Goal: Information Seeking & Learning: Compare options

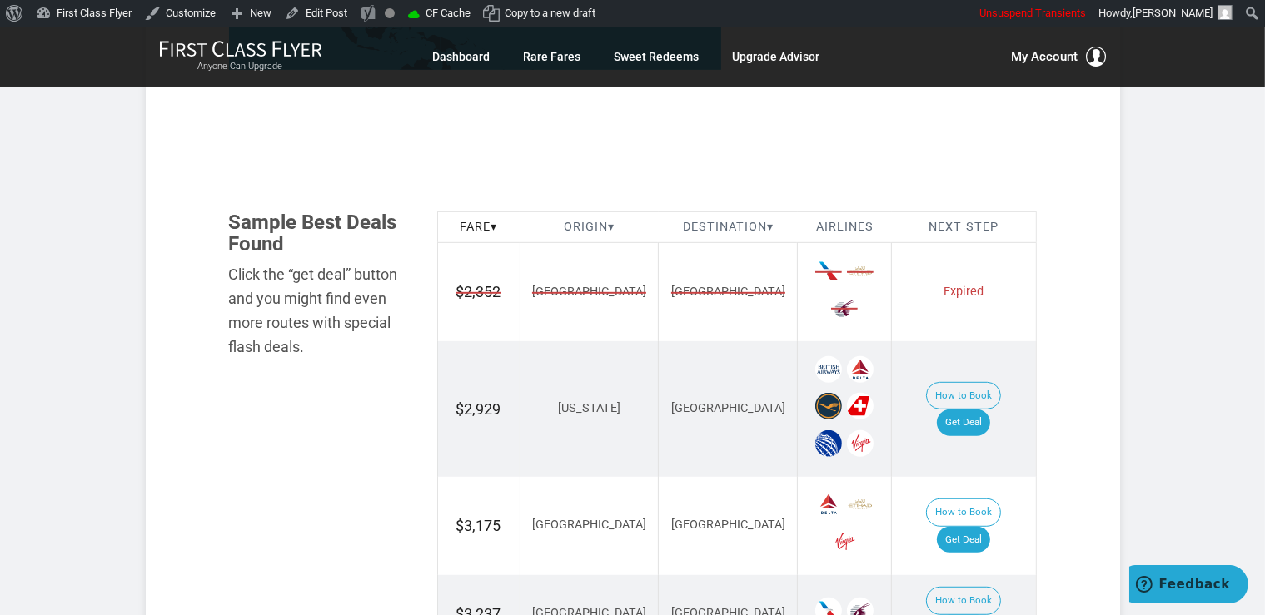
scroll to position [1055, 0]
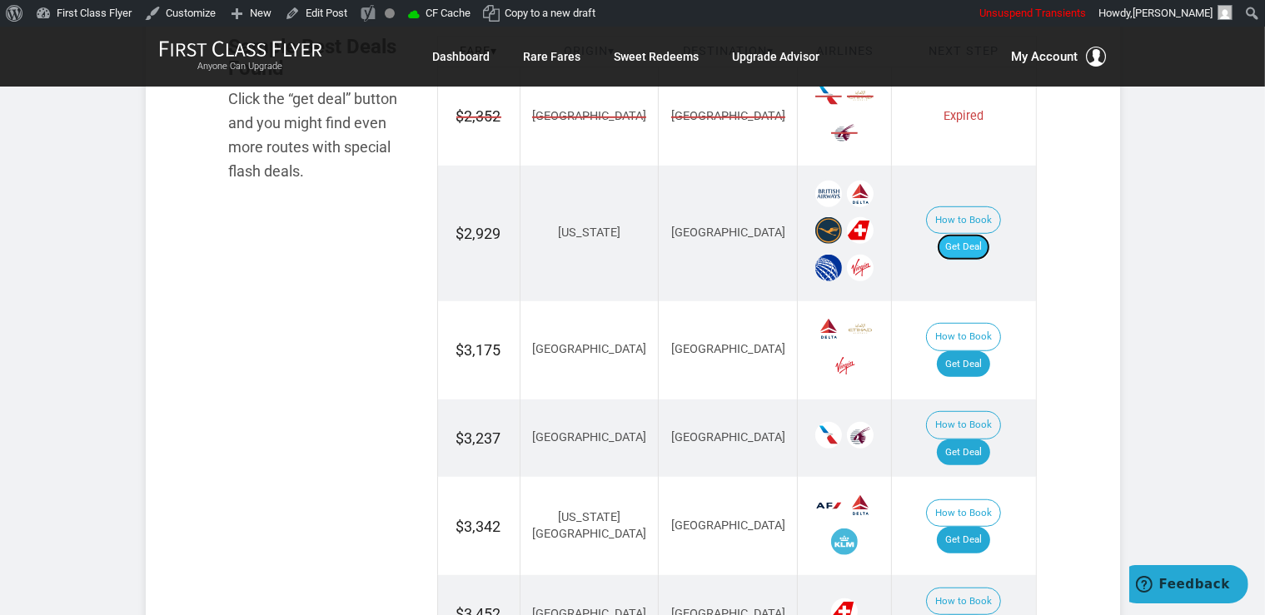
click at [980, 234] on link "Get Deal" at bounding box center [963, 247] width 53 height 27
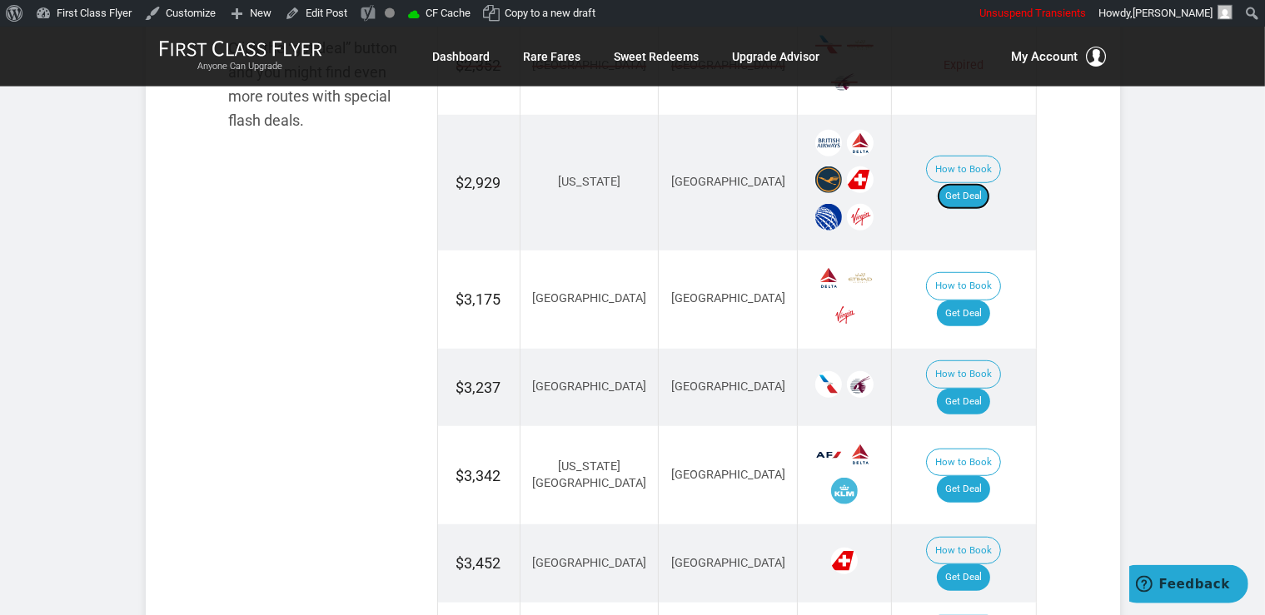
scroll to position [1142, 0]
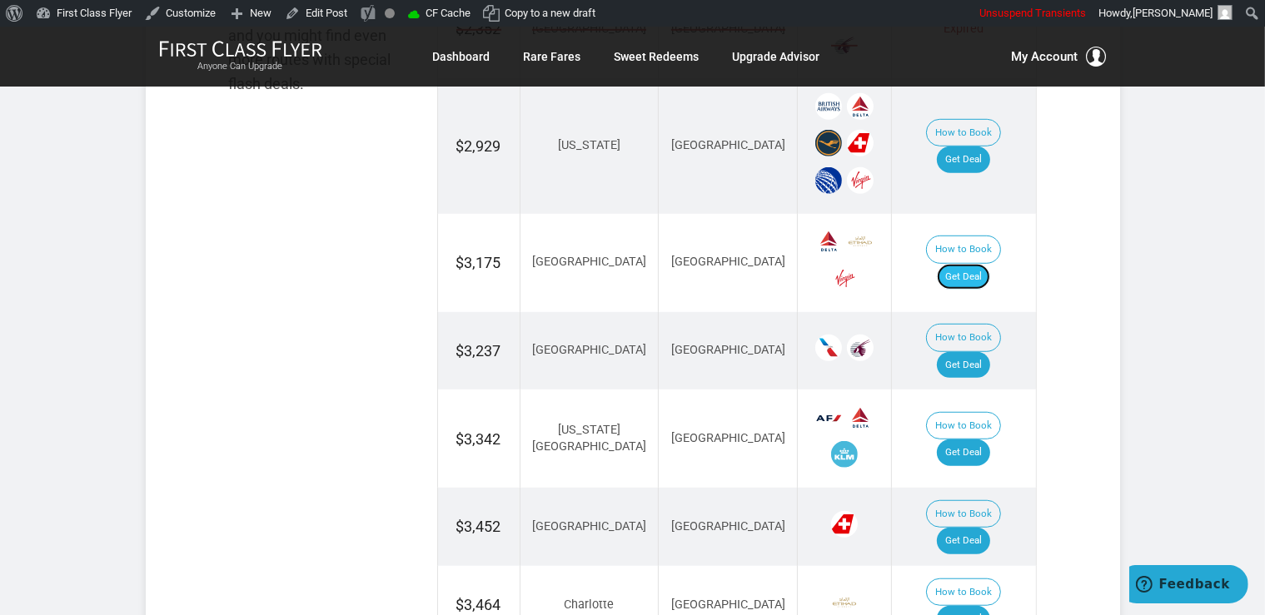
click at [974, 264] on link "Get Deal" at bounding box center [963, 277] width 53 height 27
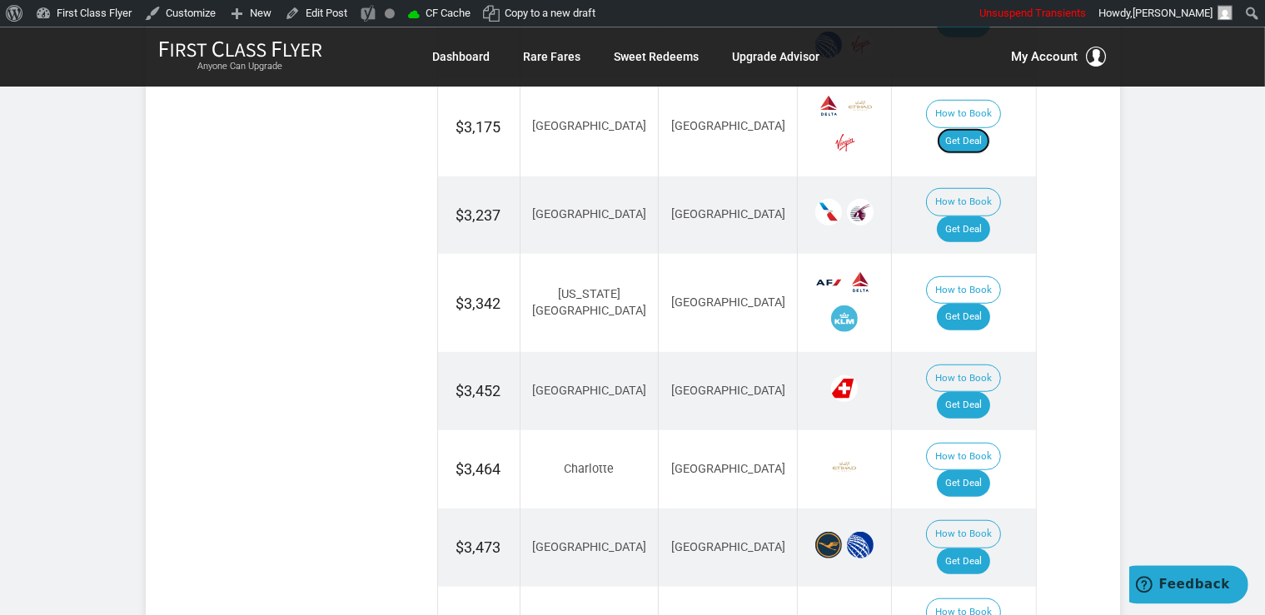
scroll to position [1319, 0]
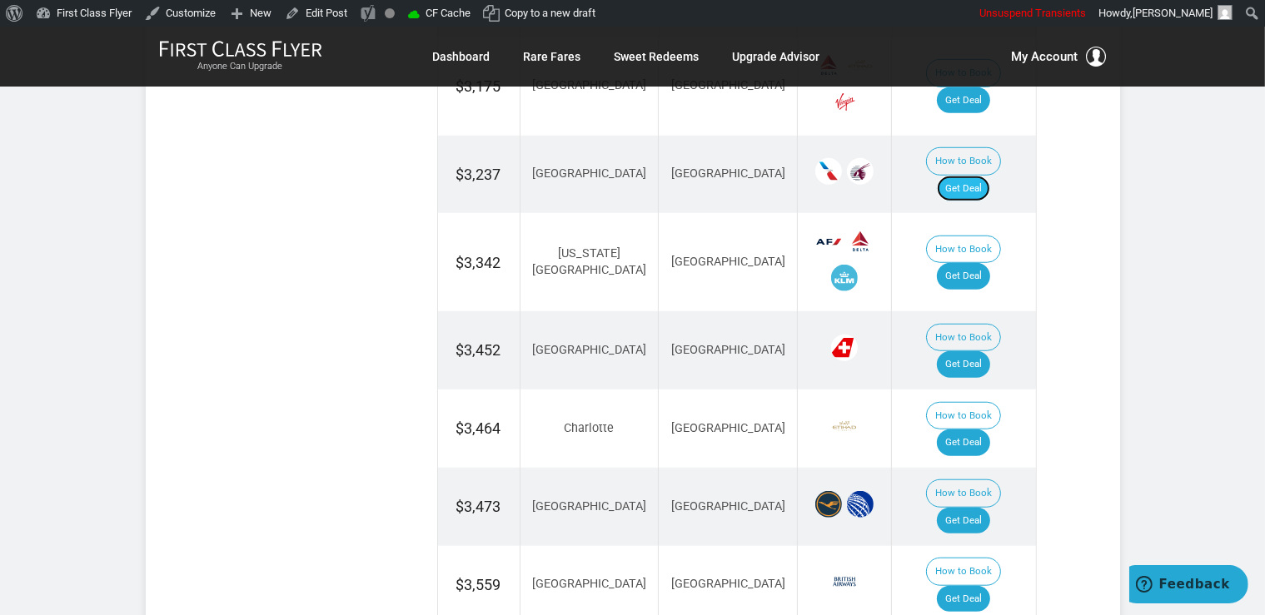
click at [982, 176] on link "Get Deal" at bounding box center [963, 189] width 53 height 27
click at [967, 263] on link "Get Deal" at bounding box center [963, 276] width 53 height 27
click at [986, 351] on link "Get Deal" at bounding box center [963, 364] width 53 height 27
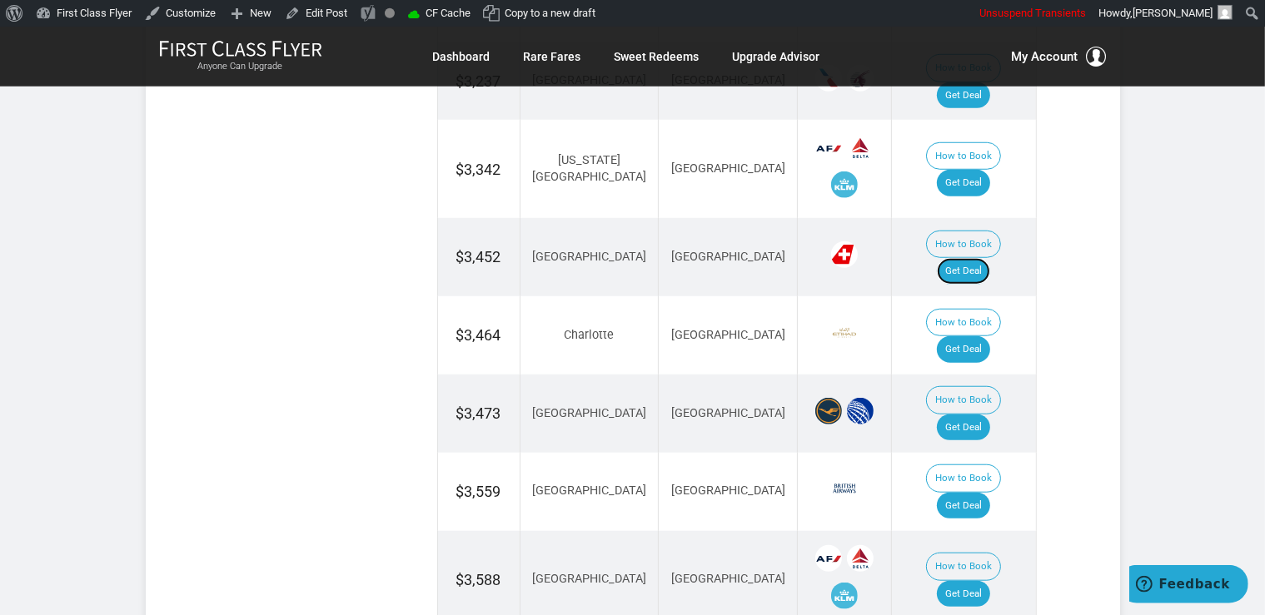
scroll to position [1582, 0]
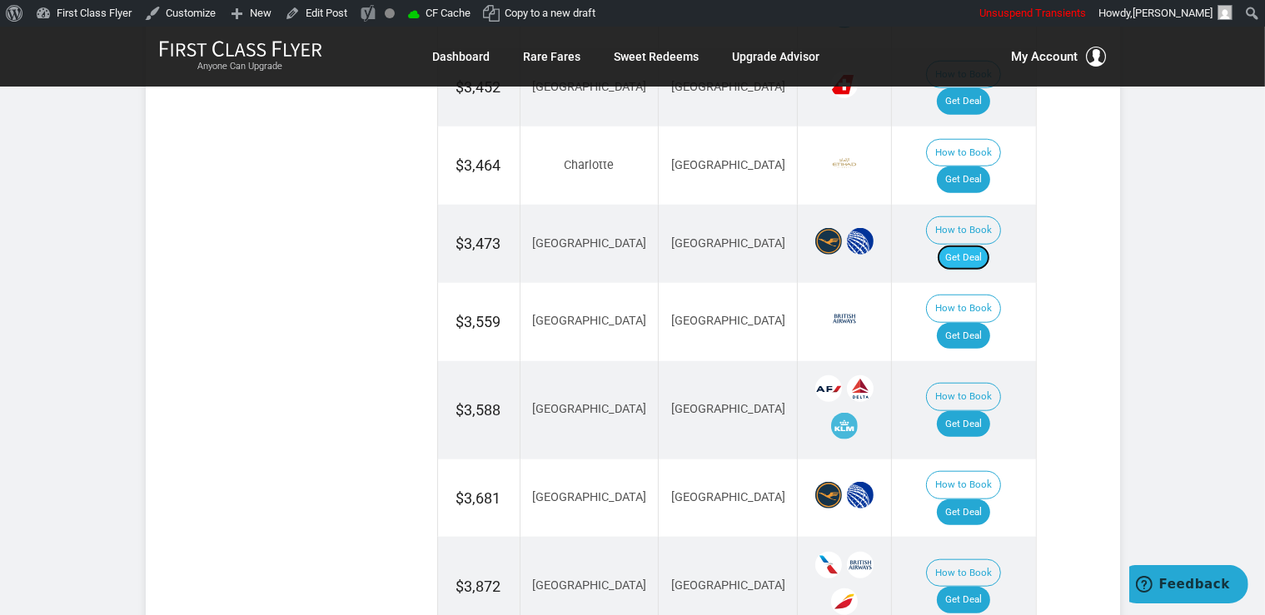
click at [968, 245] on link "Get Deal" at bounding box center [963, 258] width 53 height 27
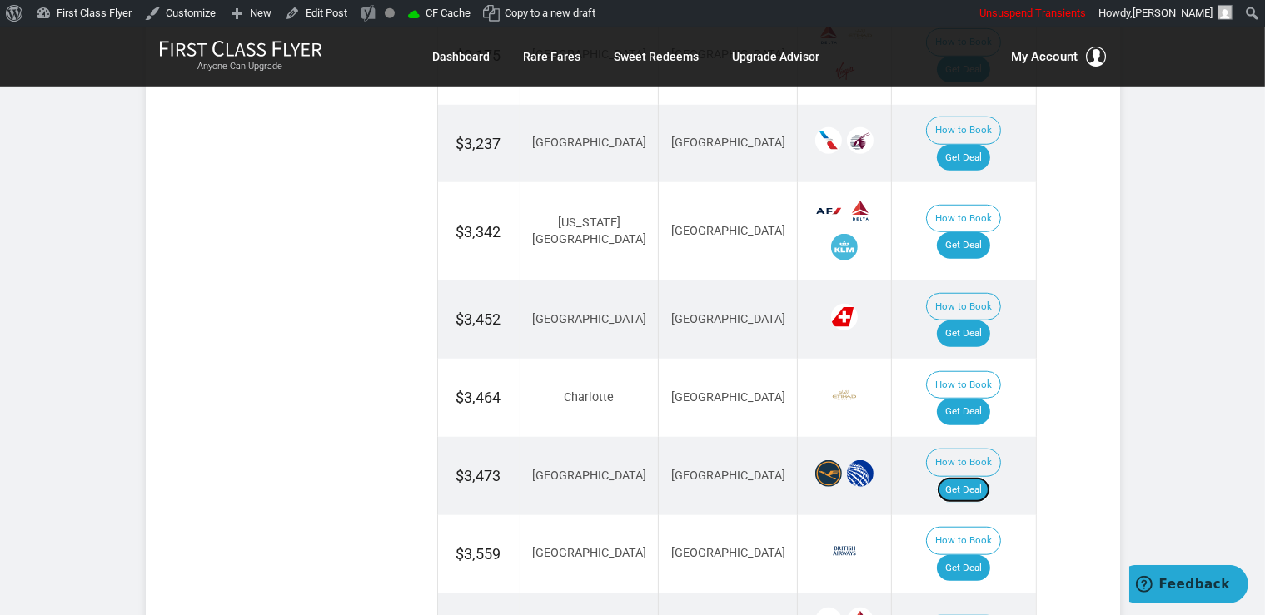
scroll to position [1319, 0]
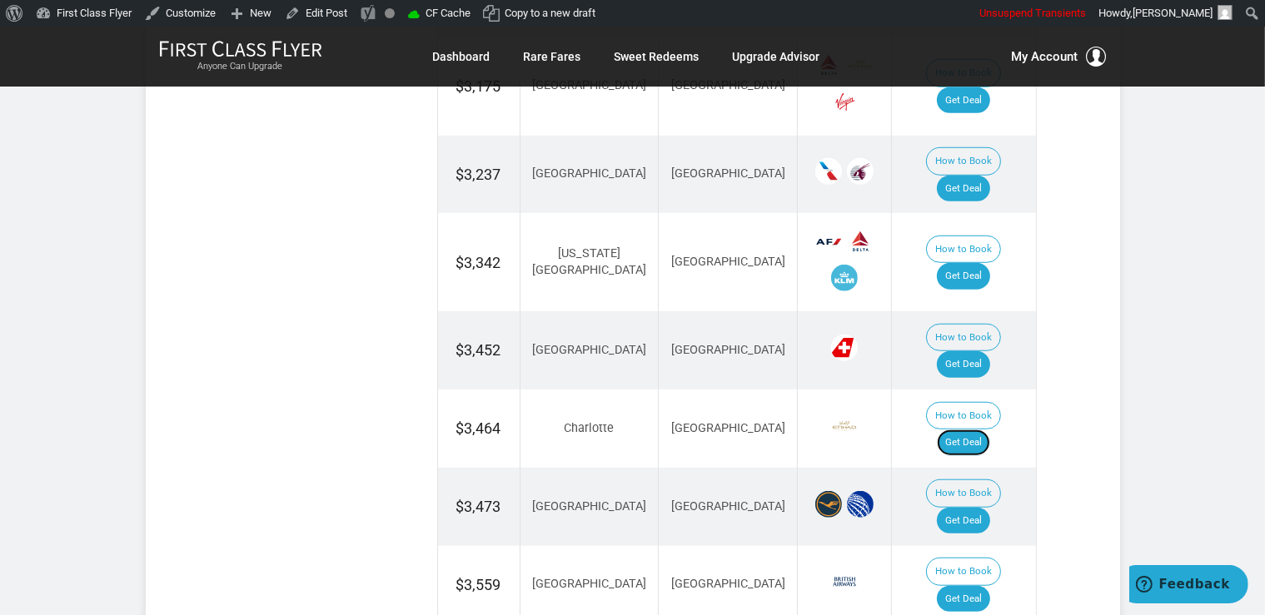
click at [990, 430] on link "Get Deal" at bounding box center [963, 443] width 53 height 27
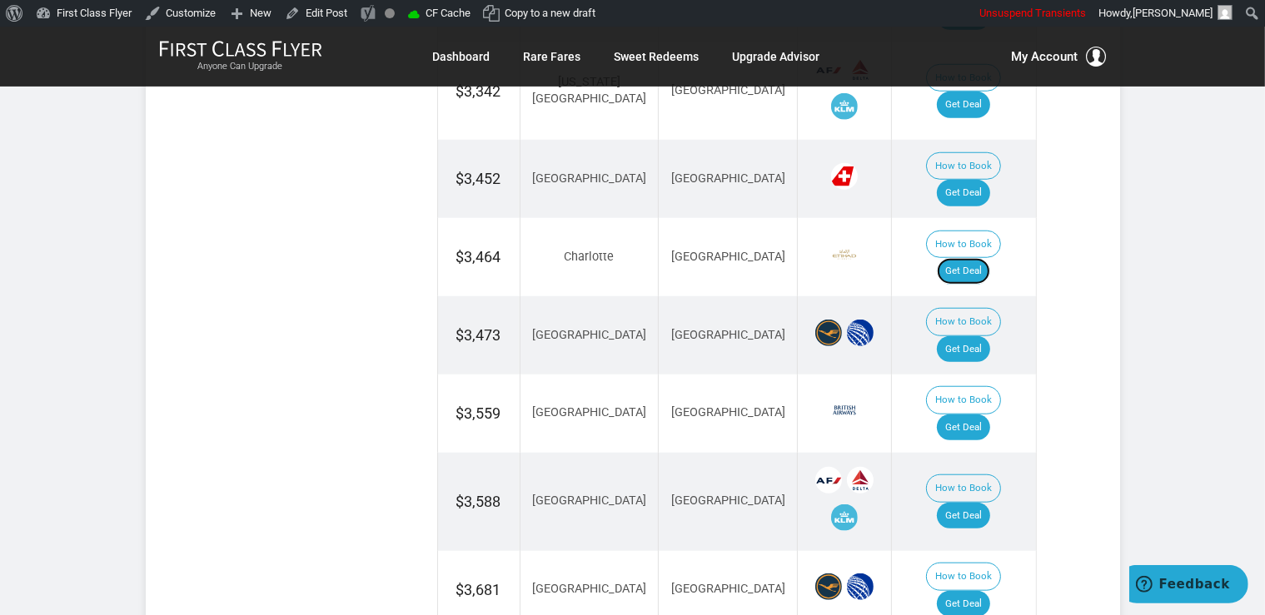
scroll to position [1582, 0]
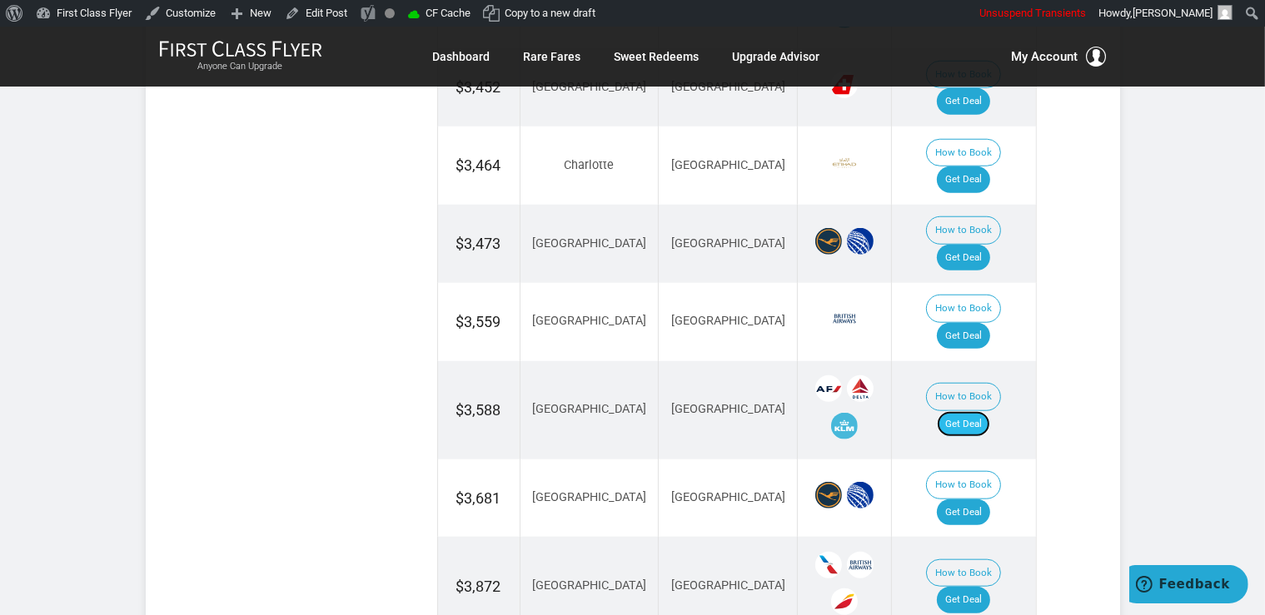
click at [982, 411] on link "Get Deal" at bounding box center [963, 424] width 53 height 27
click at [984, 500] on link "Get Deal" at bounding box center [963, 513] width 53 height 27
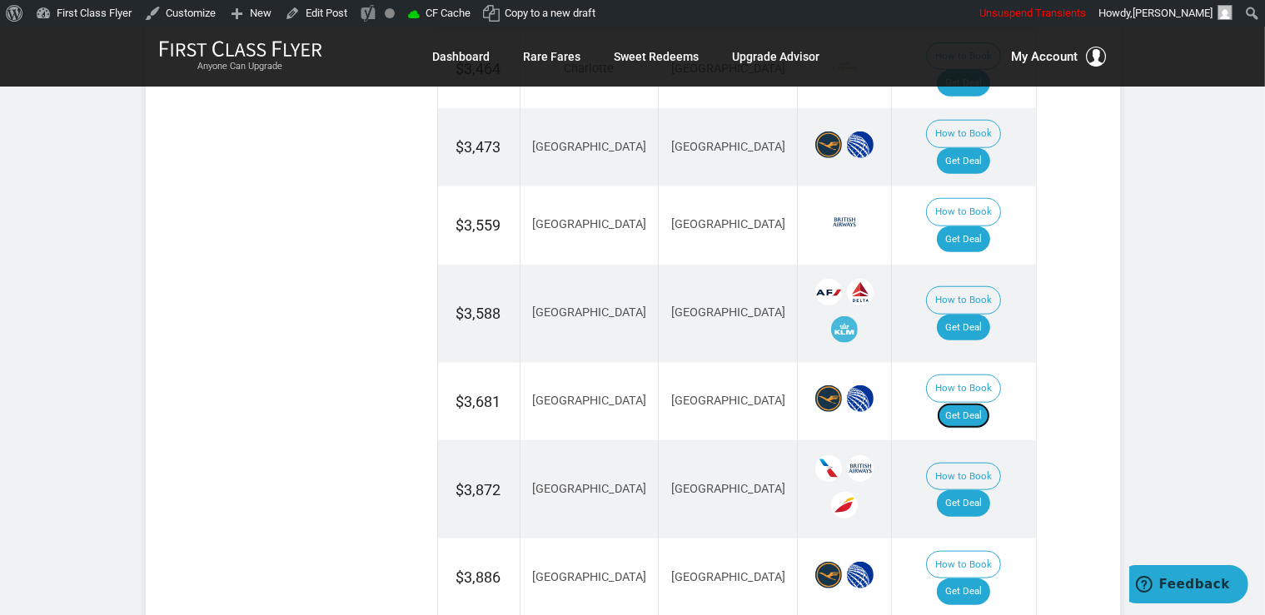
scroll to position [1758, 0]
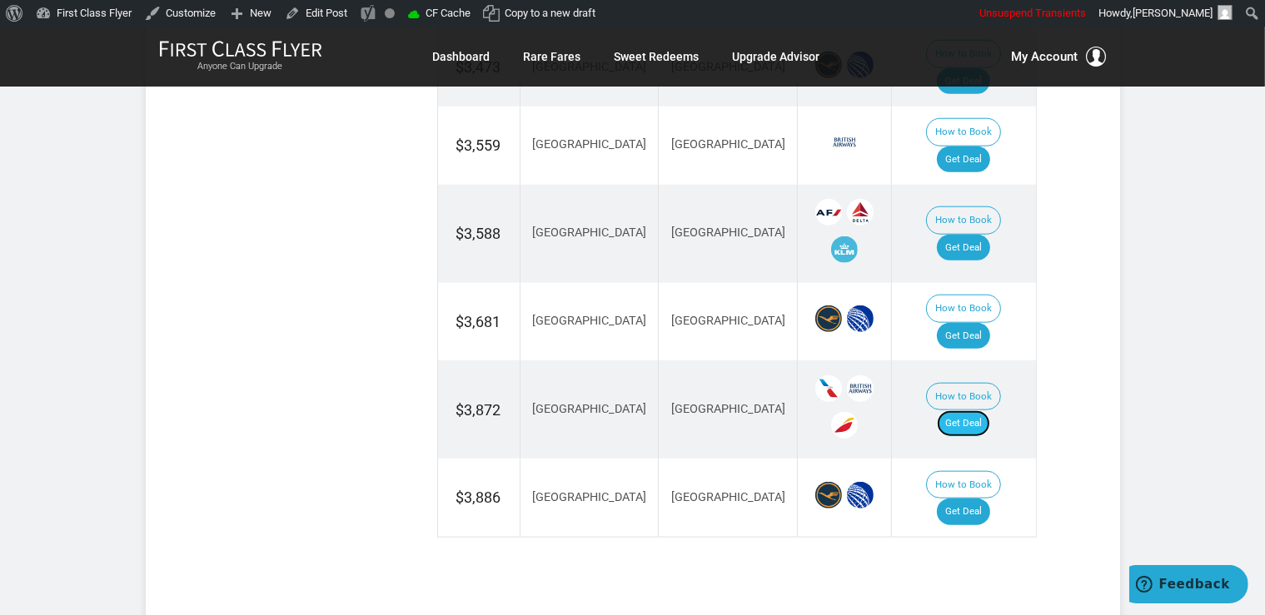
click at [984, 410] on link "Get Deal" at bounding box center [963, 423] width 53 height 27
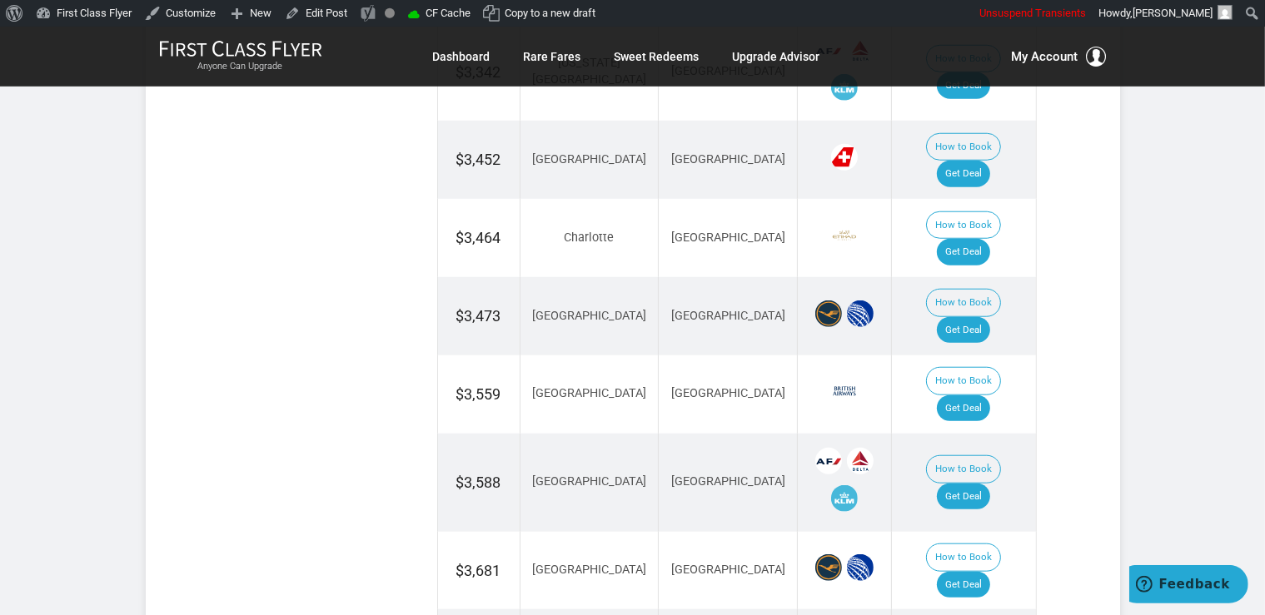
scroll to position [1494, 0]
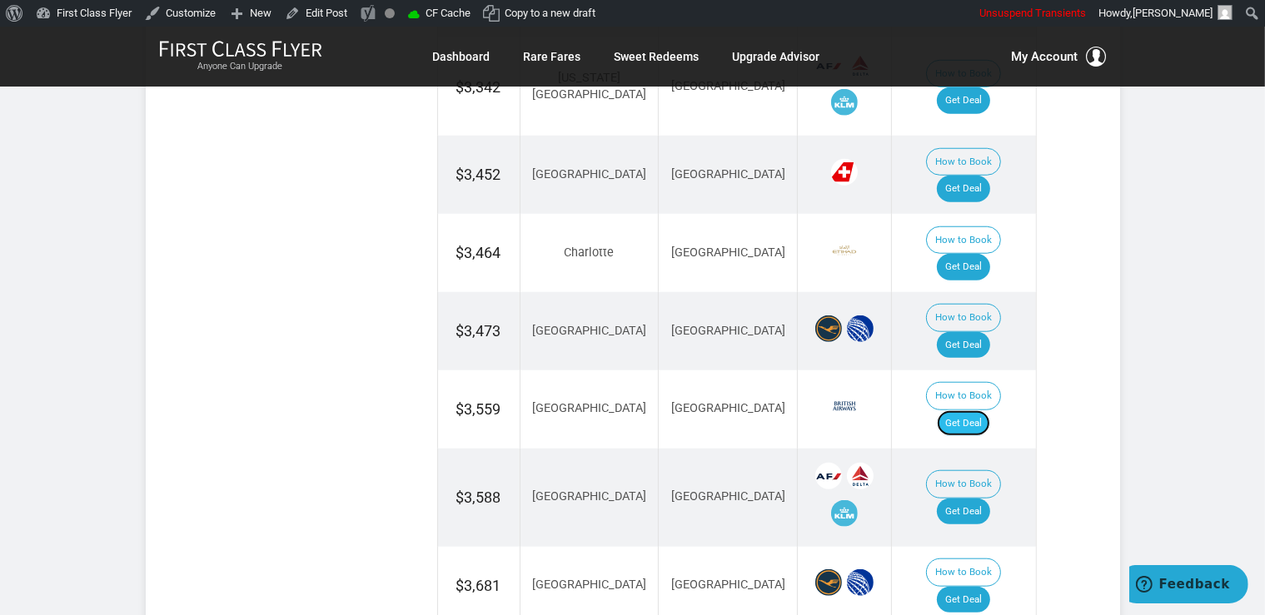
click at [982, 410] on link "Get Deal" at bounding box center [963, 423] width 53 height 27
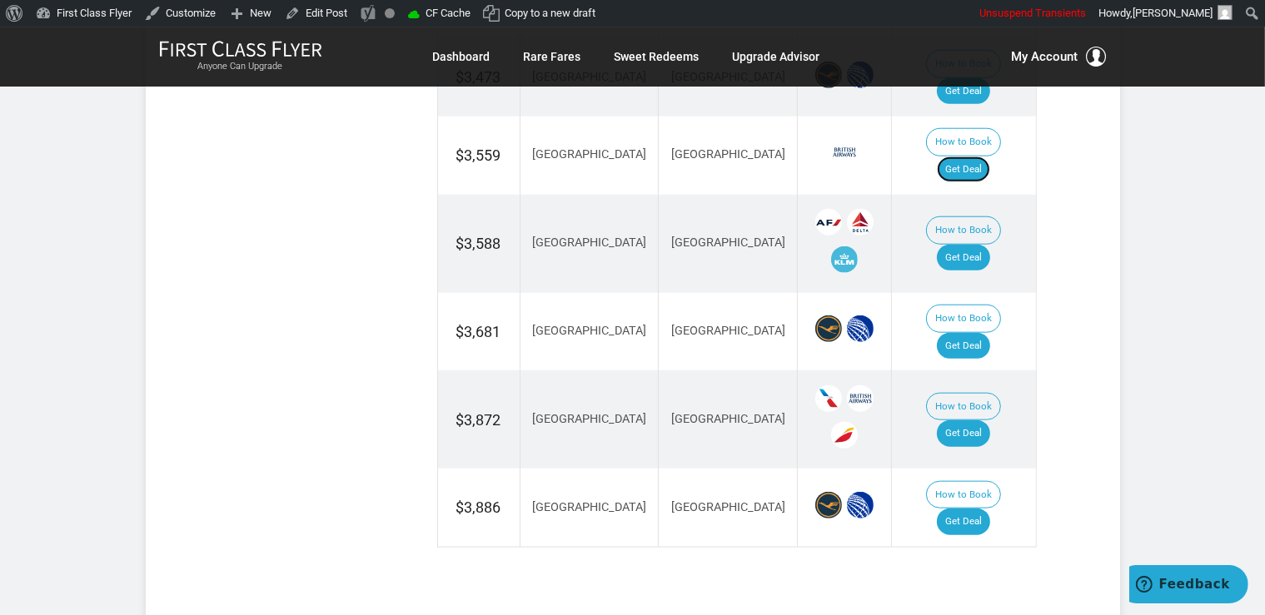
scroll to position [1758, 0]
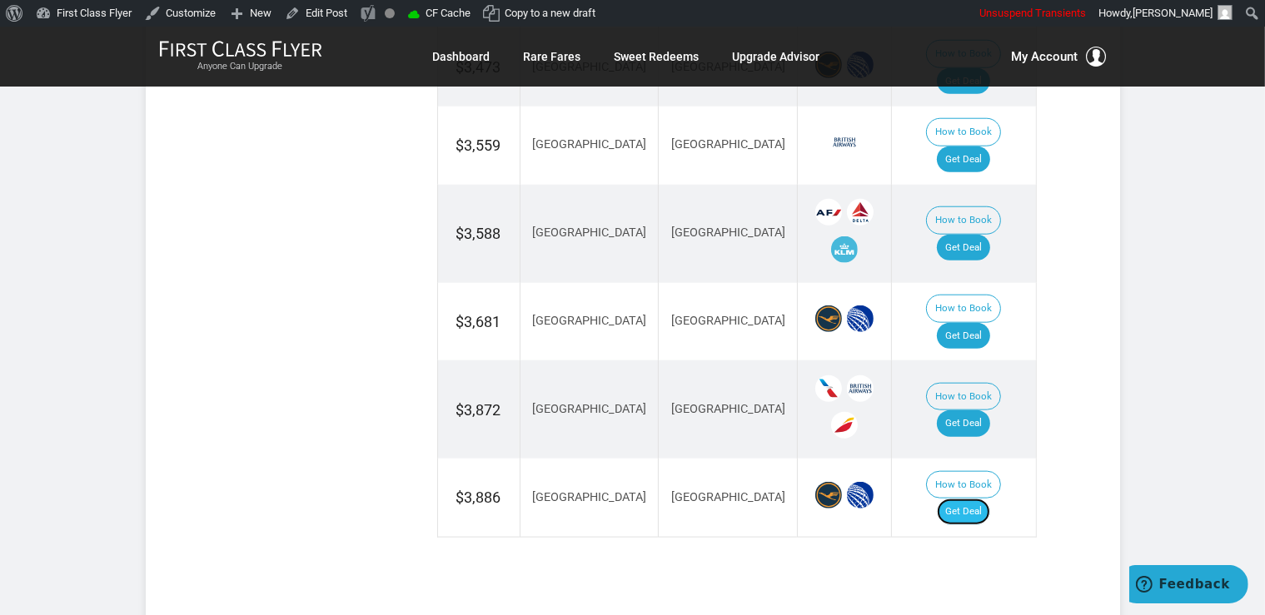
click at [984, 499] on link "Get Deal" at bounding box center [963, 512] width 53 height 27
click at [973, 499] on link "Get Deal" at bounding box center [963, 512] width 53 height 27
click at [990, 499] on link "Get Deal" at bounding box center [963, 512] width 53 height 27
click at [967, 499] on link "Get Deal" at bounding box center [963, 512] width 53 height 27
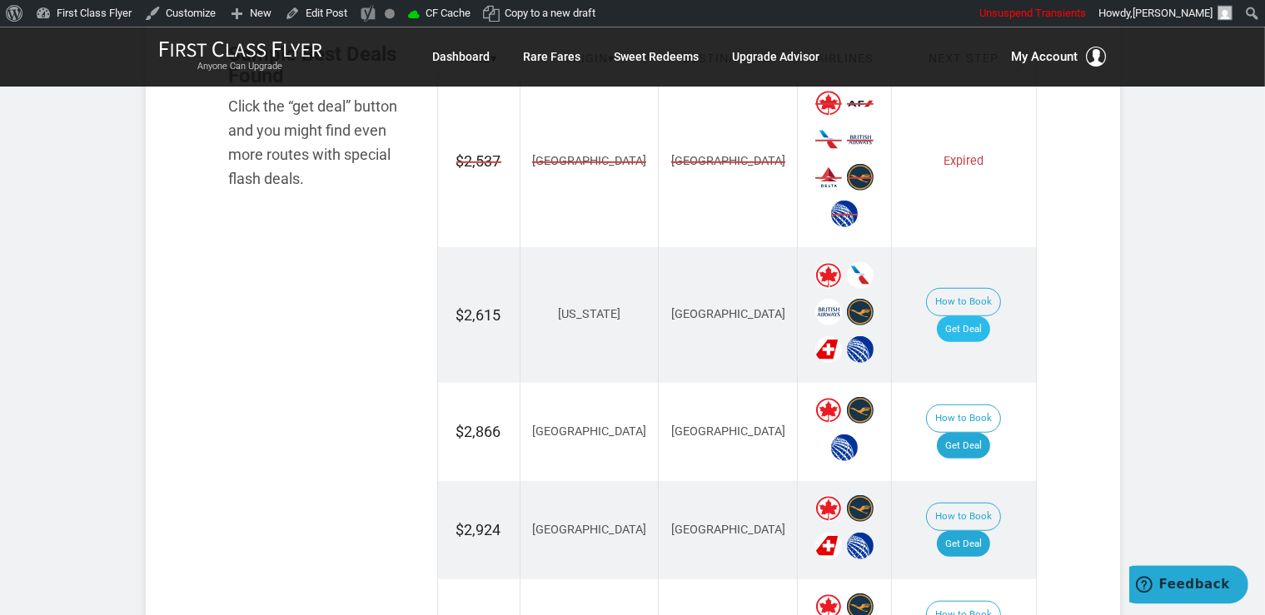
scroll to position [1055, 0]
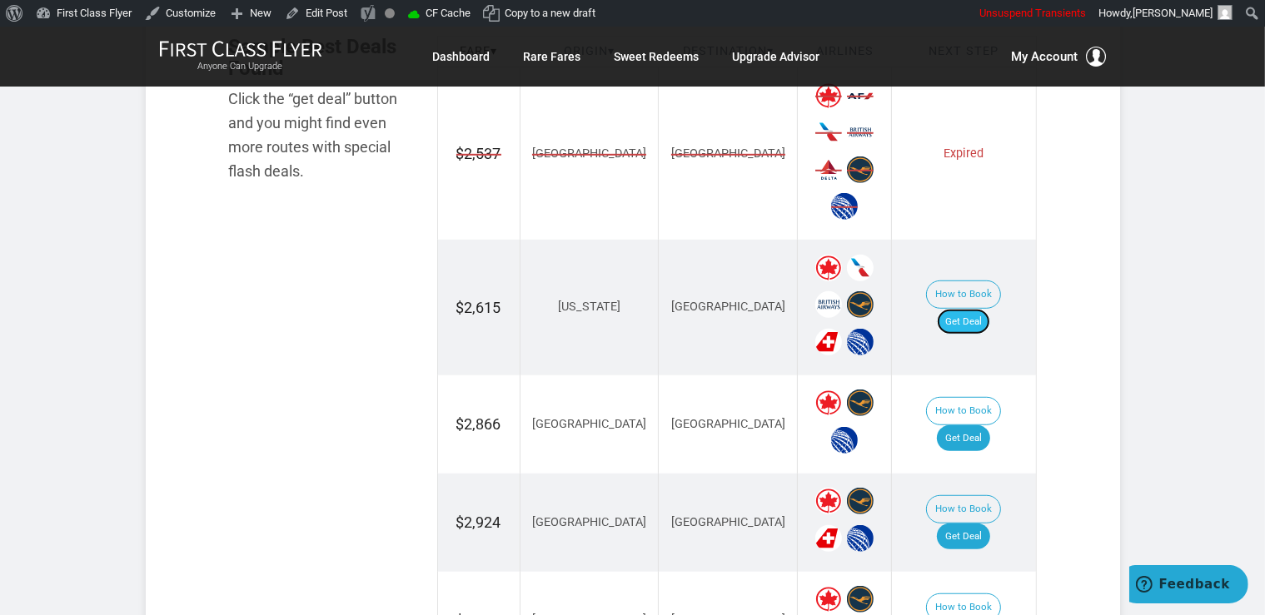
click at [977, 309] on link "Get Deal" at bounding box center [963, 322] width 53 height 27
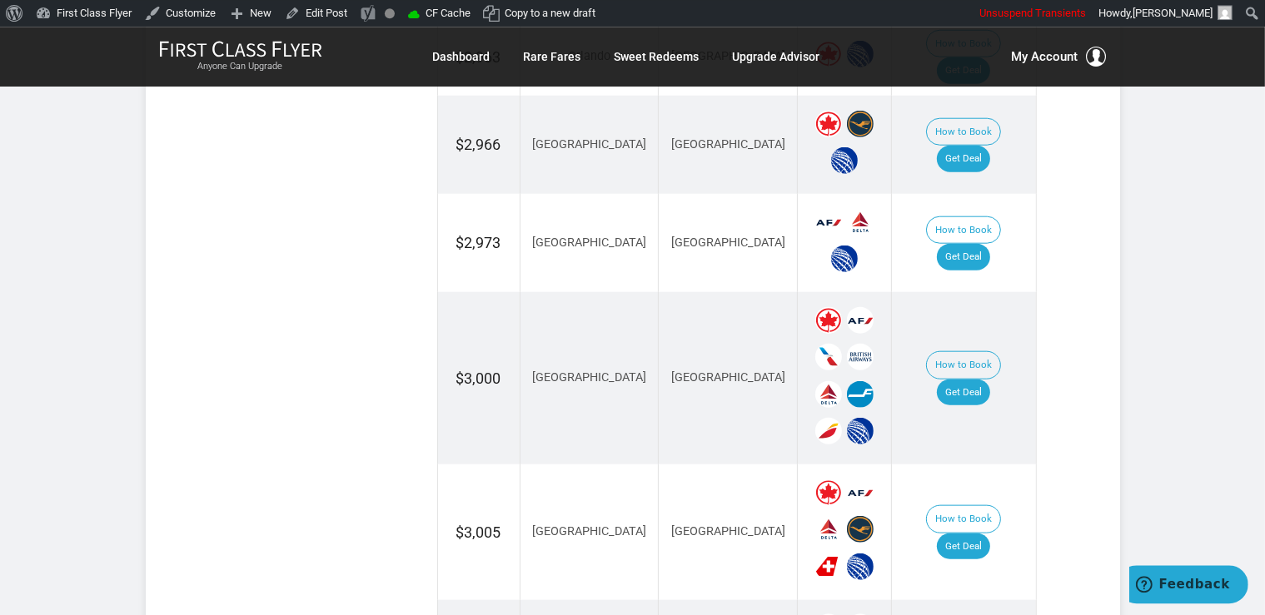
scroll to position [1846, 0]
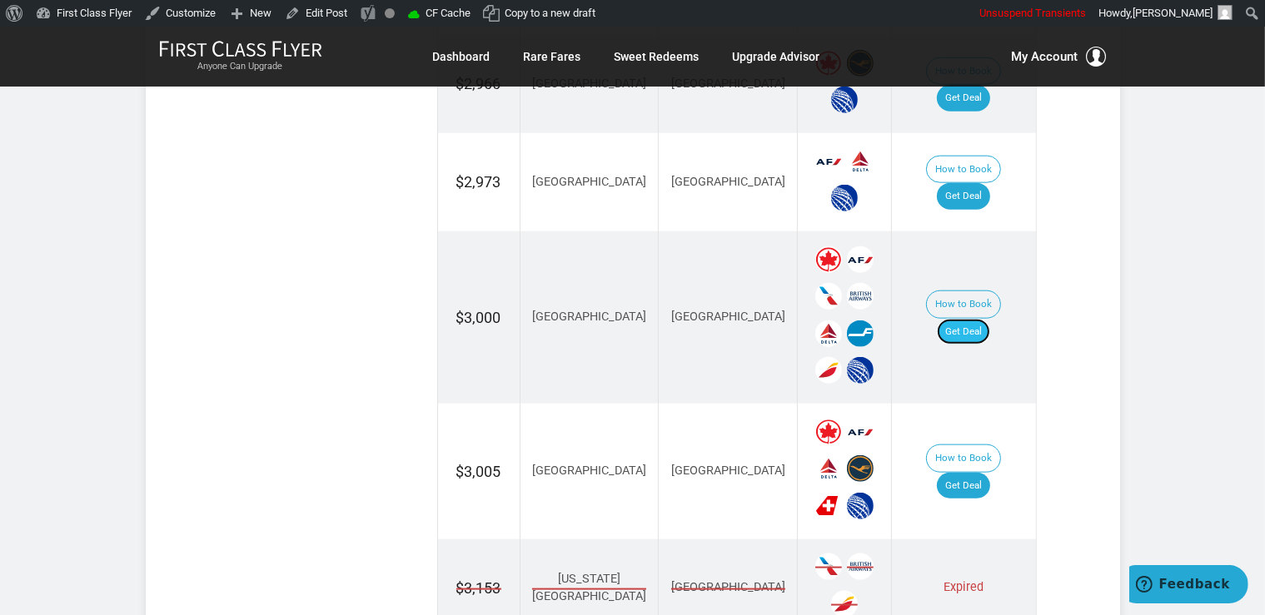
click at [975, 319] on link "Get Deal" at bounding box center [963, 332] width 53 height 27
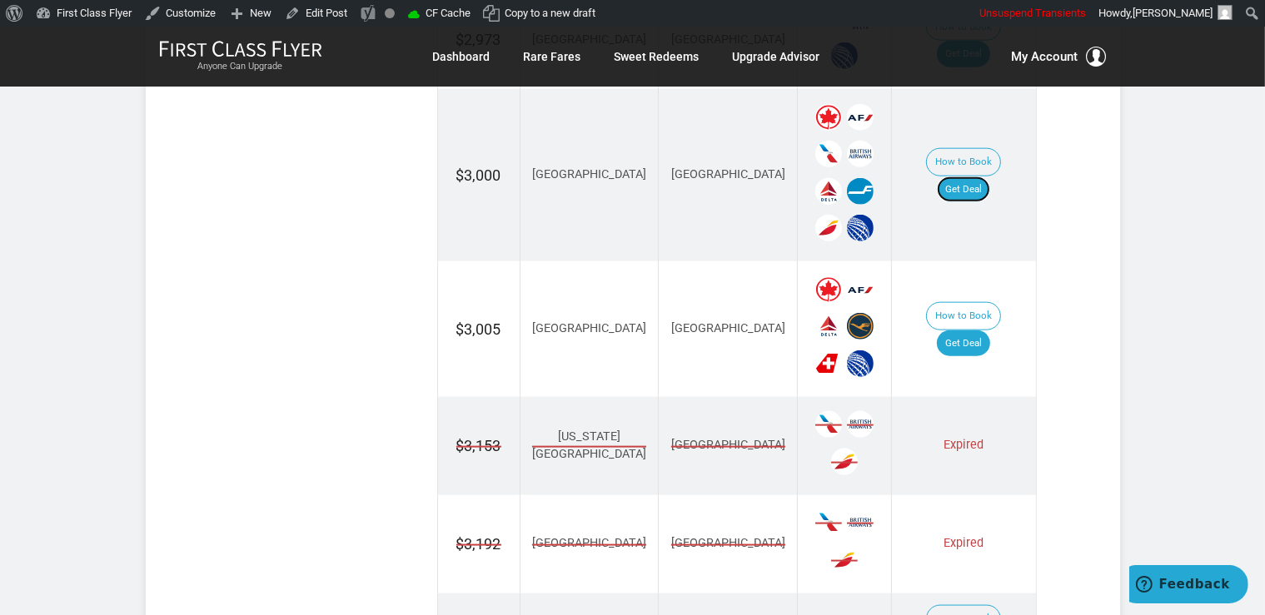
scroll to position [2021, 0]
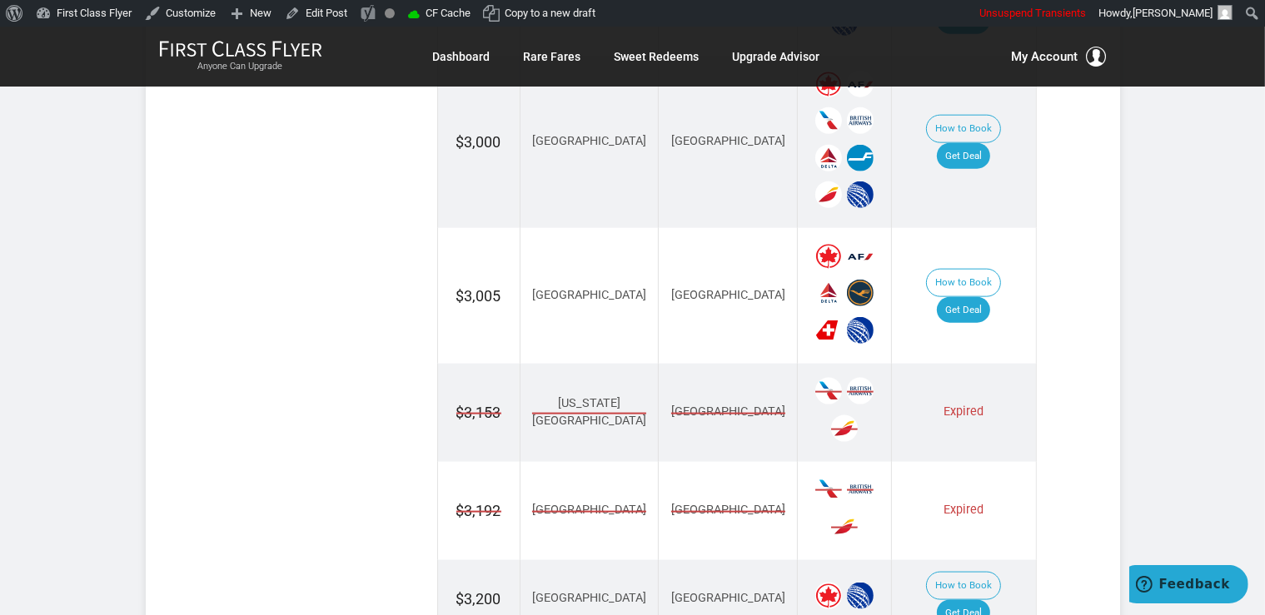
click at [1001, 248] on td "How to Book Get Deal" at bounding box center [964, 296] width 144 height 136
click at [971, 297] on link "Get Deal" at bounding box center [963, 310] width 53 height 27
drag, startPoint x: 986, startPoint y: 231, endPoint x: 974, endPoint y: 217, distance: 17.7
click at [985, 297] on link "Get Deal" at bounding box center [963, 310] width 53 height 27
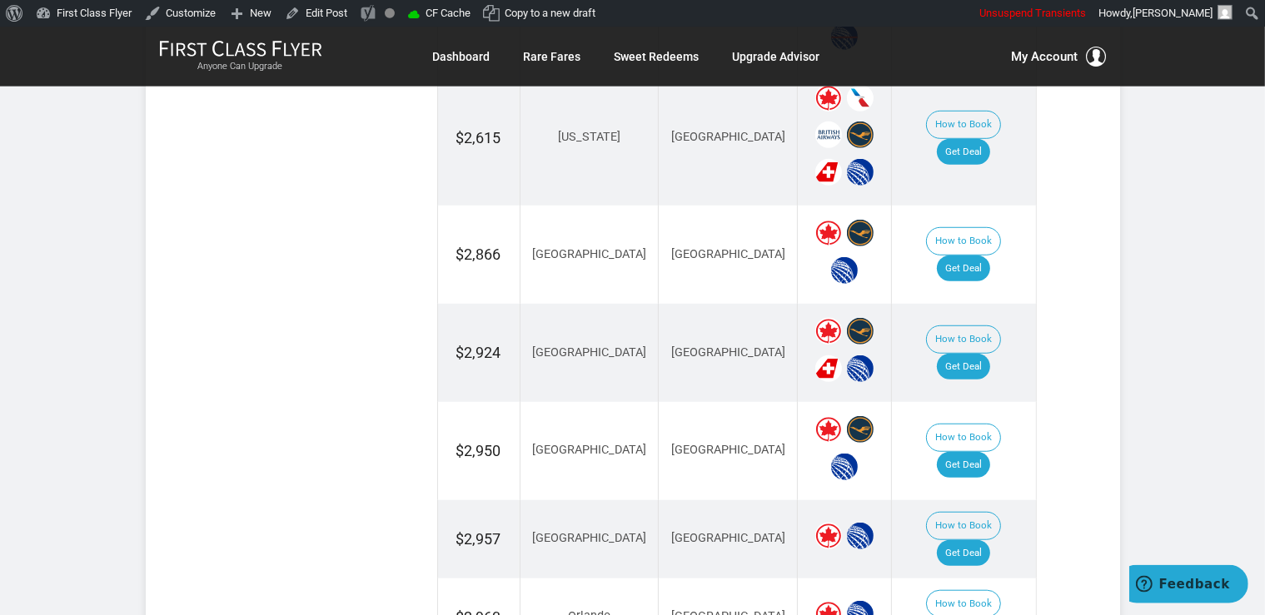
scroll to position [1230, 0]
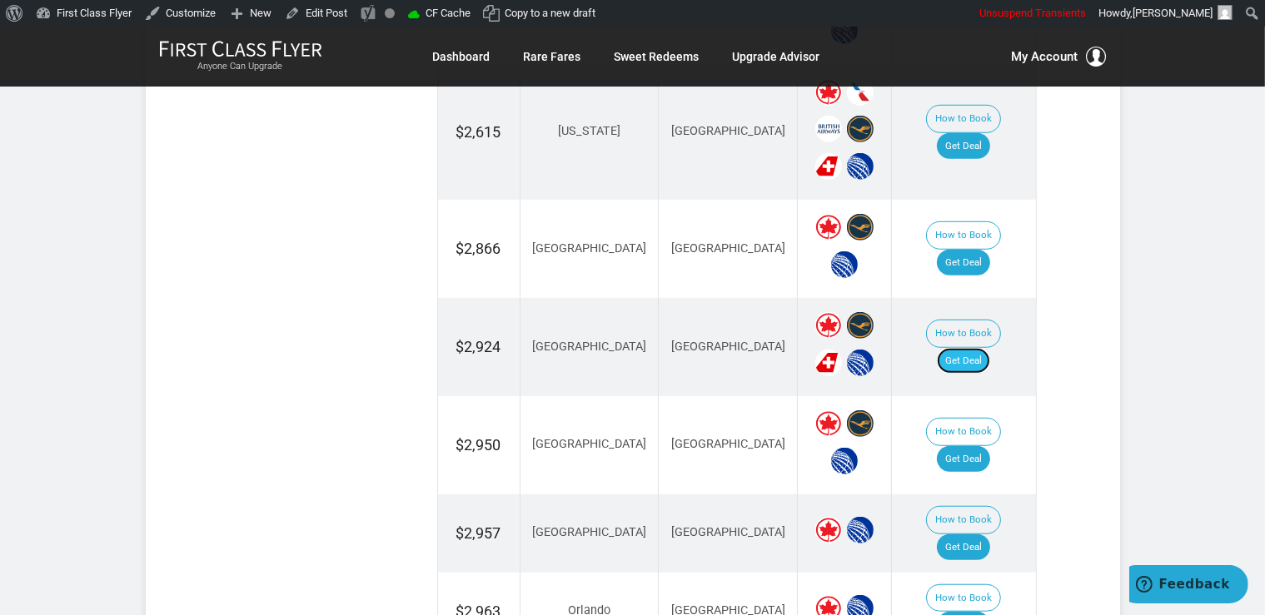
click at [982, 348] on link "Get Deal" at bounding box center [963, 361] width 53 height 27
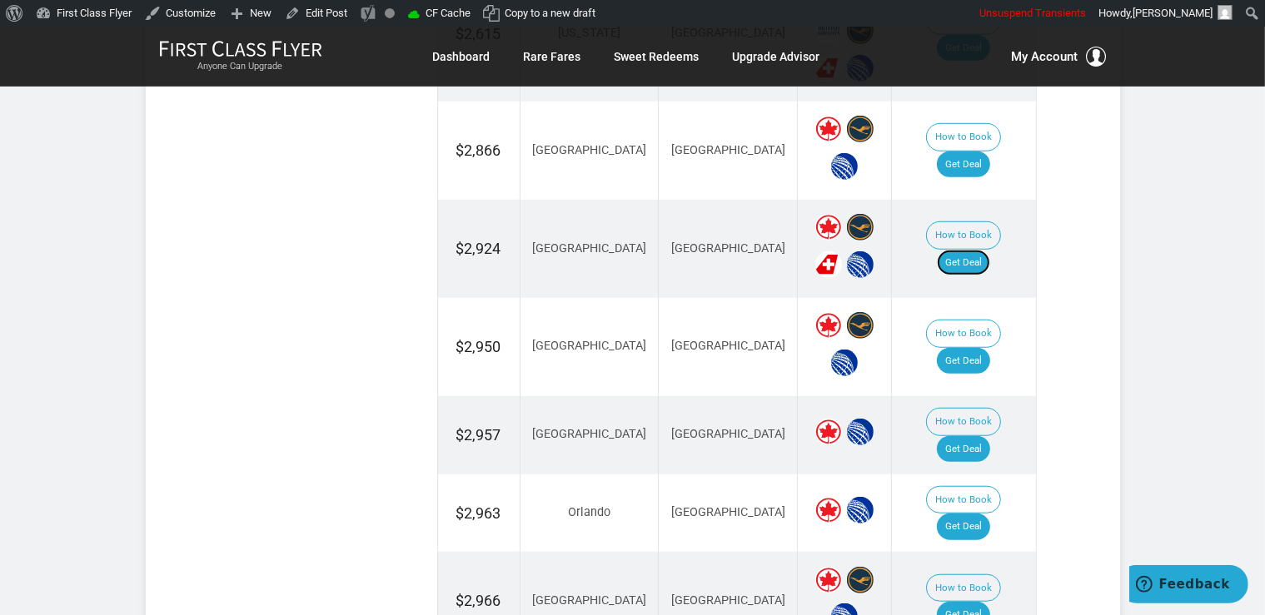
scroll to position [1406, 0]
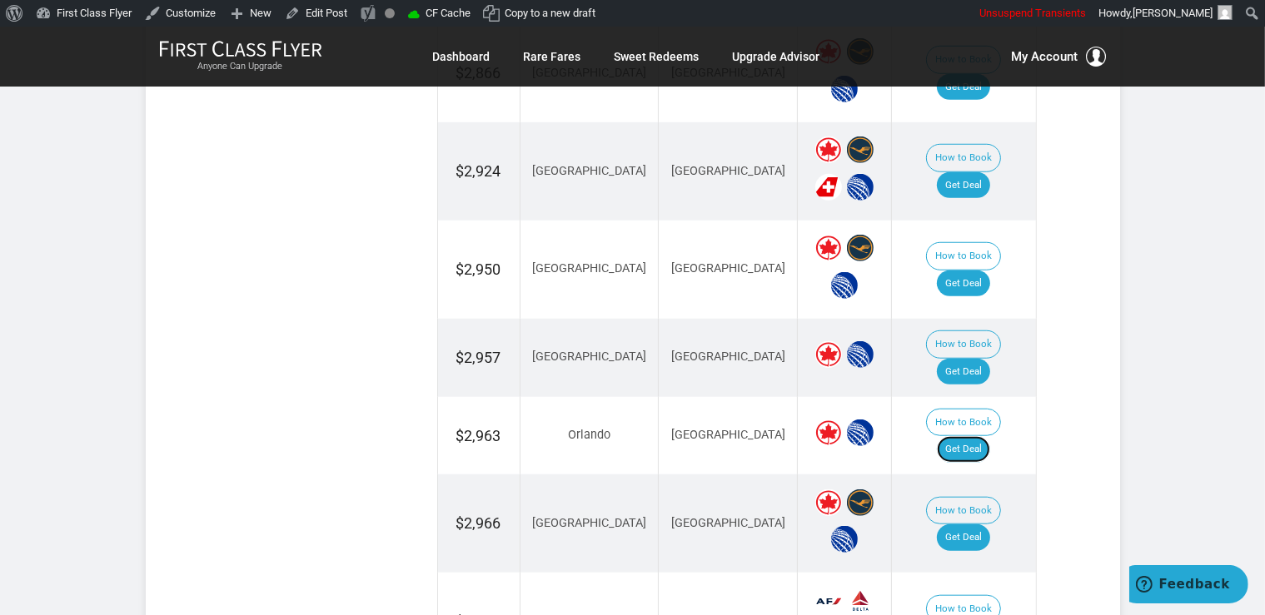
click at [980, 436] on link "Get Deal" at bounding box center [963, 449] width 53 height 27
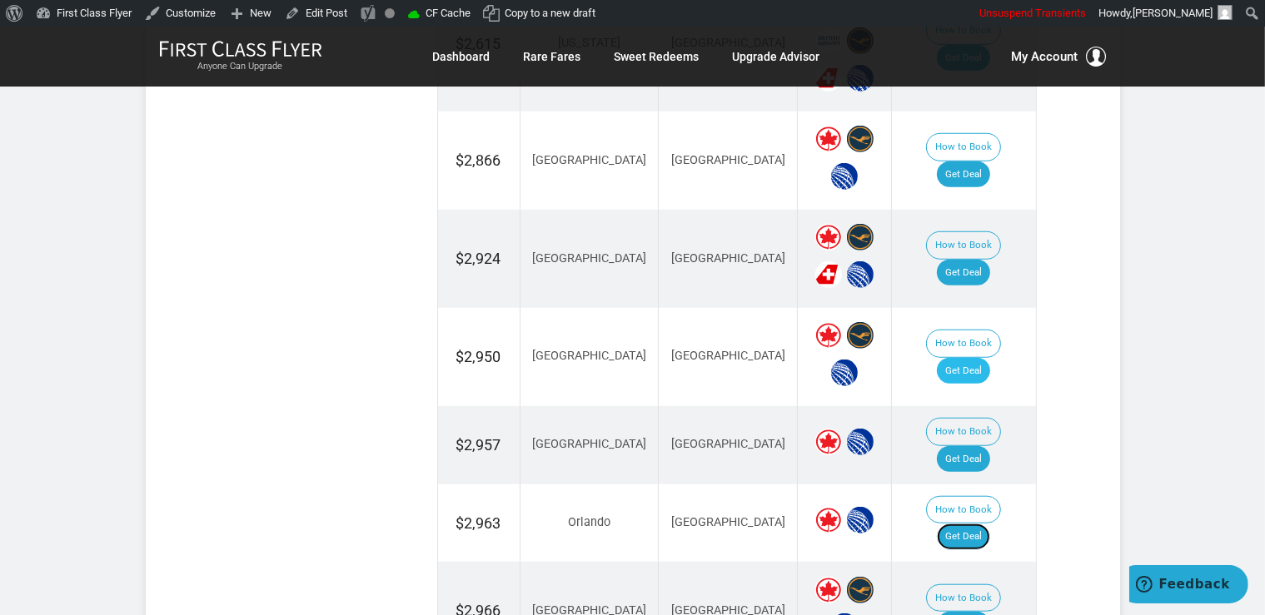
scroll to position [1230, 0]
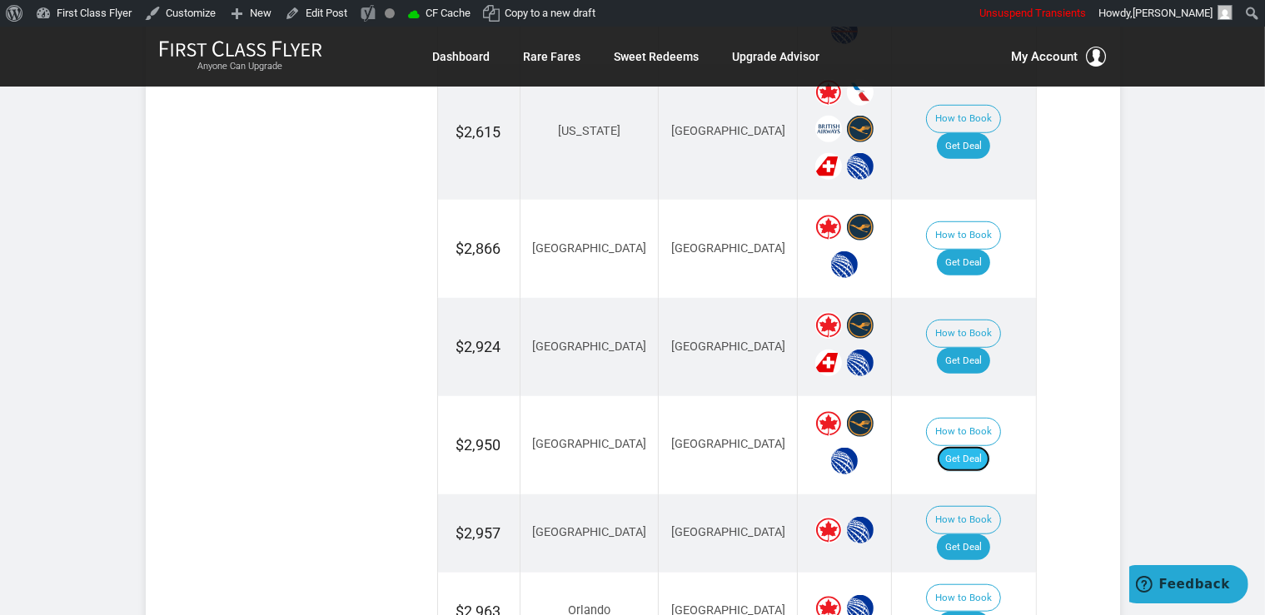
click at [990, 446] on link "Get Deal" at bounding box center [963, 459] width 53 height 27
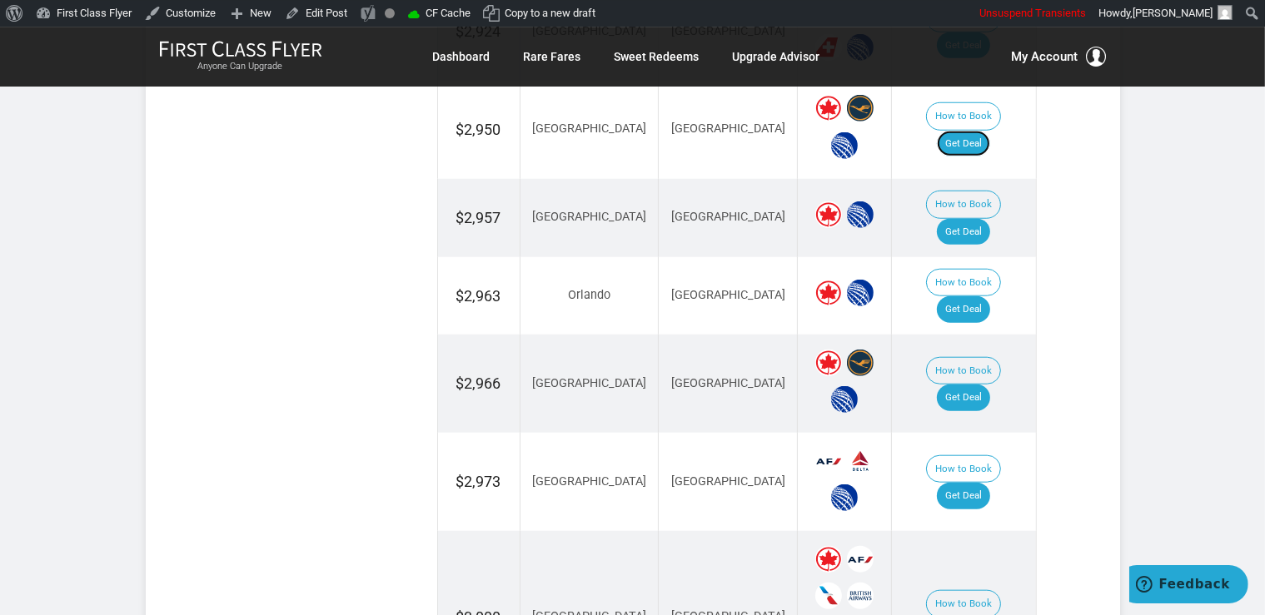
scroll to position [1582, 0]
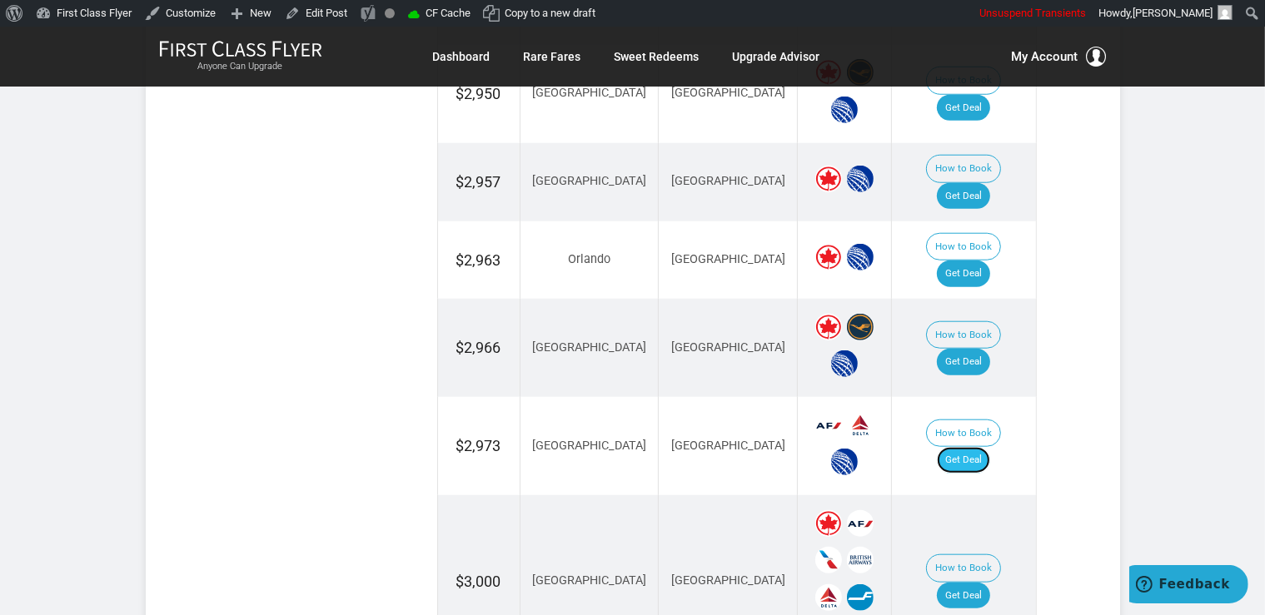
click at [990, 447] on link "Get Deal" at bounding box center [963, 460] width 53 height 27
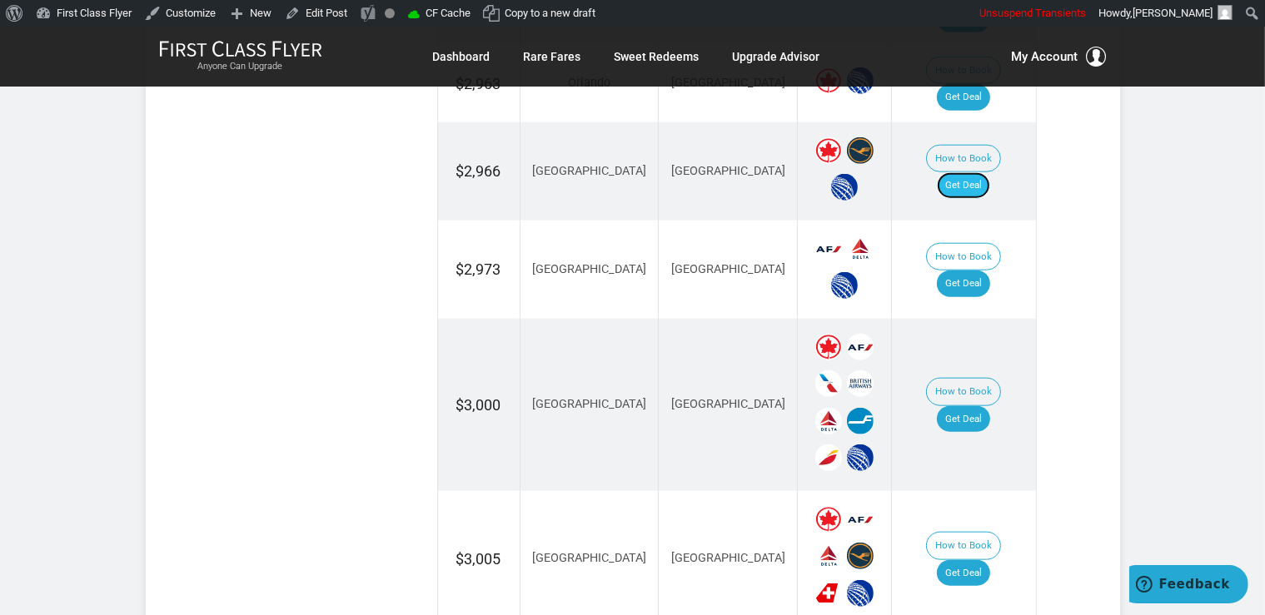
click at [984, 172] on link "Get Deal" at bounding box center [963, 185] width 53 height 27
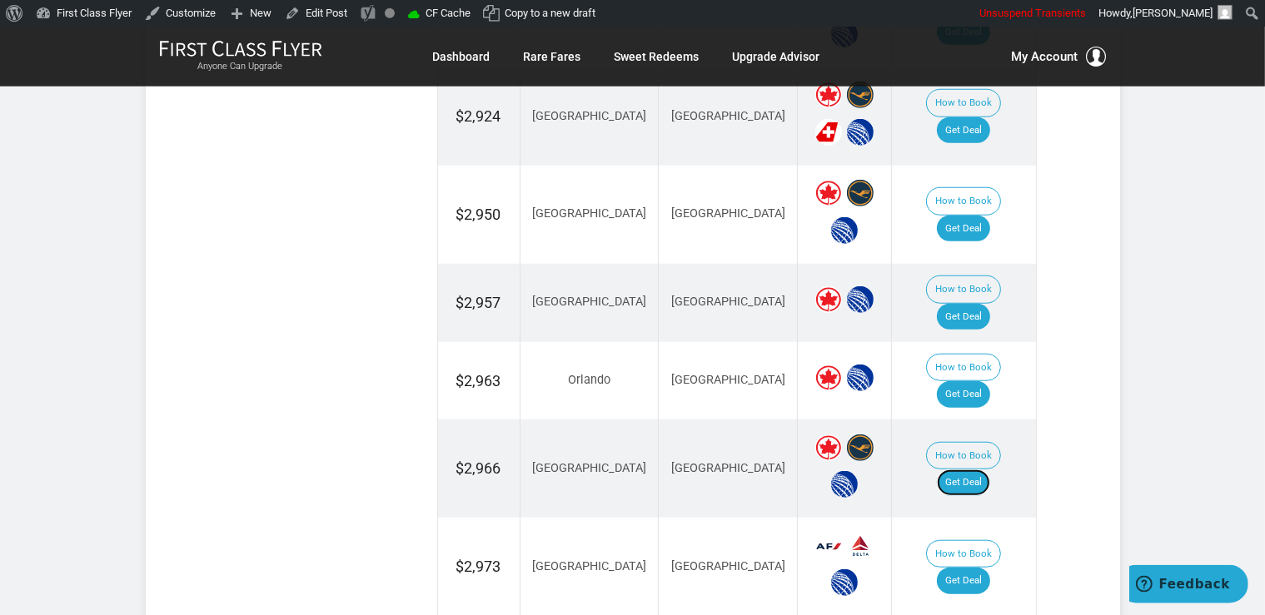
scroll to position [1319, 0]
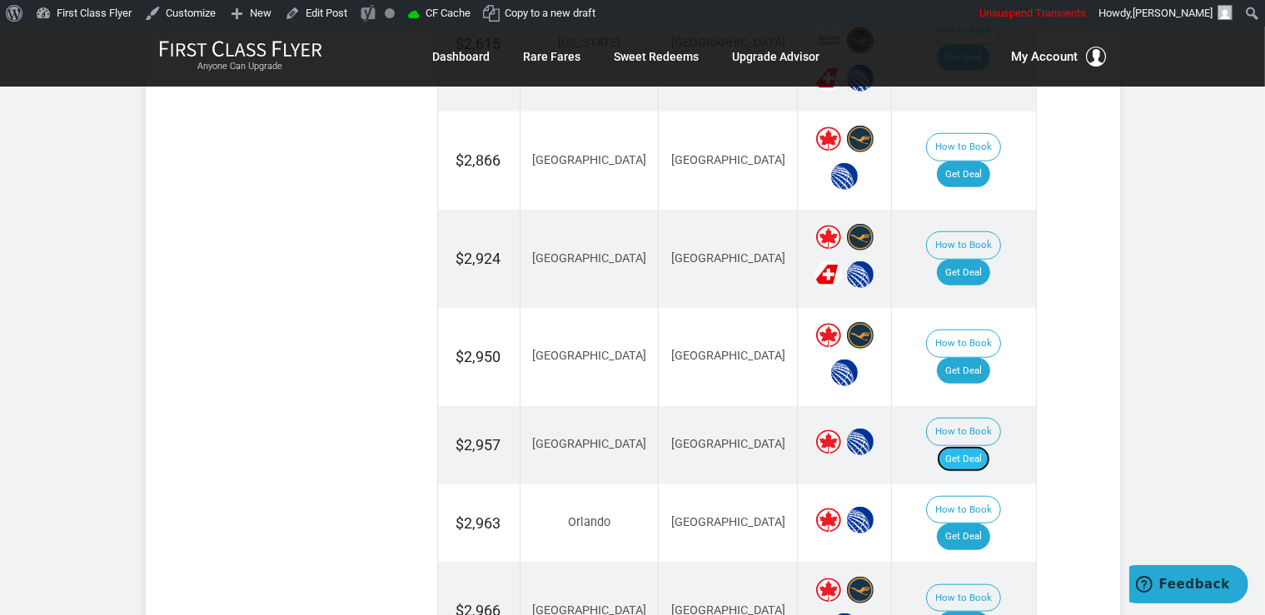
click at [971, 446] on link "Get Deal" at bounding box center [963, 459] width 53 height 27
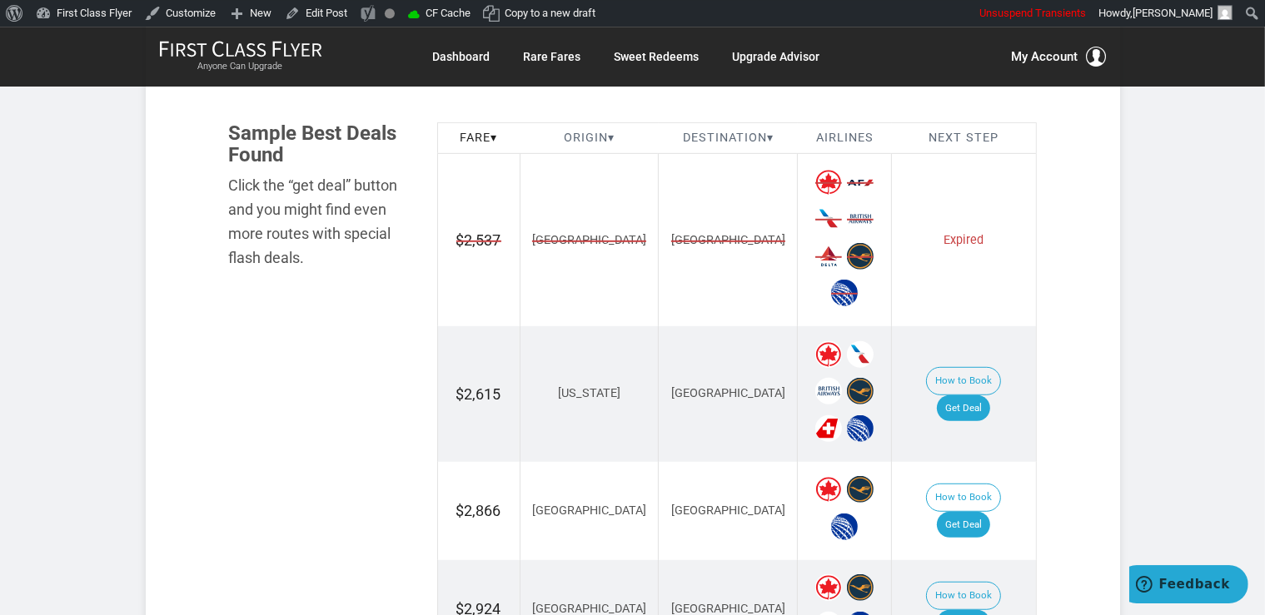
scroll to position [967, 0]
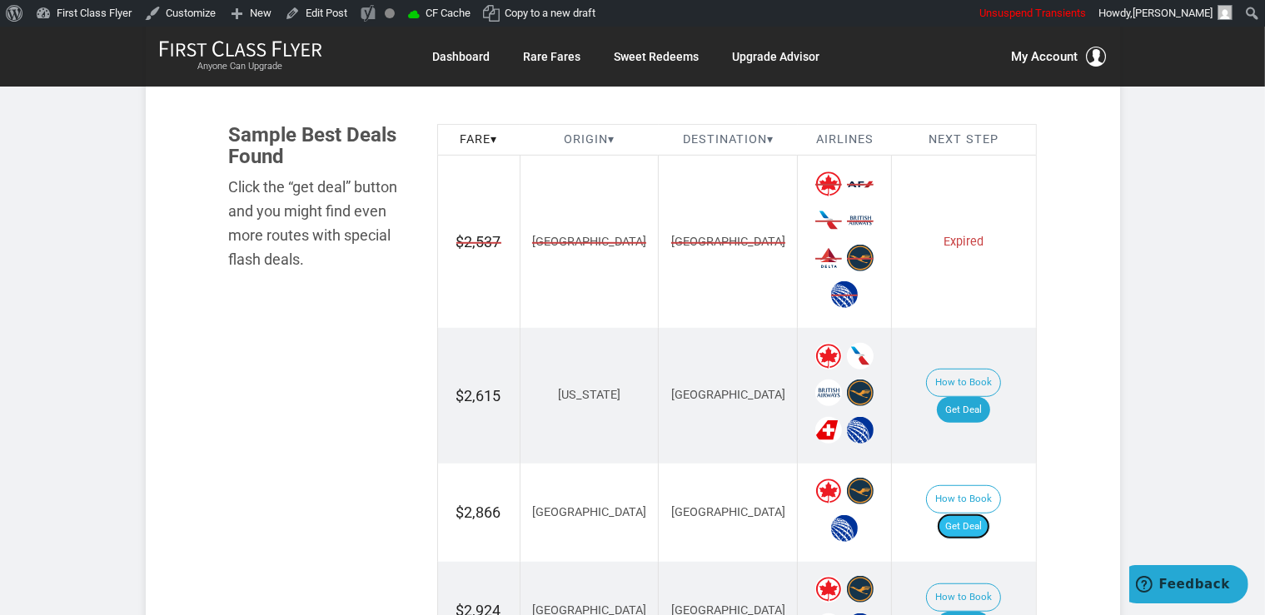
click at [990, 514] on link "Get Deal" at bounding box center [963, 527] width 53 height 27
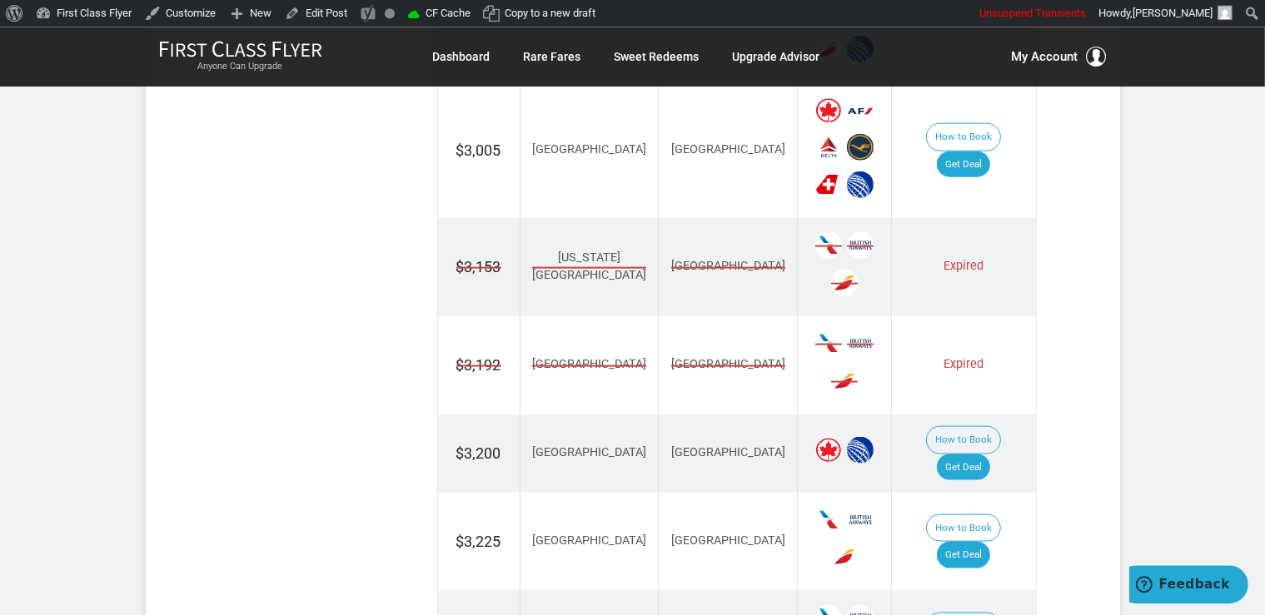
scroll to position [2285, 0]
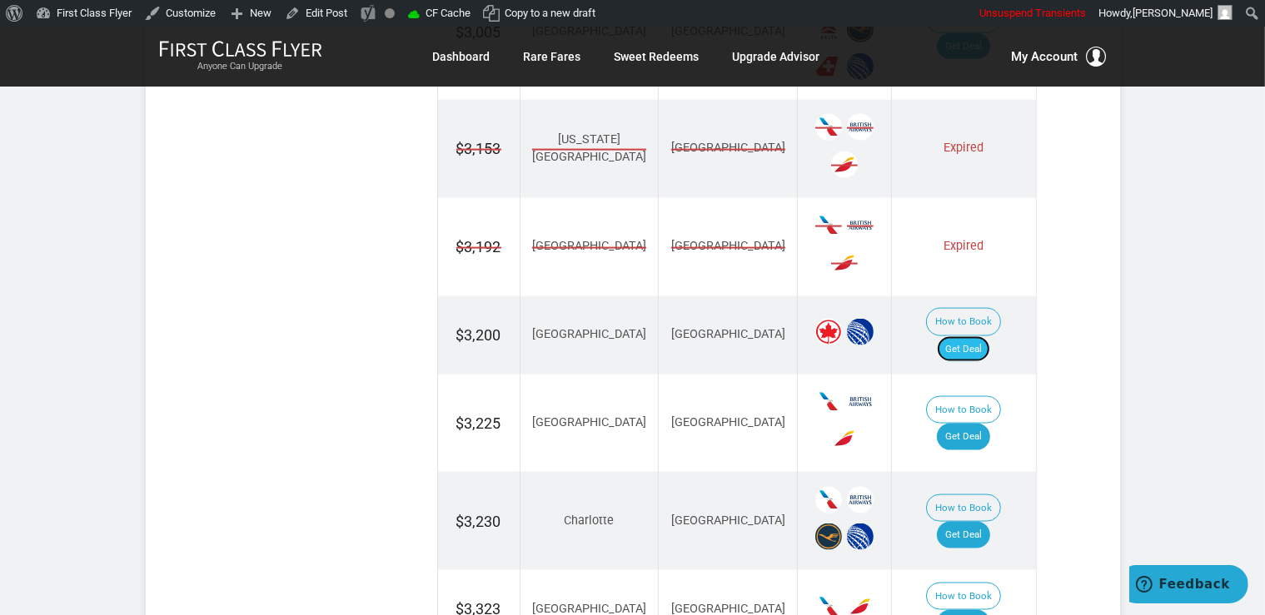
click at [980, 336] on link "Get Deal" at bounding box center [963, 349] width 53 height 27
click at [977, 336] on link "Get Deal" at bounding box center [963, 349] width 53 height 27
click at [971, 522] on link "Get Deal" at bounding box center [963, 535] width 53 height 27
click at [967, 424] on link "Get Deal" at bounding box center [963, 437] width 53 height 27
click at [981, 610] on link "Get Deal" at bounding box center [963, 623] width 53 height 27
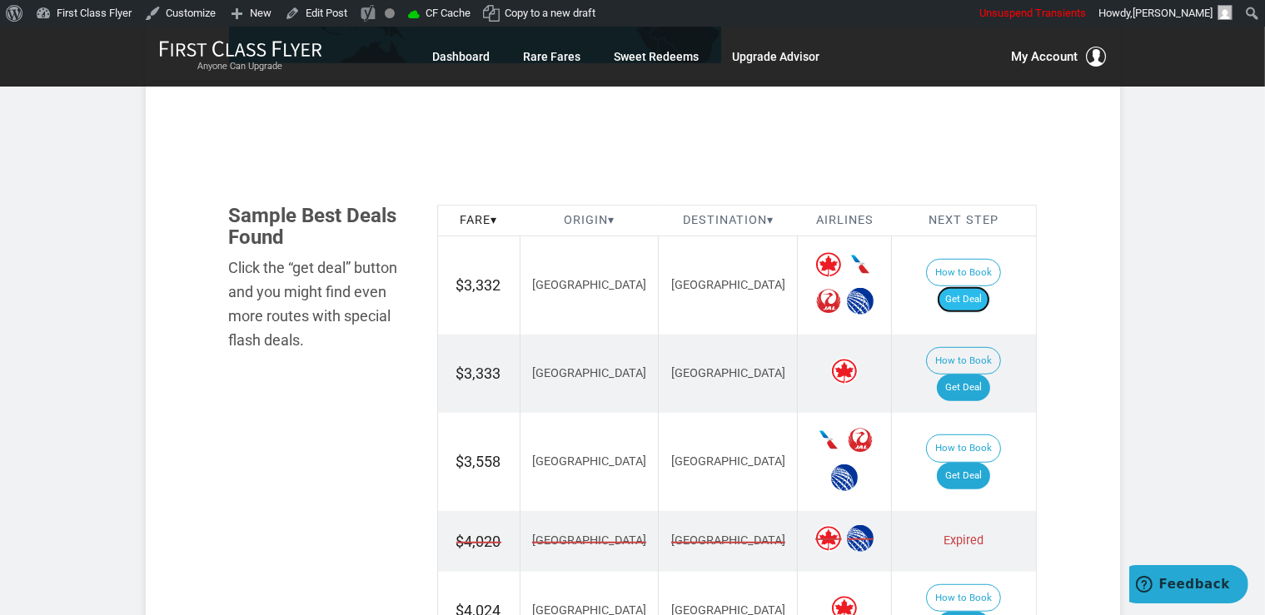
click at [987, 288] on link "Get Deal" at bounding box center [963, 299] width 53 height 27
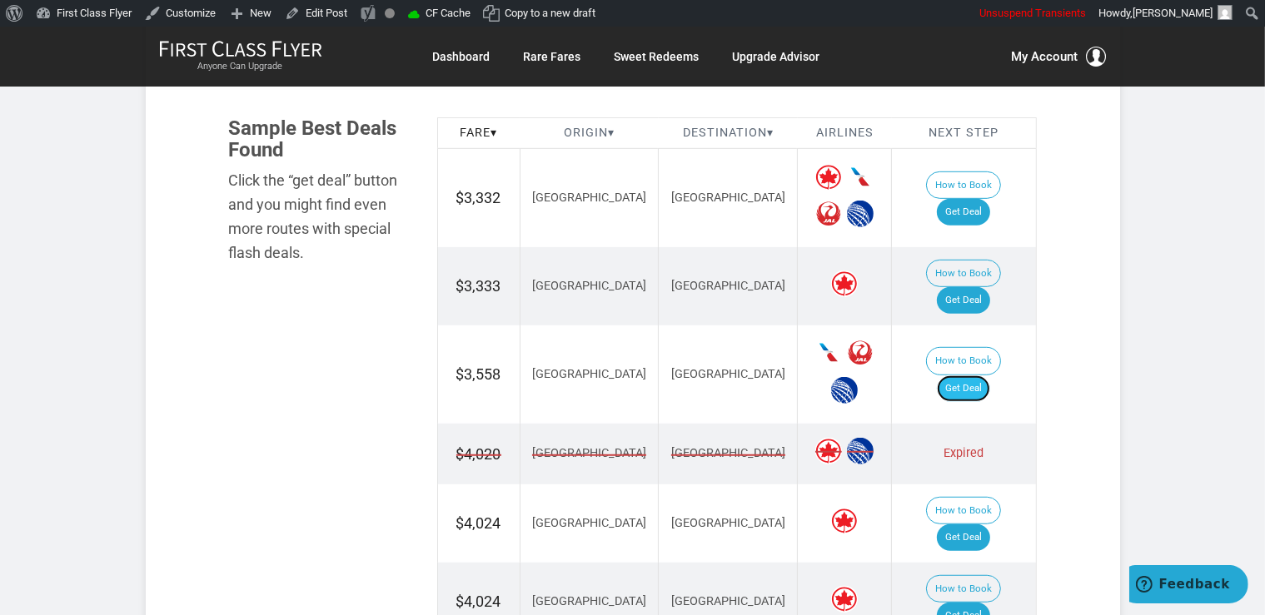
click at [979, 375] on link "Get Deal" at bounding box center [963, 388] width 53 height 27
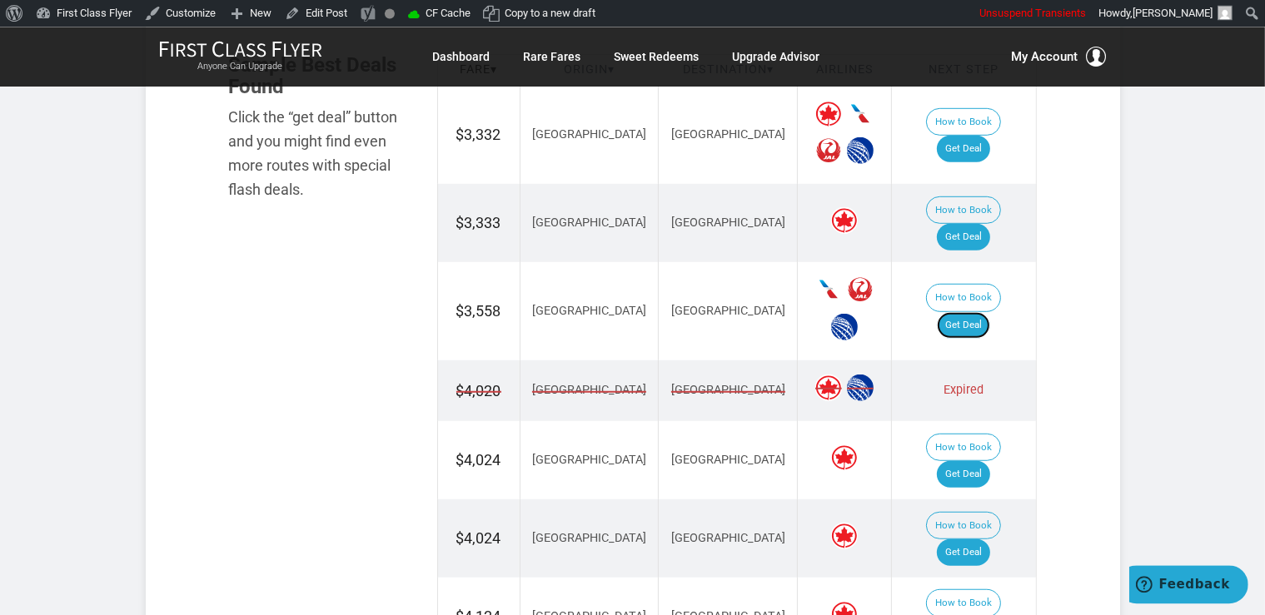
scroll to position [1061, 0]
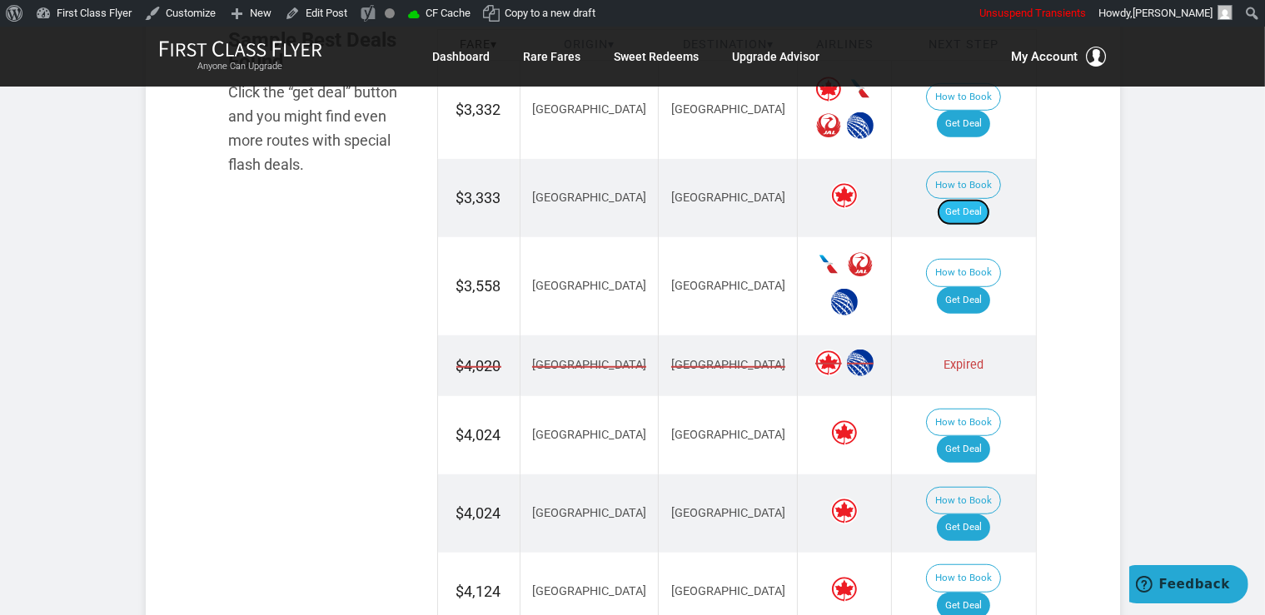
click at [990, 199] on link "Get Deal" at bounding box center [963, 212] width 53 height 27
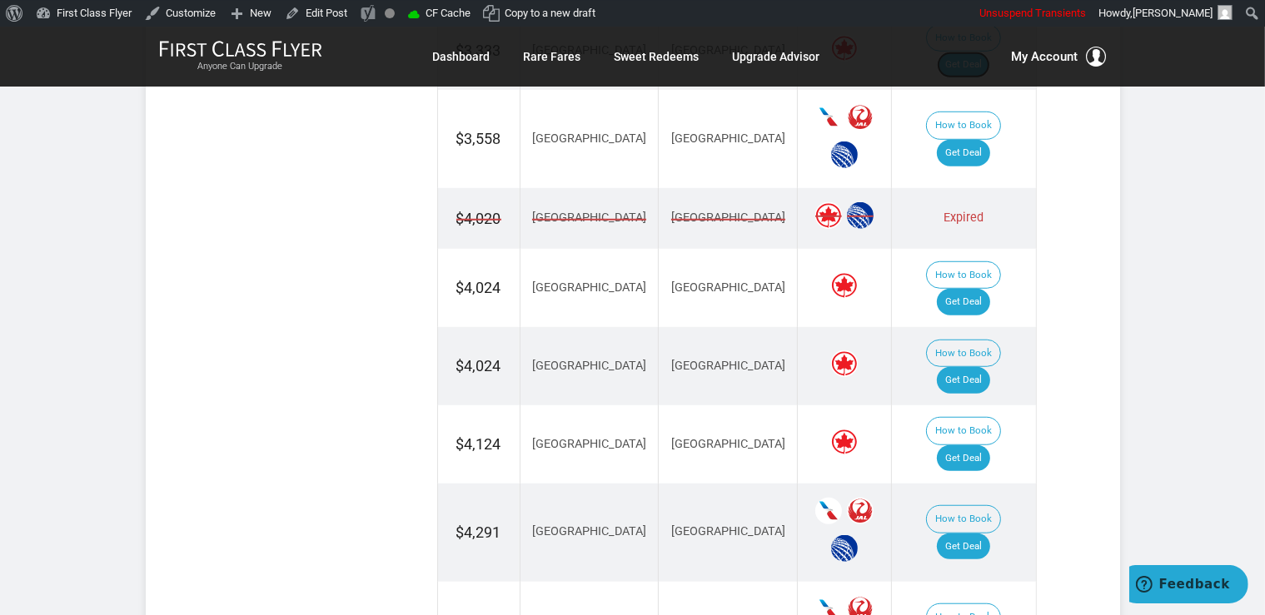
scroll to position [1325, 0]
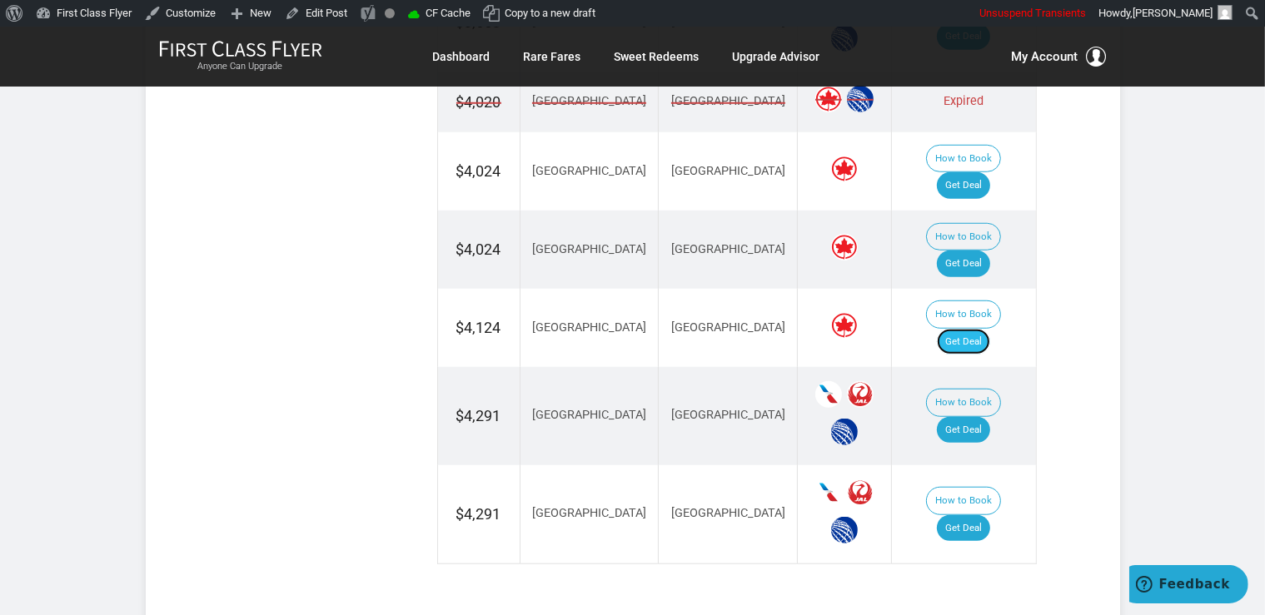
click at [980, 329] on link "Get Deal" at bounding box center [963, 342] width 53 height 27
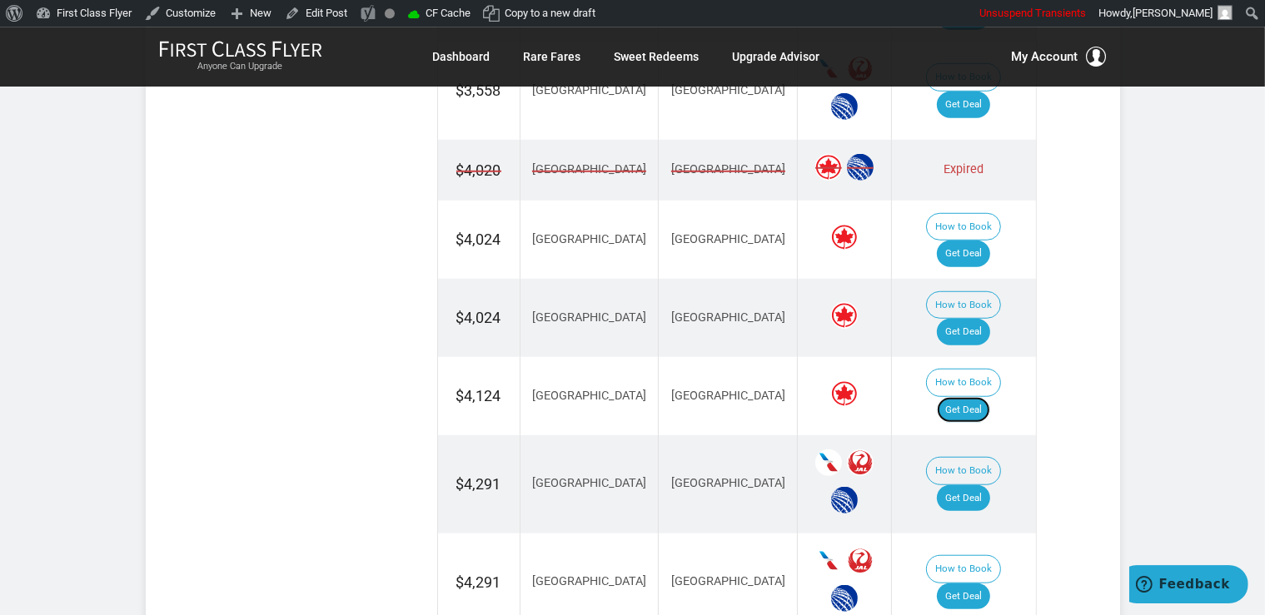
scroll to position [1149, 0]
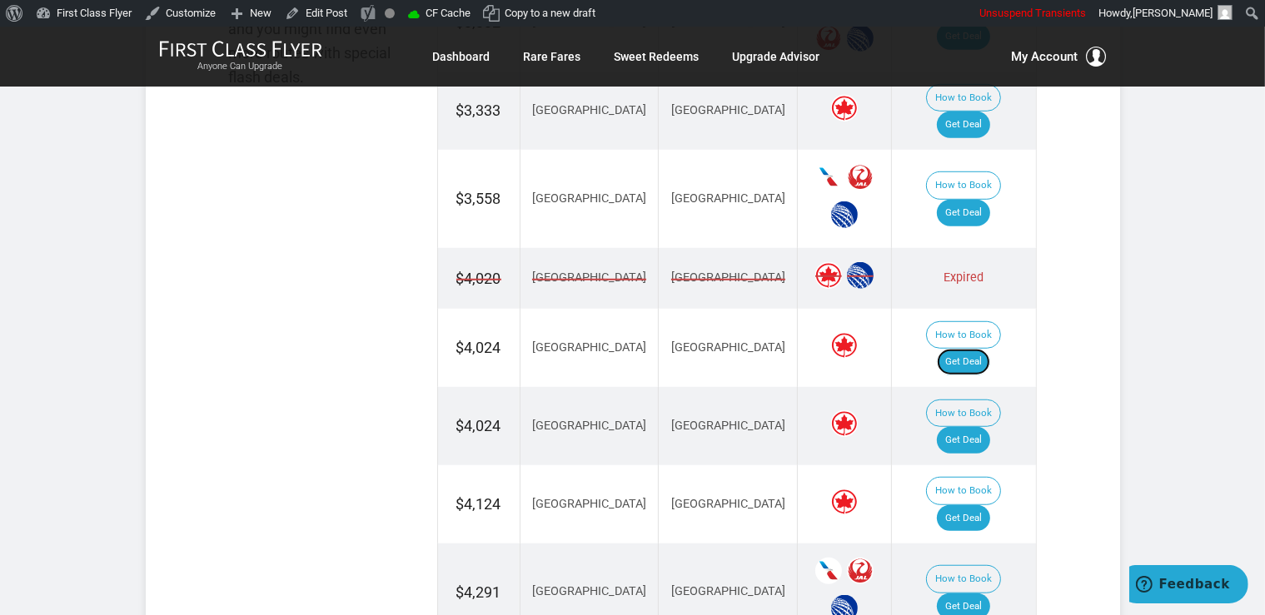
click at [979, 349] on link "Get Deal" at bounding box center [963, 362] width 53 height 27
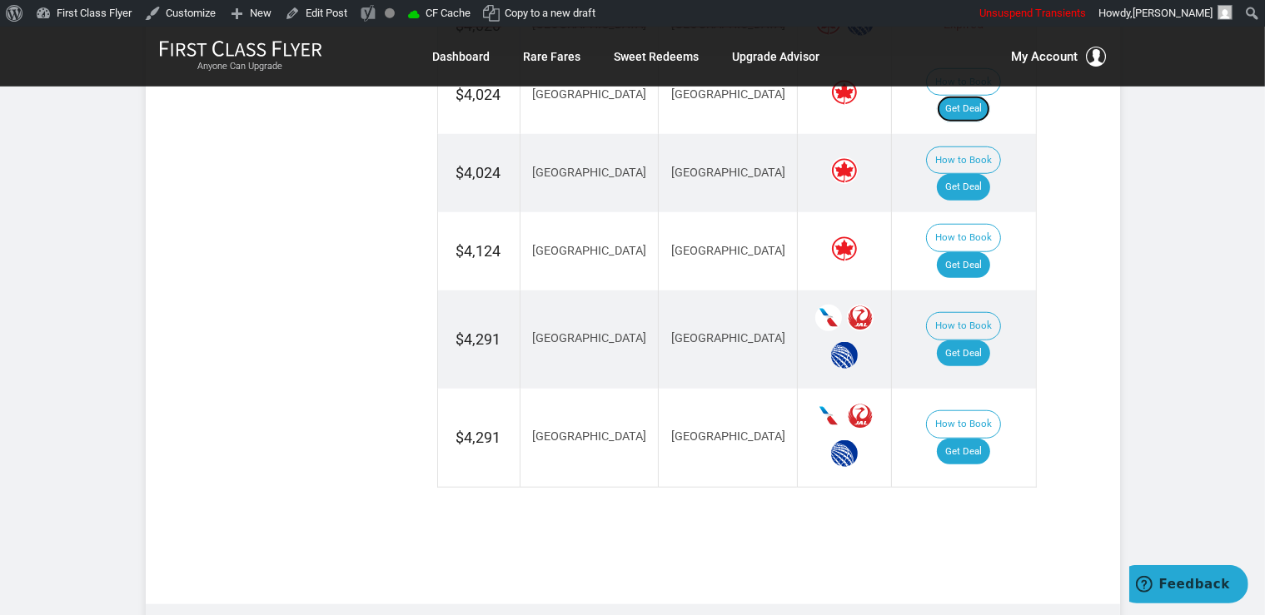
scroll to position [1413, 0]
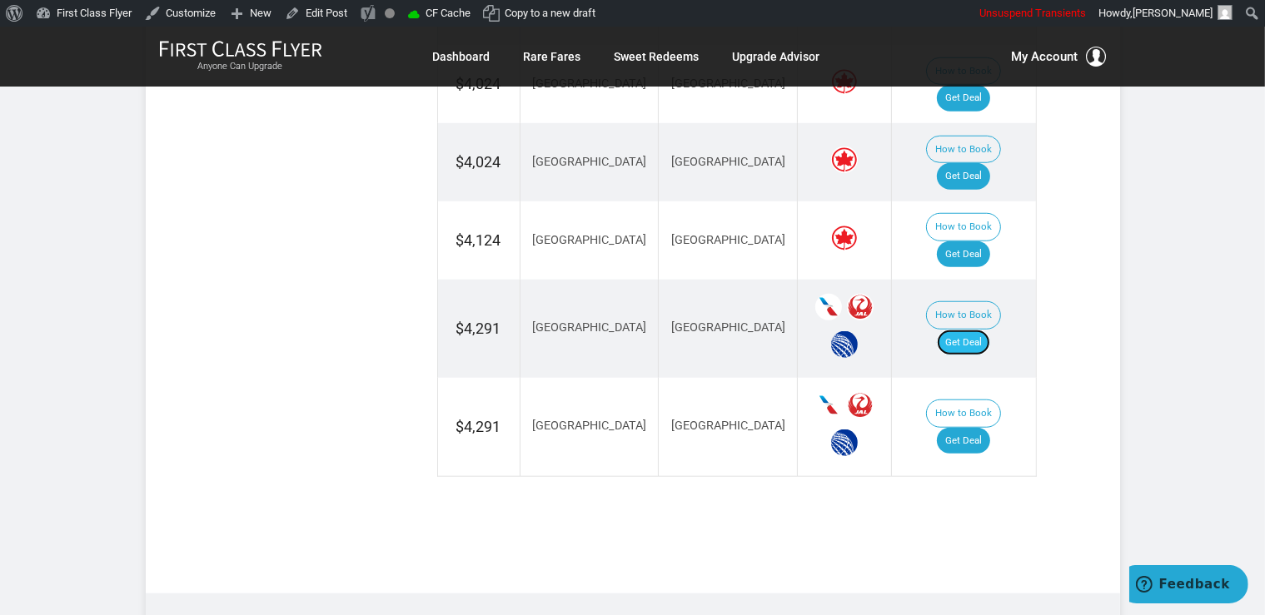
click at [988, 330] on link "Get Deal" at bounding box center [963, 343] width 53 height 27
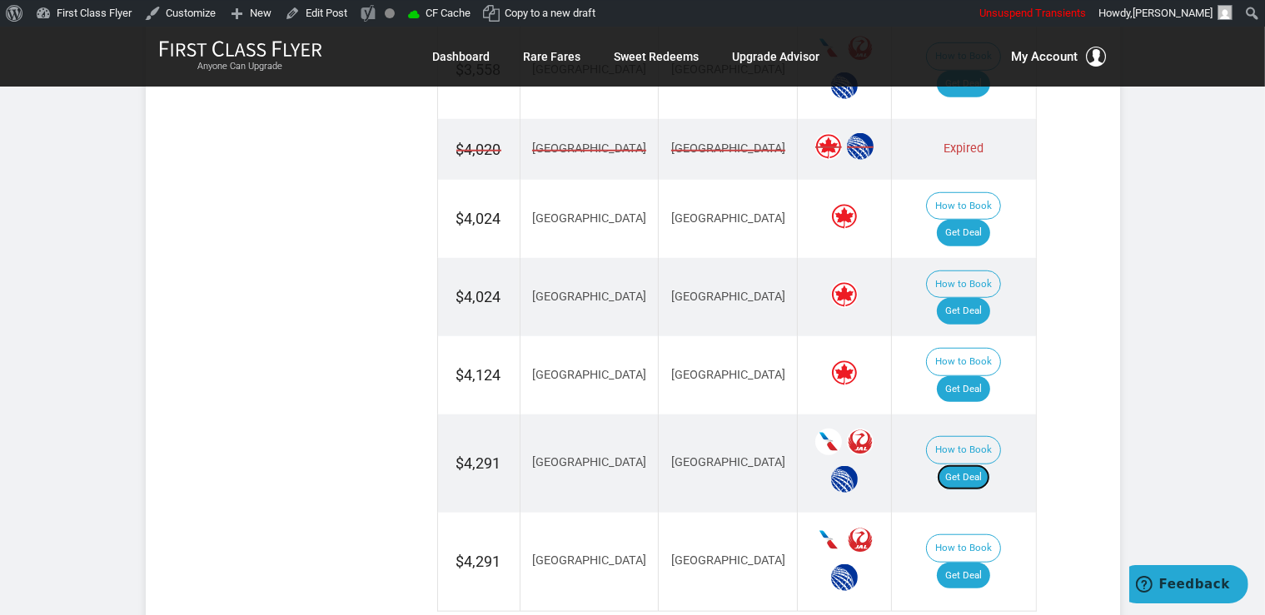
scroll to position [1149, 0]
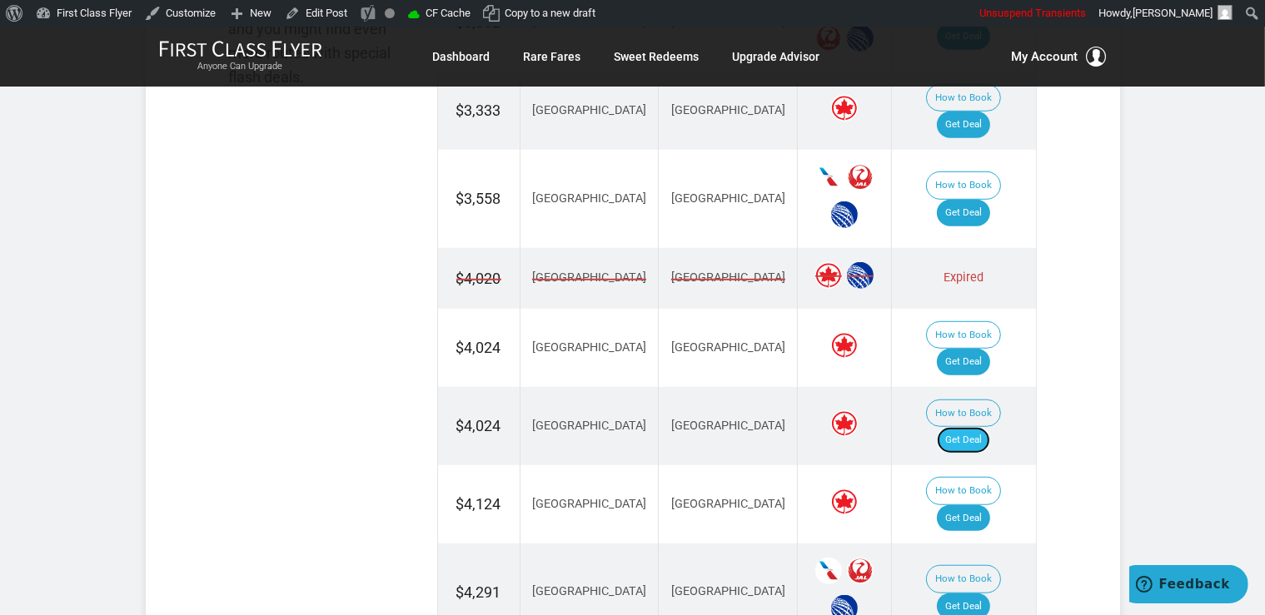
click at [964, 427] on link "Get Deal" at bounding box center [963, 440] width 53 height 27
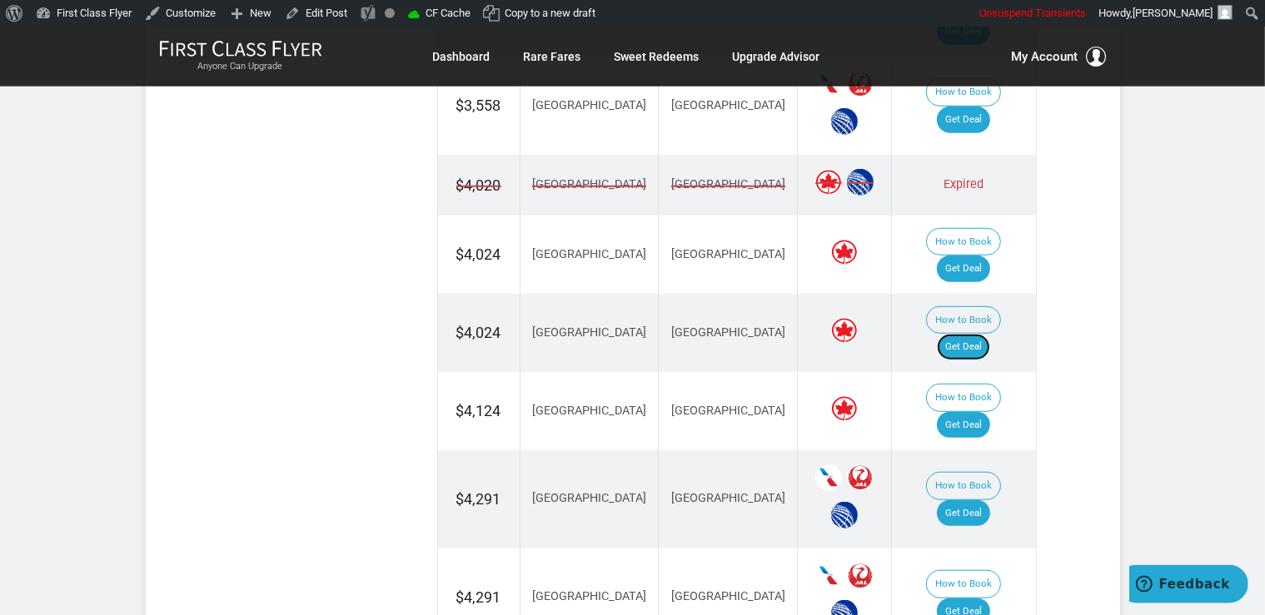
scroll to position [1325, 0]
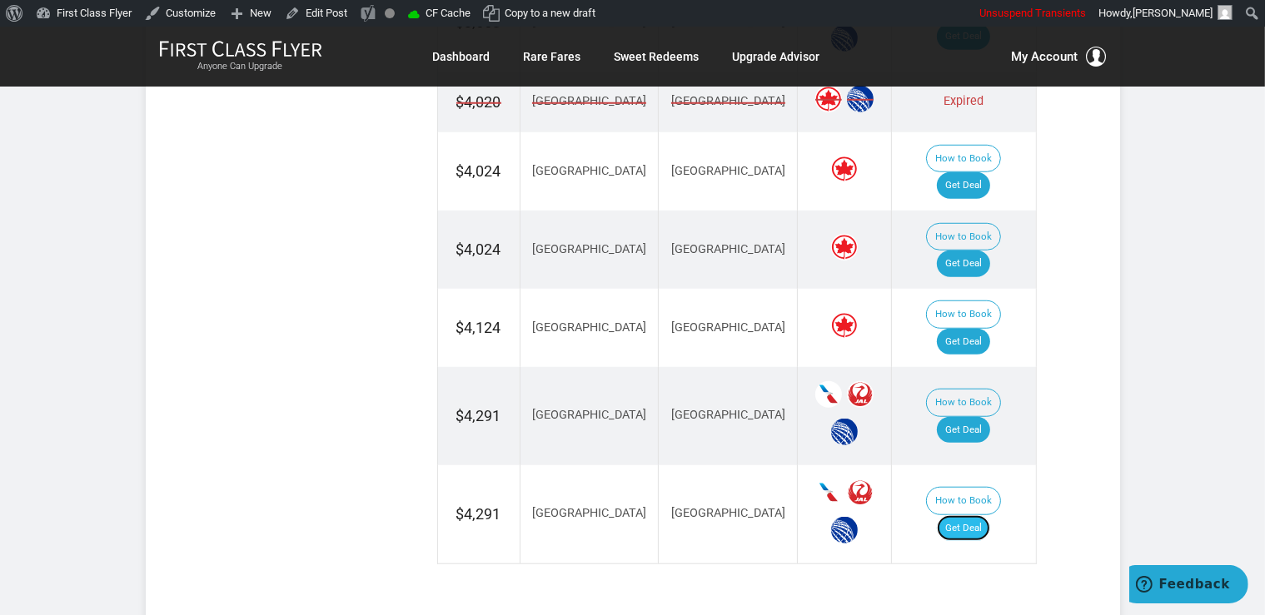
click at [990, 515] on link "Get Deal" at bounding box center [963, 528] width 53 height 27
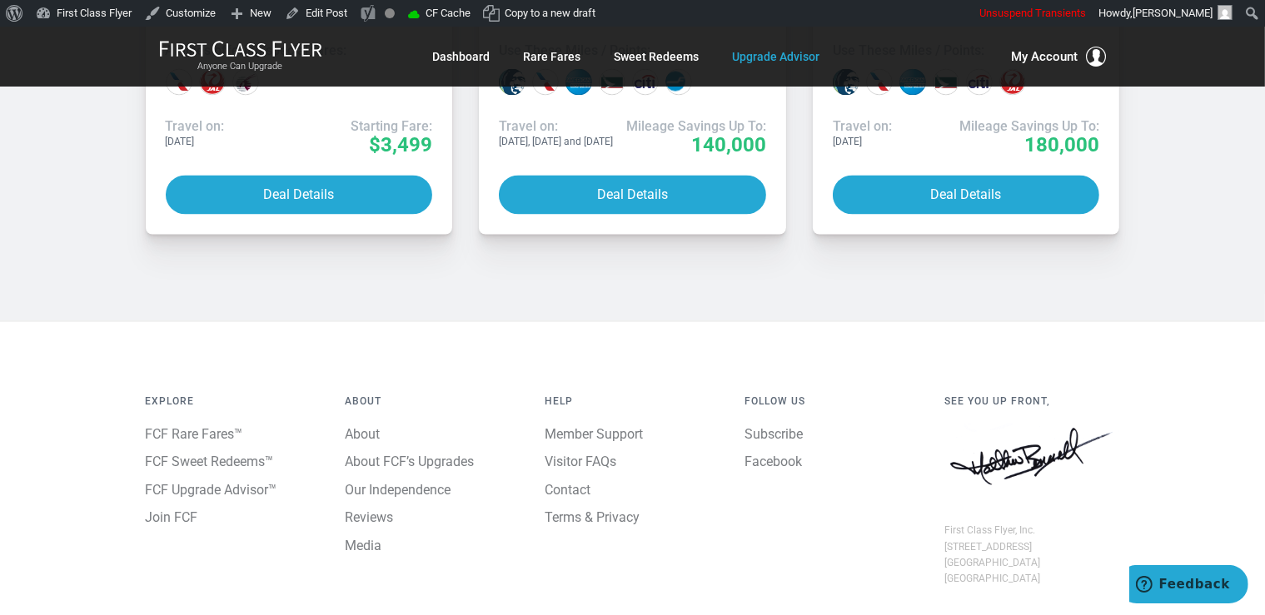
scroll to position [3101, 0]
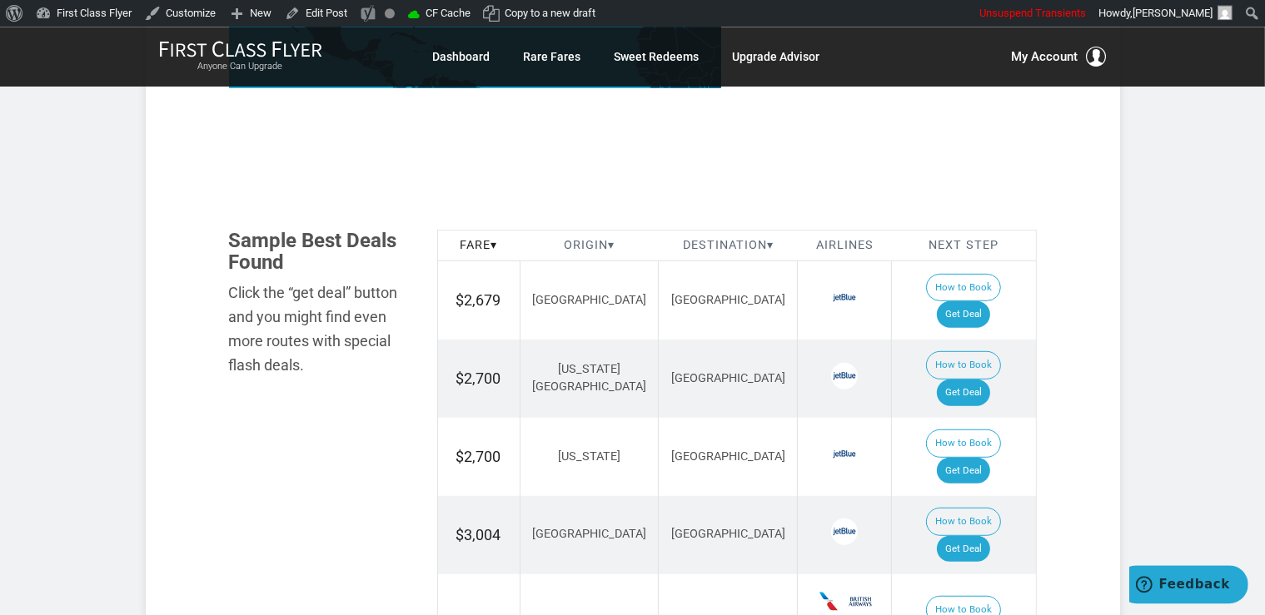
scroll to position [967, 0]
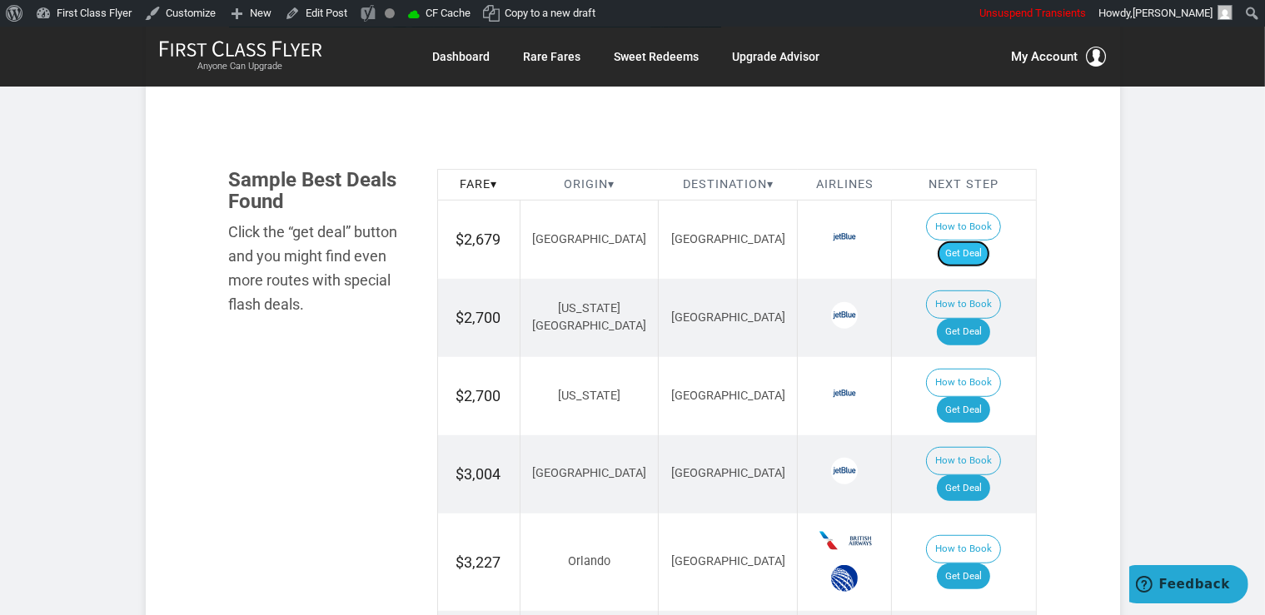
click at [981, 241] on link "Get Deal" at bounding box center [963, 254] width 53 height 27
click at [973, 475] on link "Get Deal" at bounding box center [963, 488] width 53 height 27
click at [982, 319] on link "Get Deal" at bounding box center [963, 332] width 53 height 27
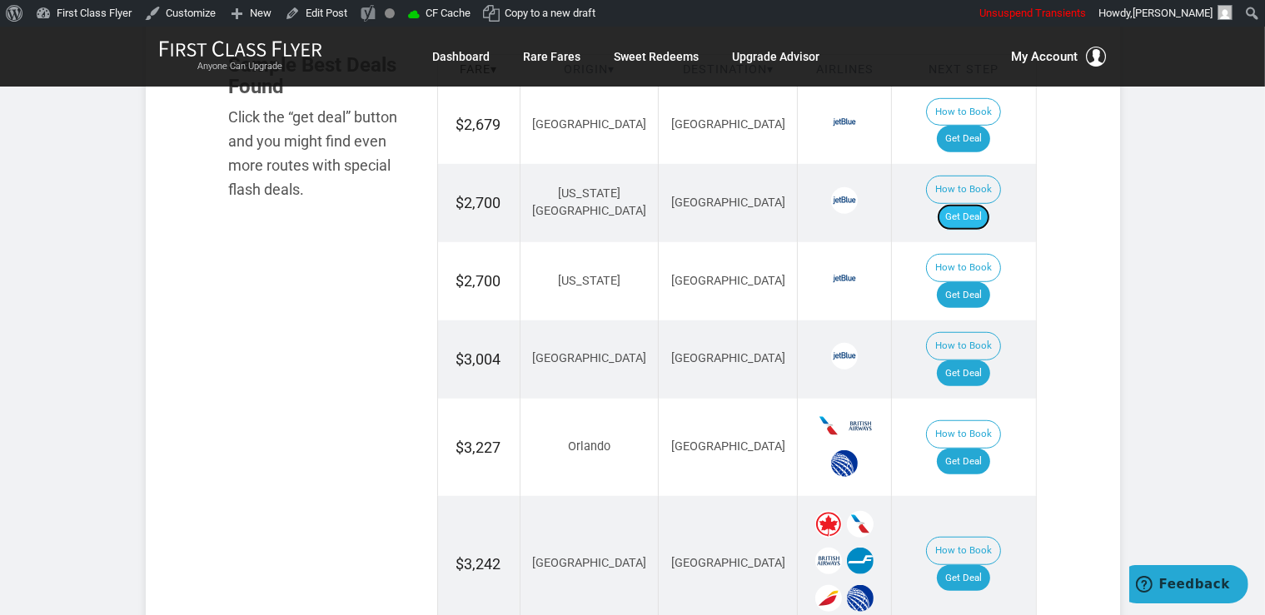
scroll to position [1055, 0]
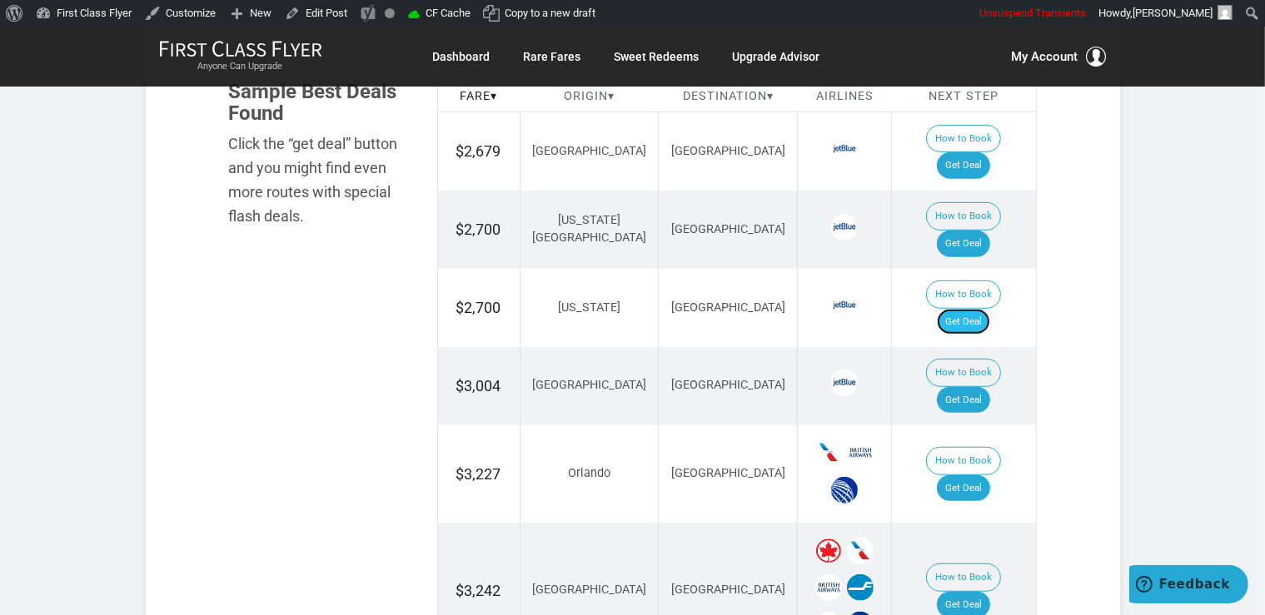
click at [978, 309] on link "Get Deal" at bounding box center [963, 322] width 53 height 27
click at [972, 475] on link "Get Deal" at bounding box center [963, 488] width 53 height 27
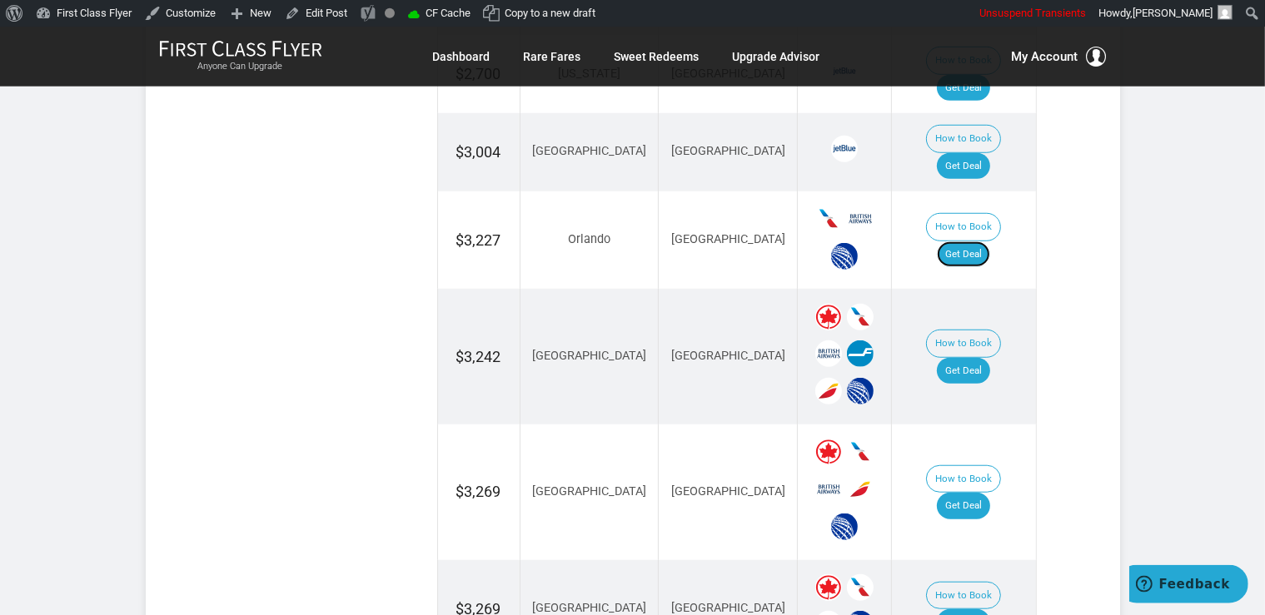
scroll to position [1311, 0]
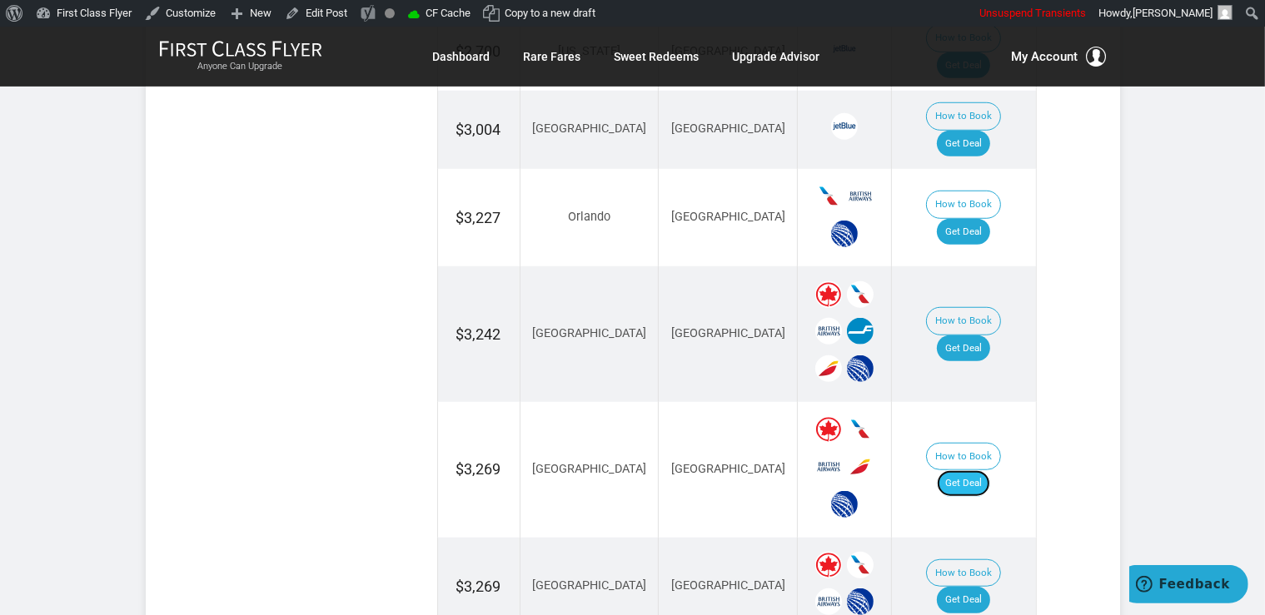
click at [987, 470] on link "Get Deal" at bounding box center [963, 483] width 53 height 27
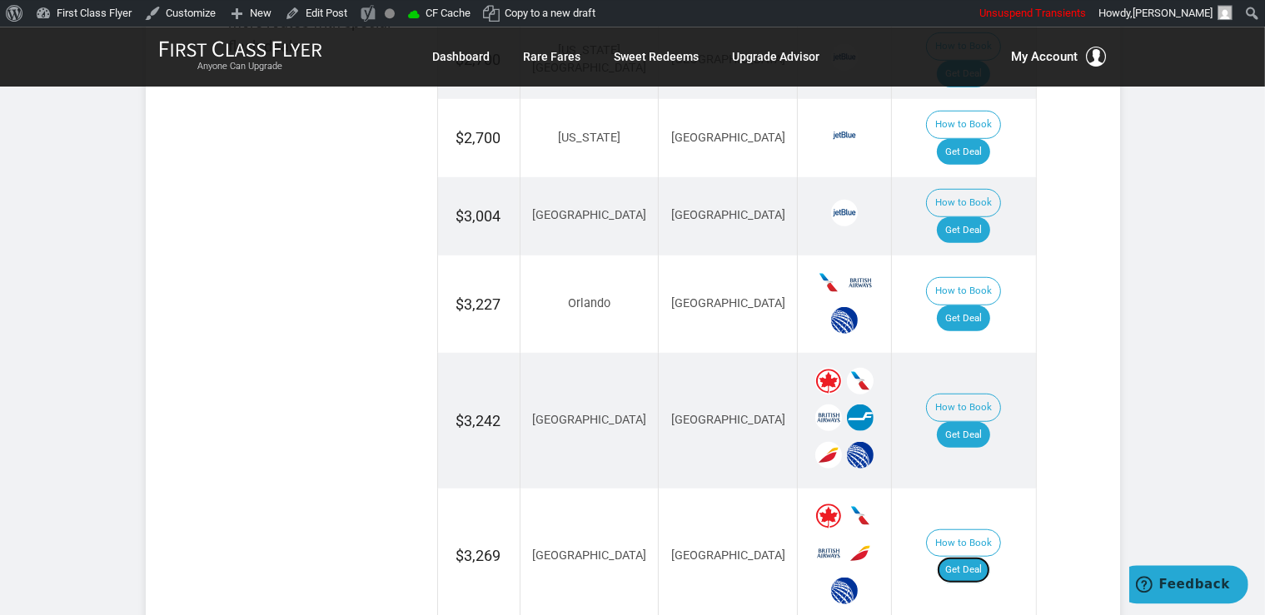
scroll to position [1223, 0]
drag, startPoint x: 987, startPoint y: 300, endPoint x: 997, endPoint y: 301, distance: 9.2
click at [987, 424] on link "Get Deal" at bounding box center [963, 437] width 53 height 27
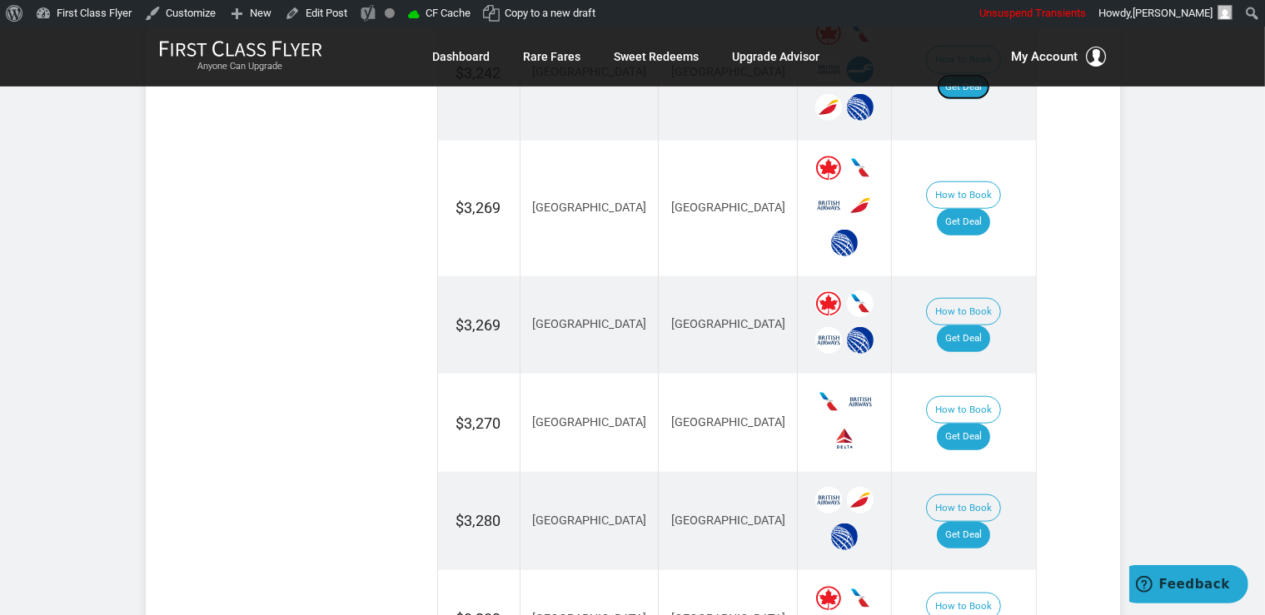
scroll to position [1663, 0]
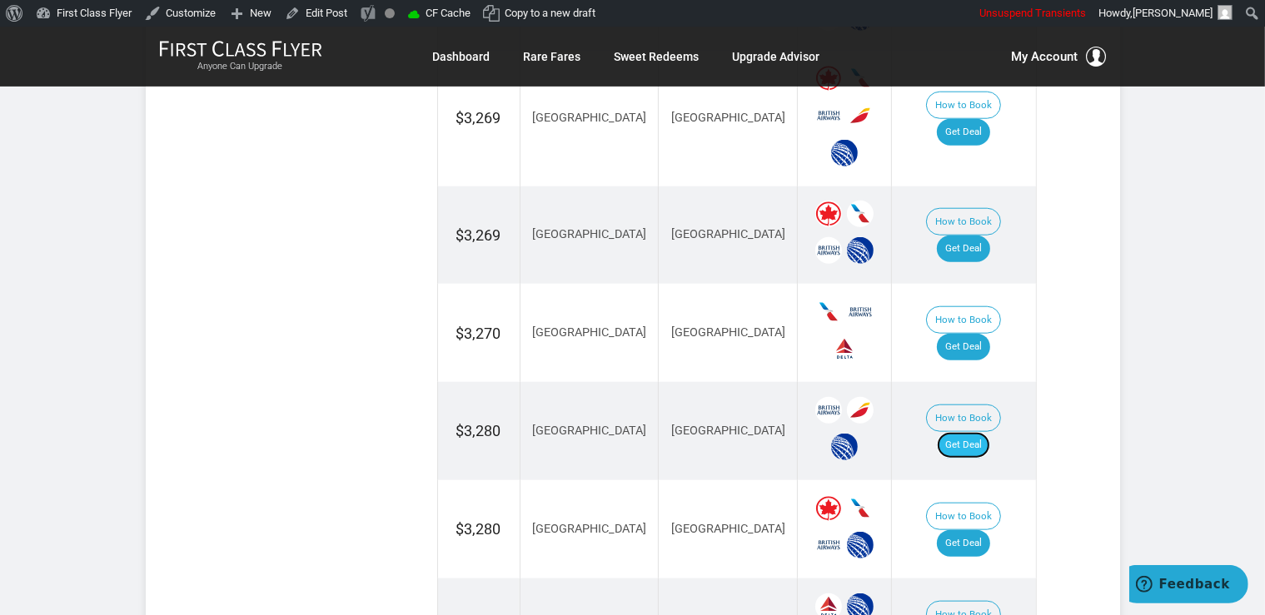
click at [984, 432] on link "Get Deal" at bounding box center [963, 445] width 53 height 27
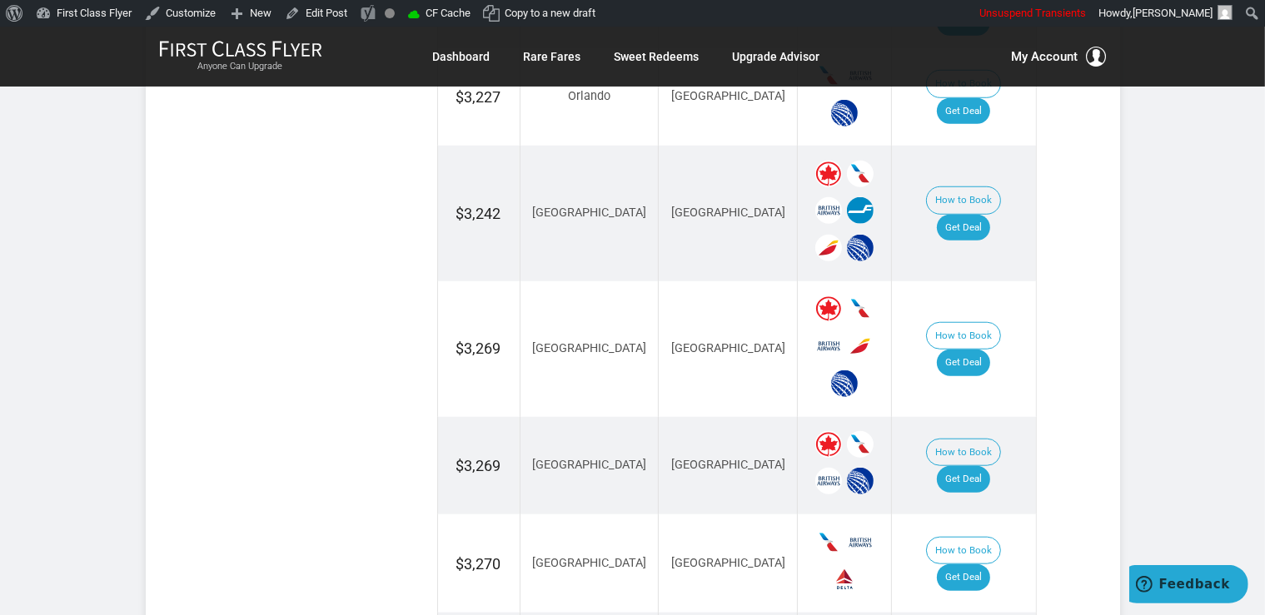
scroll to position [1399, 0]
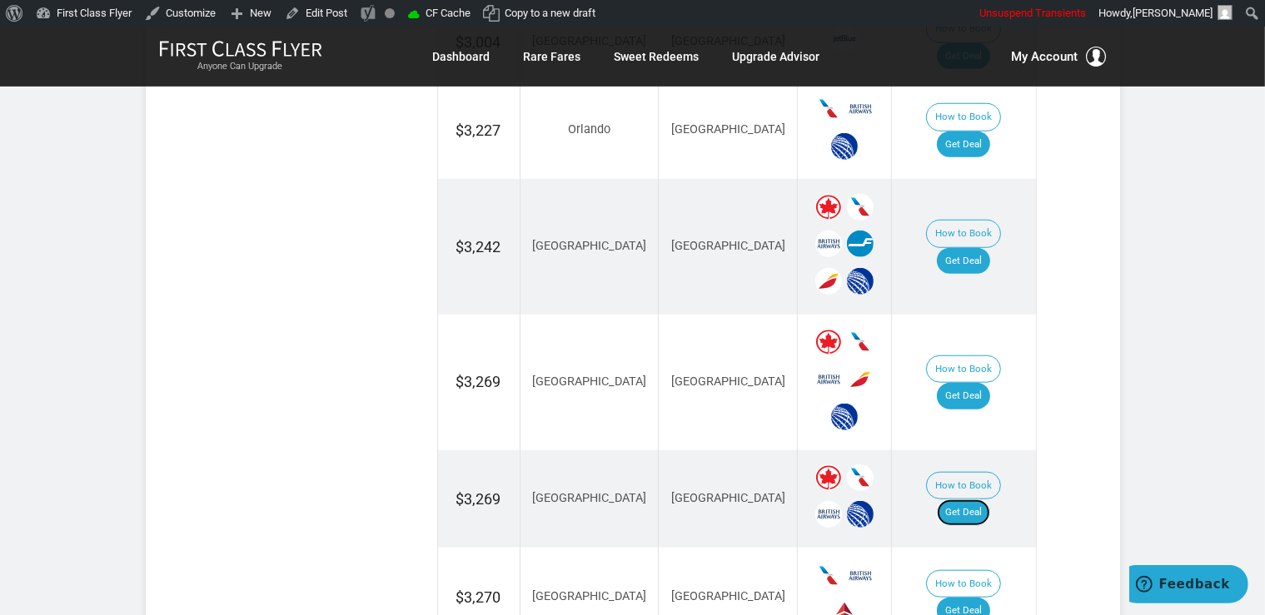
click at [990, 500] on link "Get Deal" at bounding box center [963, 513] width 53 height 27
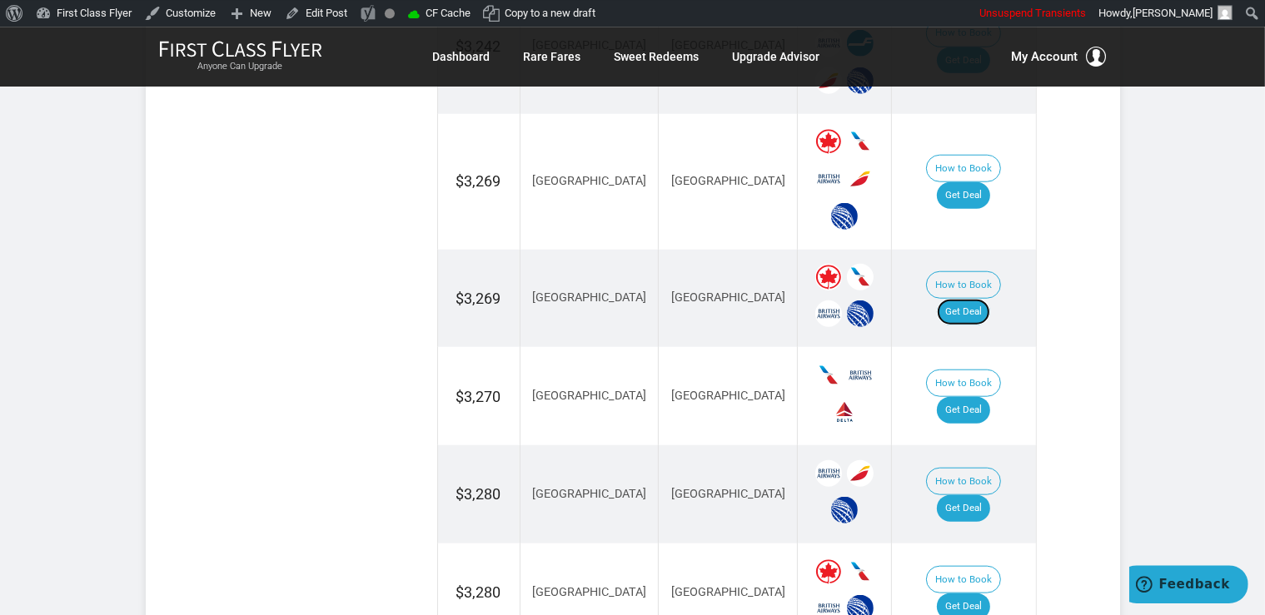
scroll to position [1663, 0]
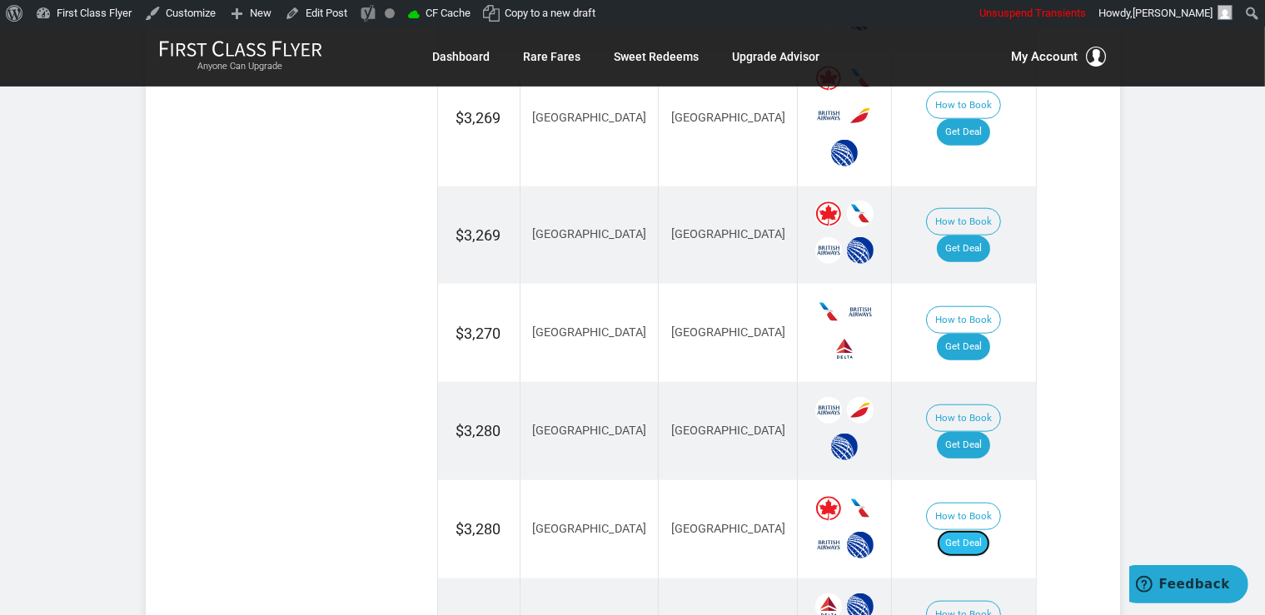
click at [972, 530] on link "Get Deal" at bounding box center [963, 543] width 53 height 27
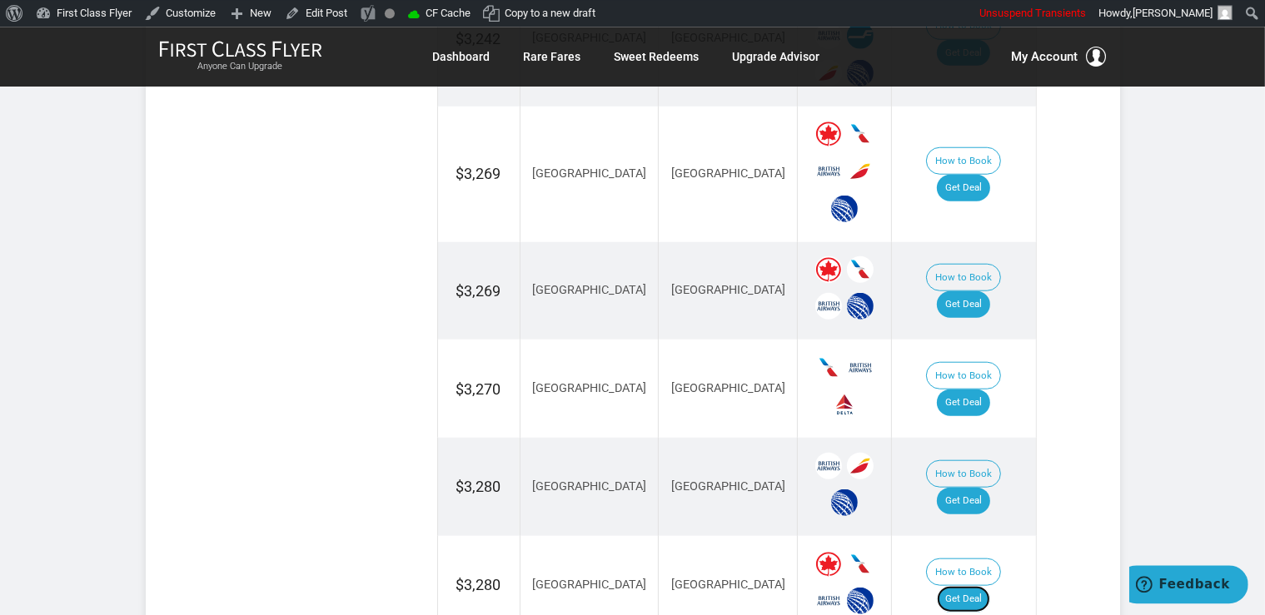
scroll to position [1575, 0]
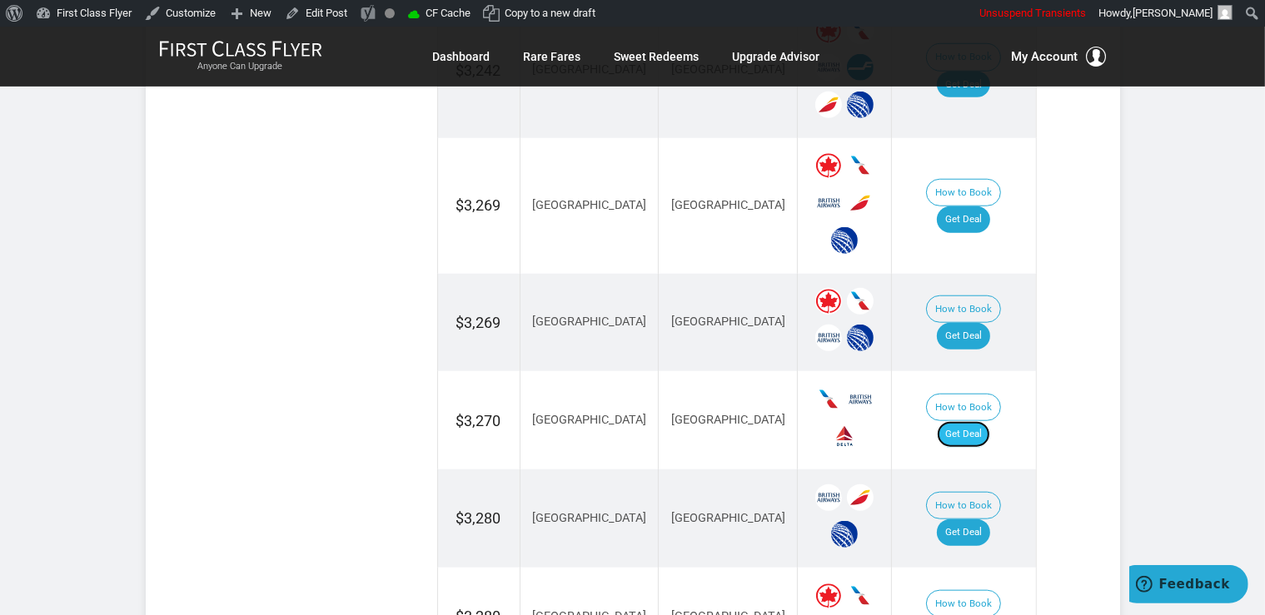
click at [978, 421] on link "Get Deal" at bounding box center [963, 434] width 53 height 27
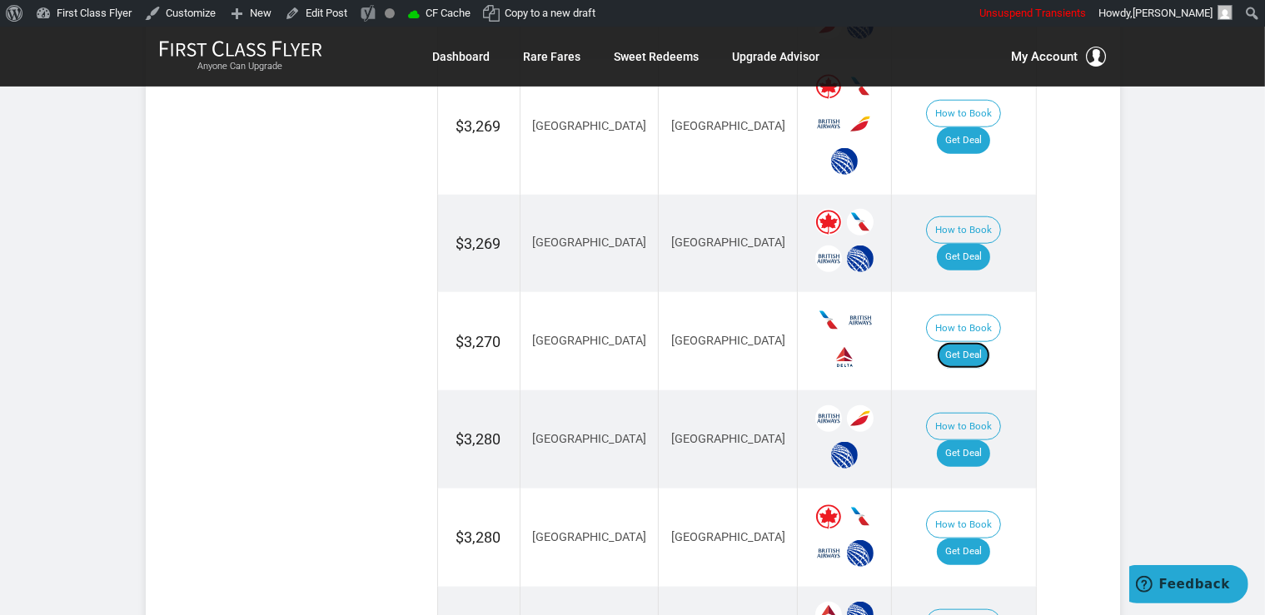
scroll to position [1751, 0]
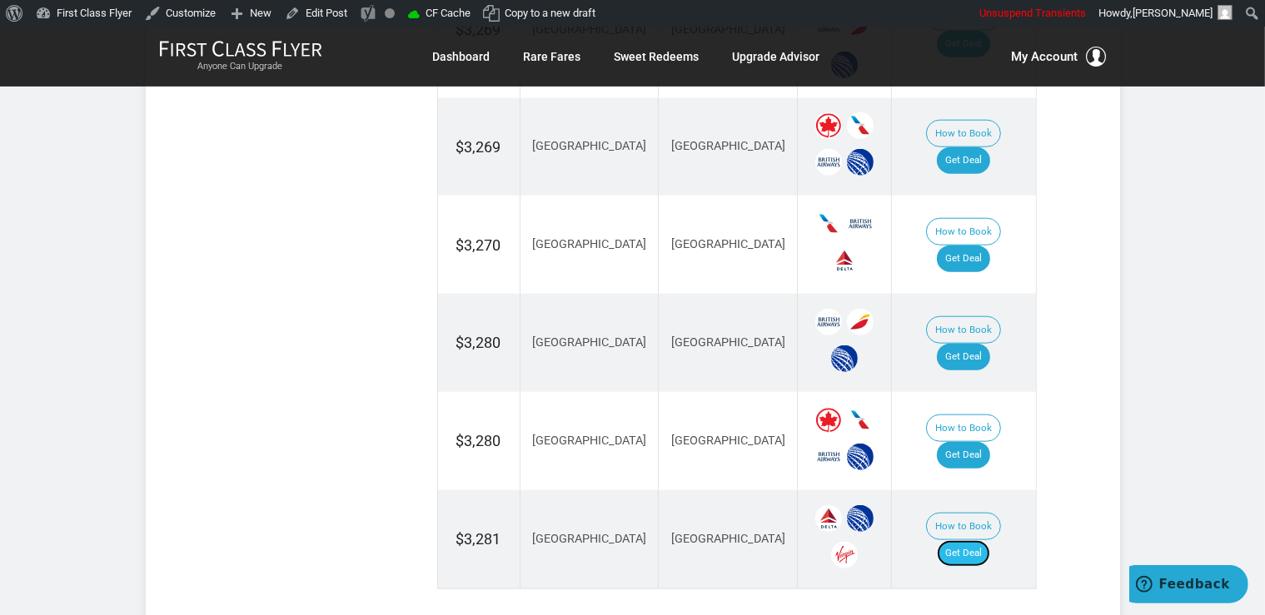
click at [970, 540] on link "Get Deal" at bounding box center [963, 553] width 53 height 27
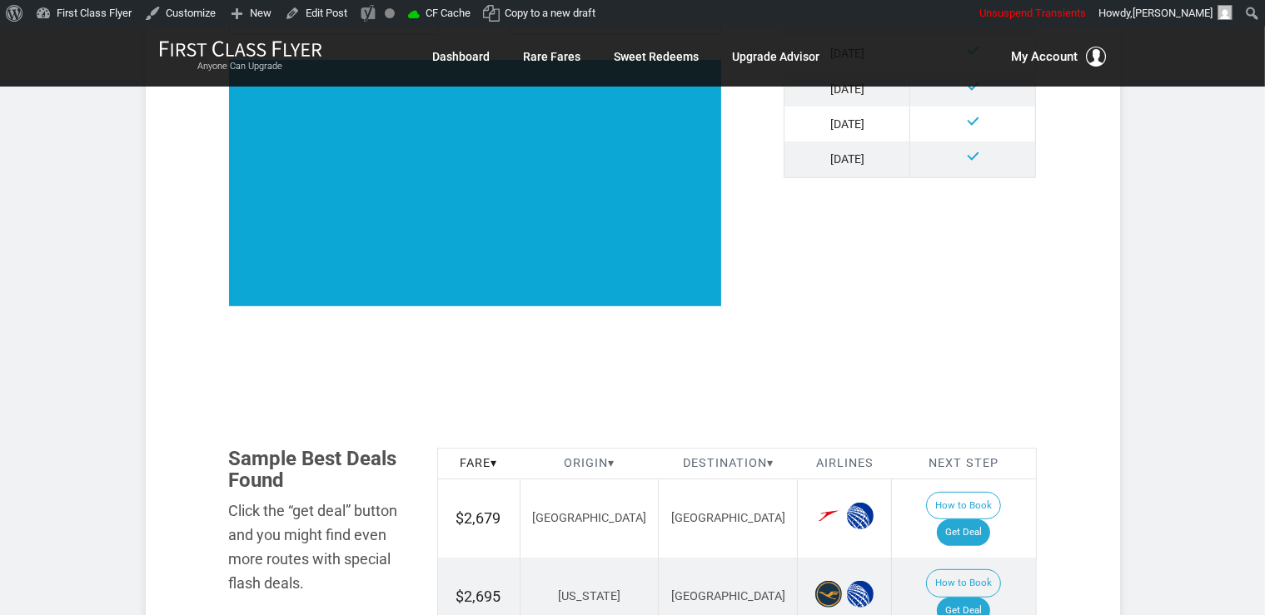
scroll to position [644, 0]
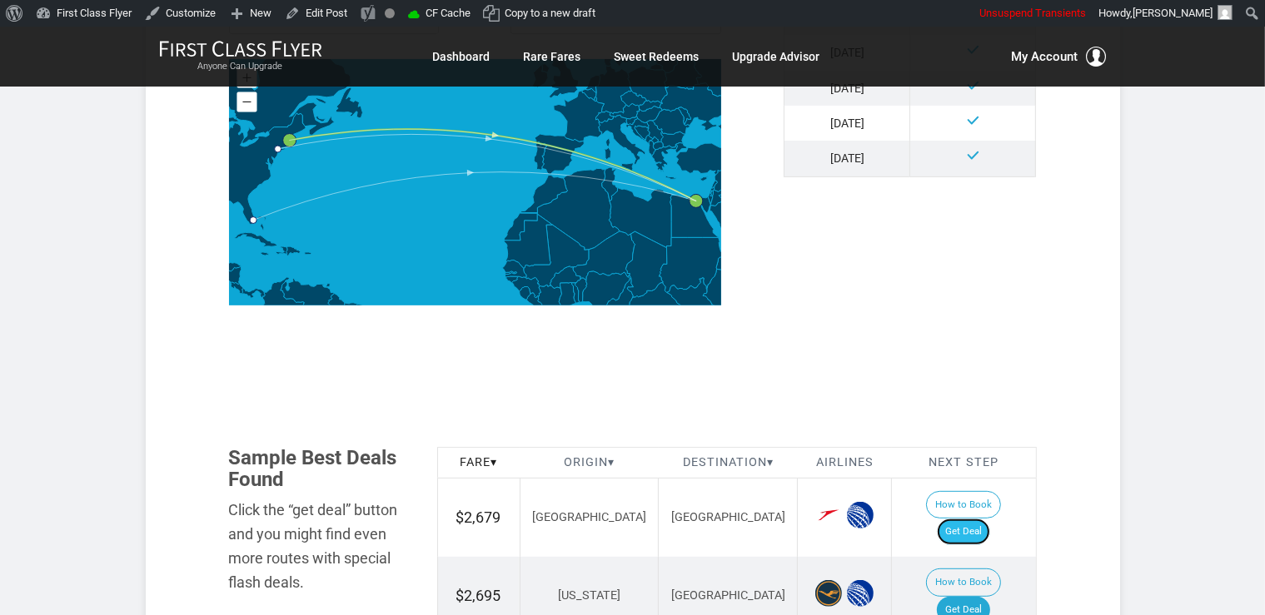
click at [971, 519] on link "Get Deal" at bounding box center [963, 532] width 53 height 27
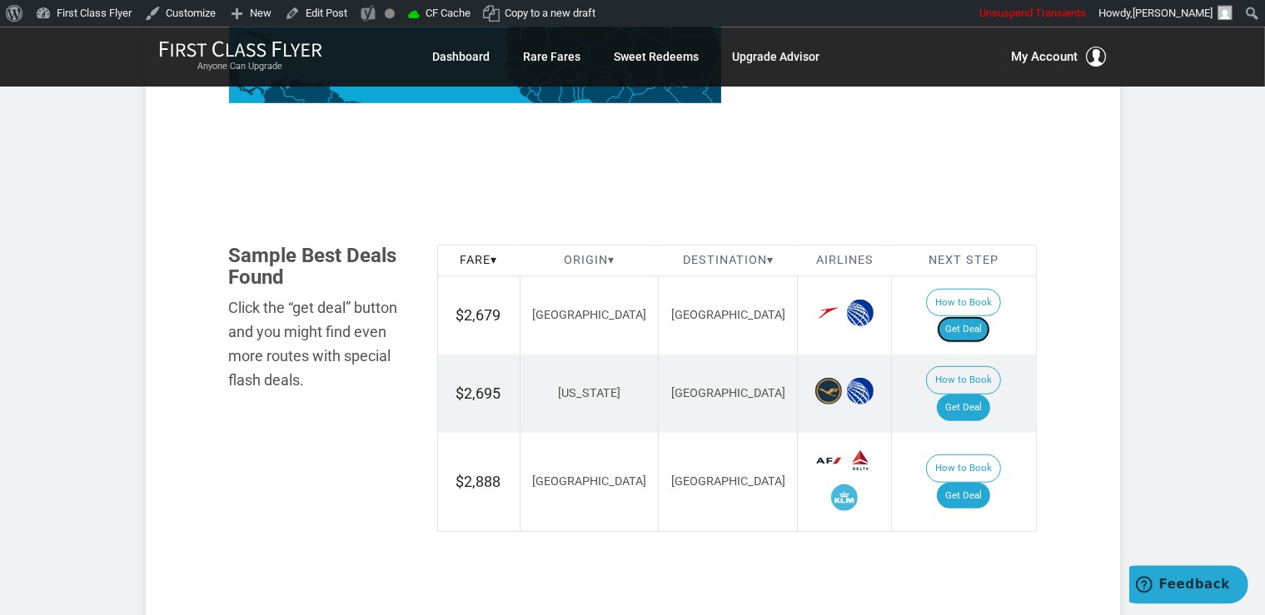
scroll to position [907, 0]
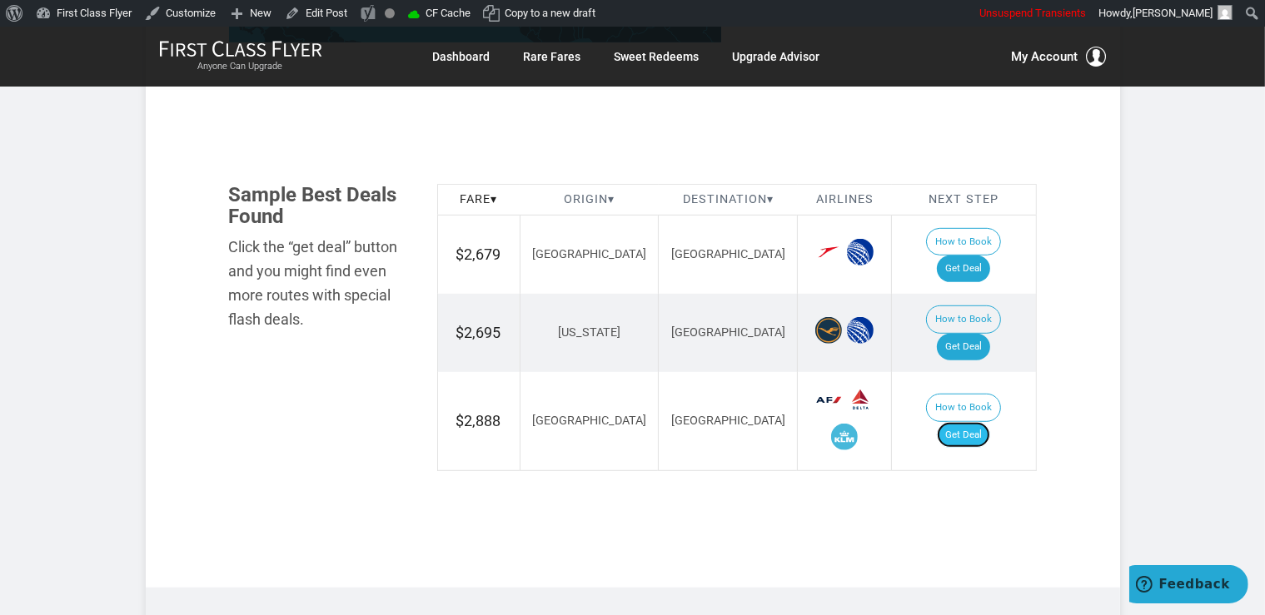
click at [980, 422] on link "Get Deal" at bounding box center [963, 435] width 53 height 27
click at [974, 334] on link "Get Deal" at bounding box center [963, 347] width 53 height 27
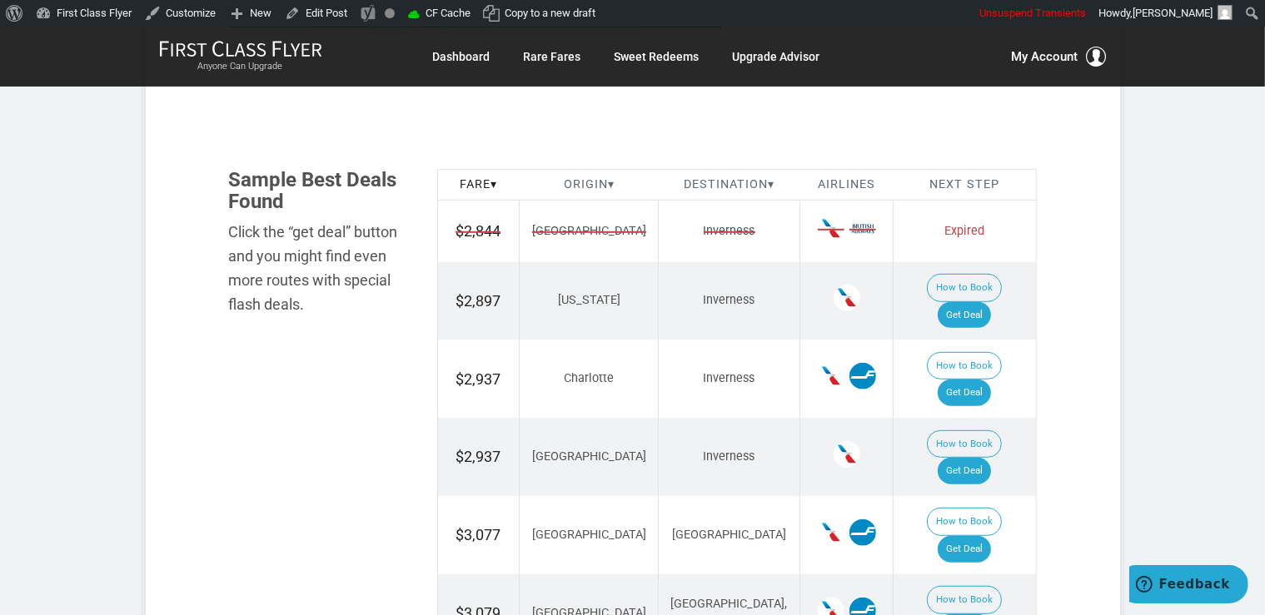
scroll to position [967, 0]
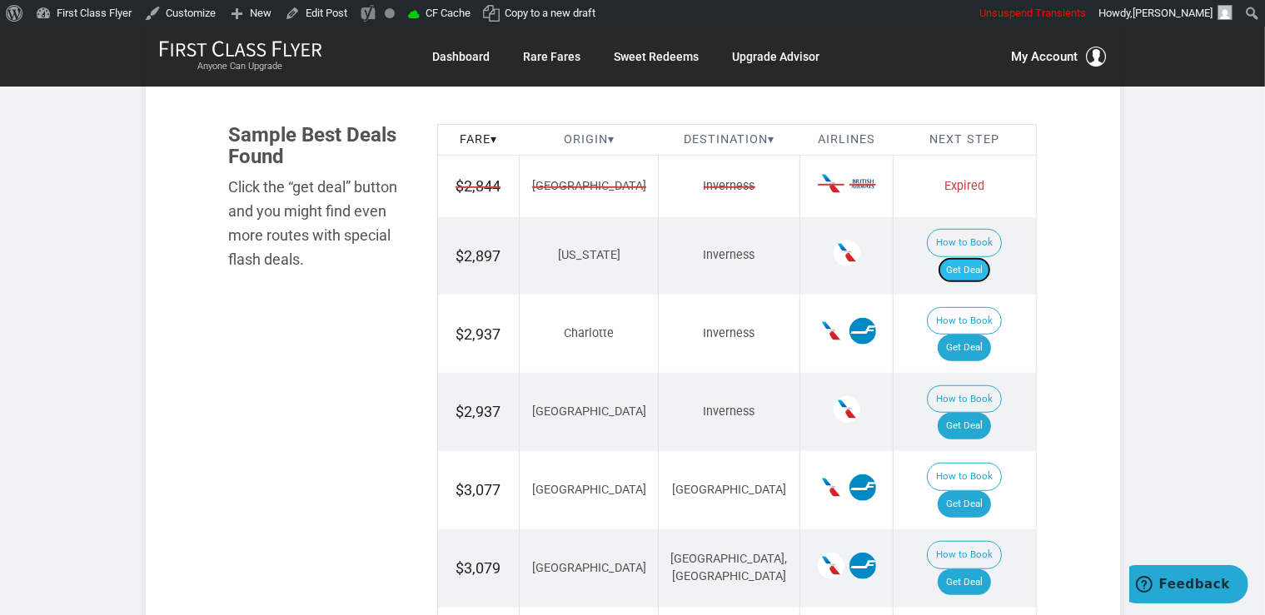
click at [977, 257] on link "Get Deal" at bounding box center [963, 270] width 53 height 27
click at [982, 335] on link "Get Deal" at bounding box center [963, 348] width 53 height 27
click at [971, 413] on link "Get Deal" at bounding box center [963, 426] width 53 height 27
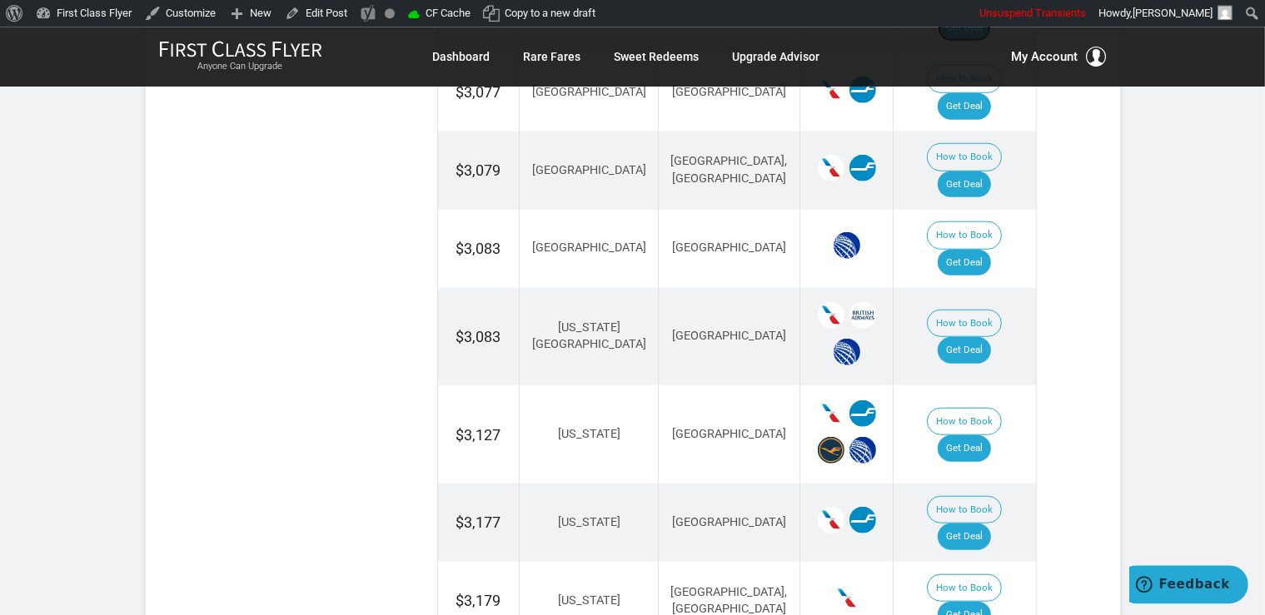
scroll to position [1406, 0]
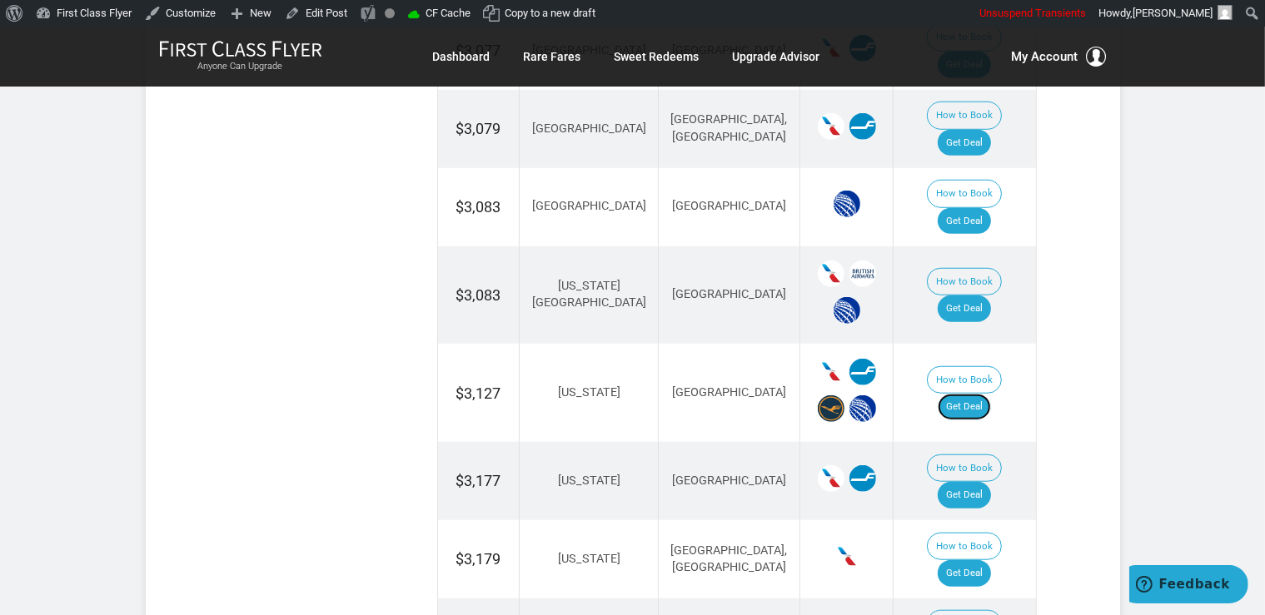
click at [991, 394] on link "Get Deal" at bounding box center [963, 407] width 53 height 27
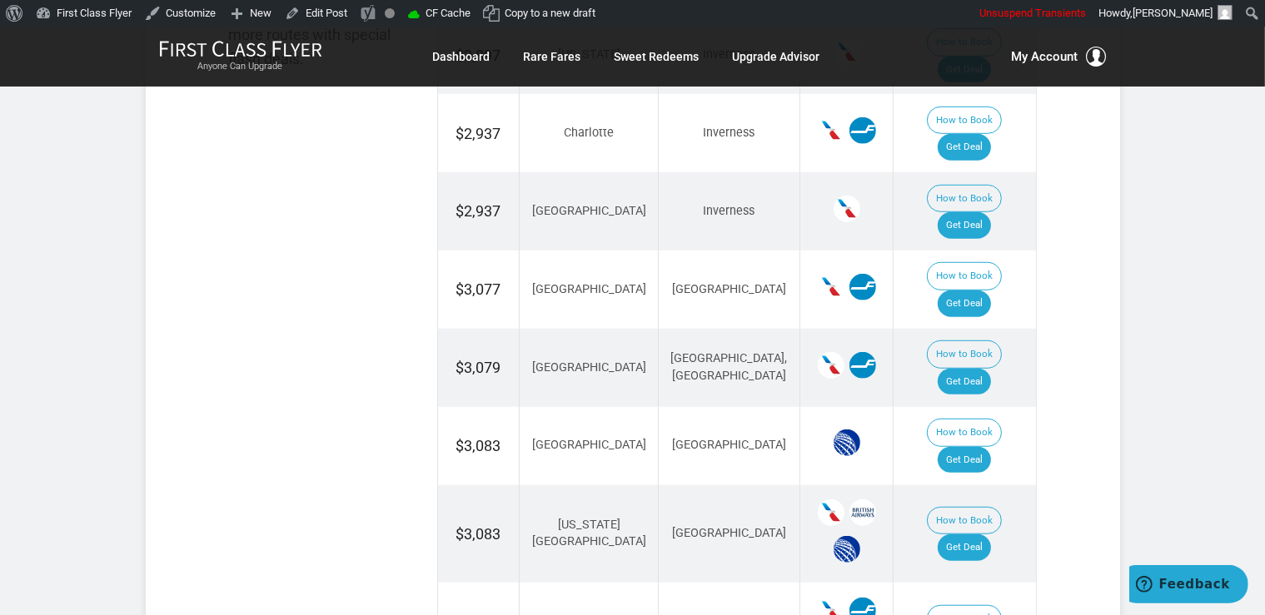
scroll to position [1142, 0]
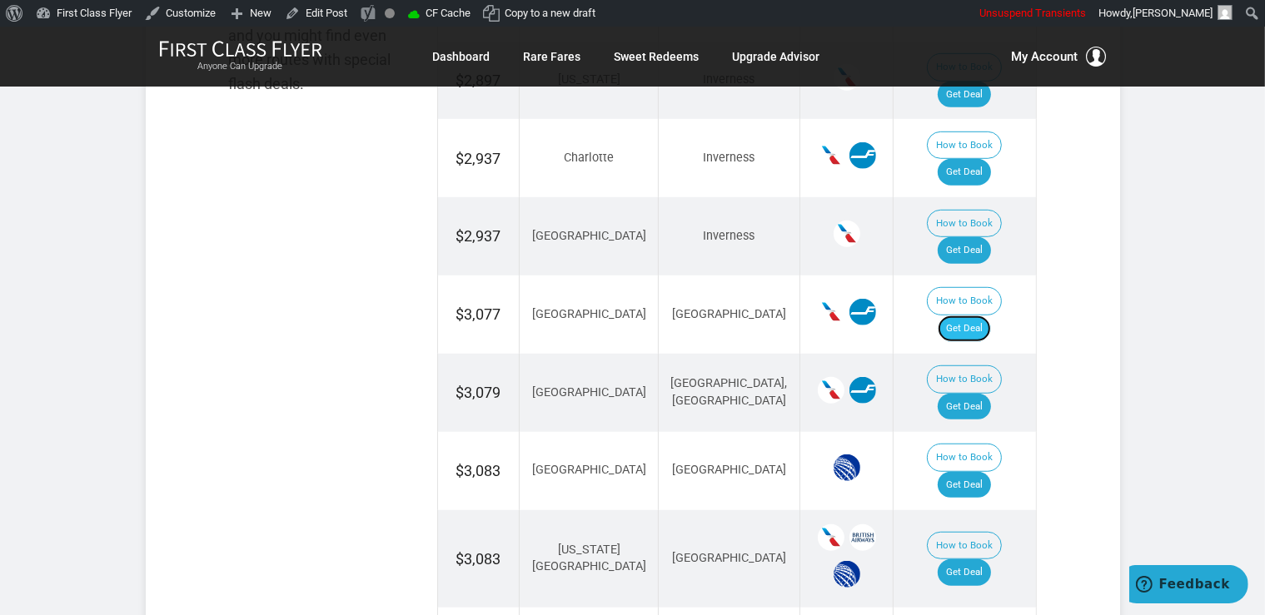
click at [977, 316] on link "Get Deal" at bounding box center [963, 329] width 53 height 27
drag, startPoint x: 957, startPoint y: 304, endPoint x: 967, endPoint y: 296, distance: 13.7
click at [957, 394] on link "Get Deal" at bounding box center [963, 407] width 53 height 27
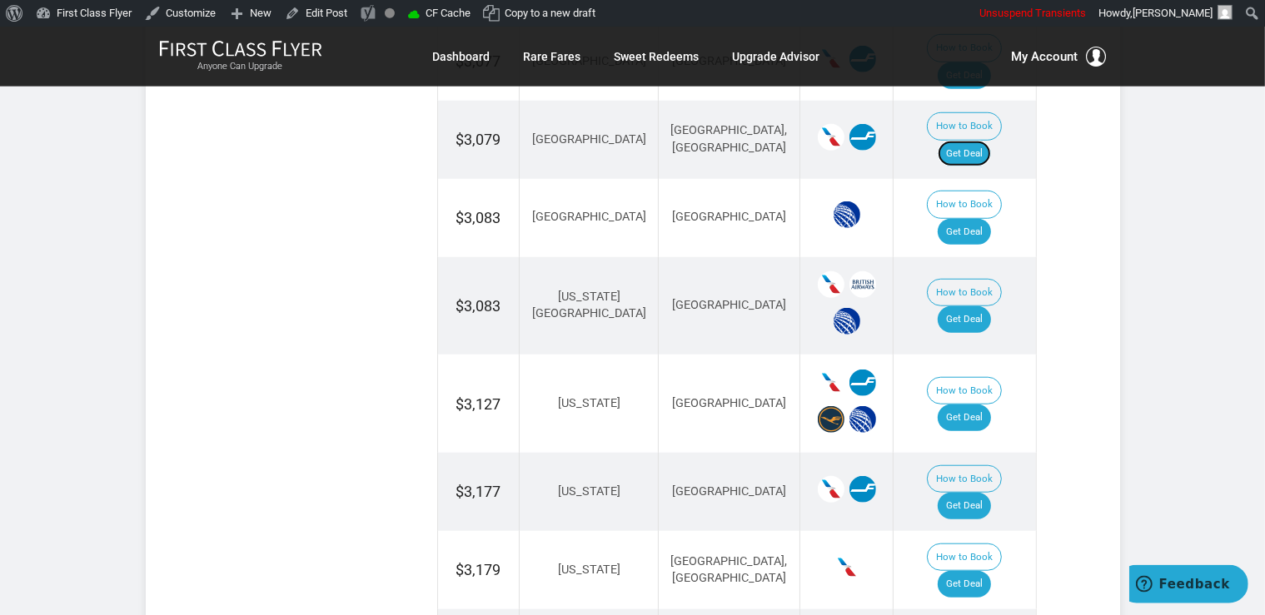
scroll to position [1406, 0]
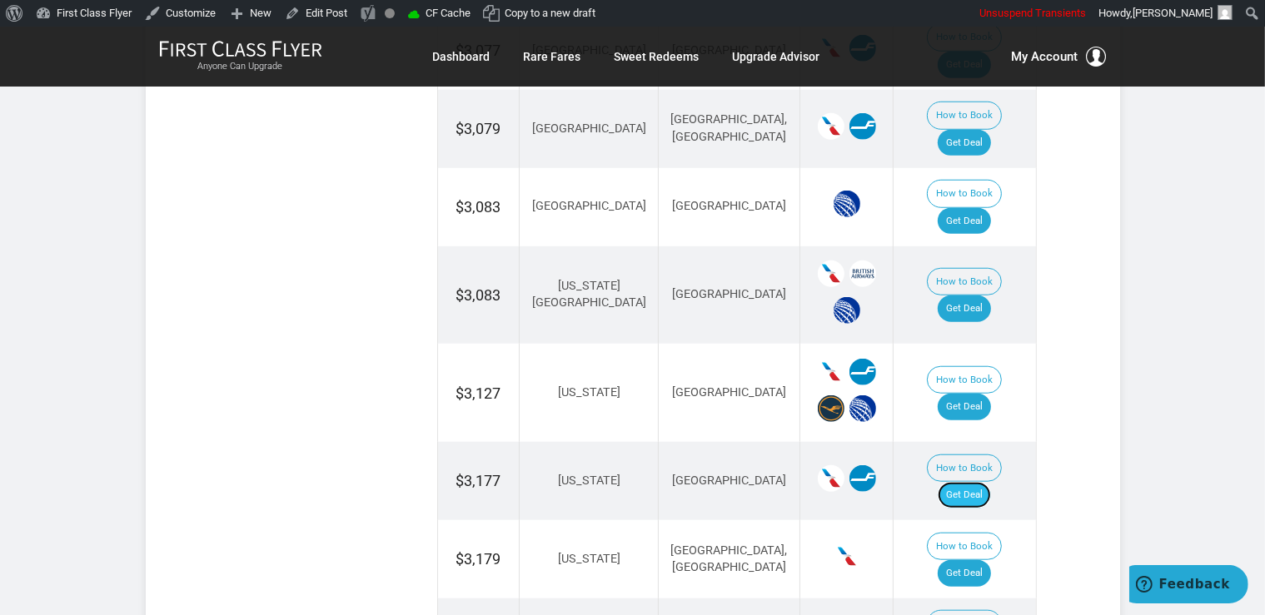
click at [982, 482] on link "Get Deal" at bounding box center [963, 495] width 53 height 27
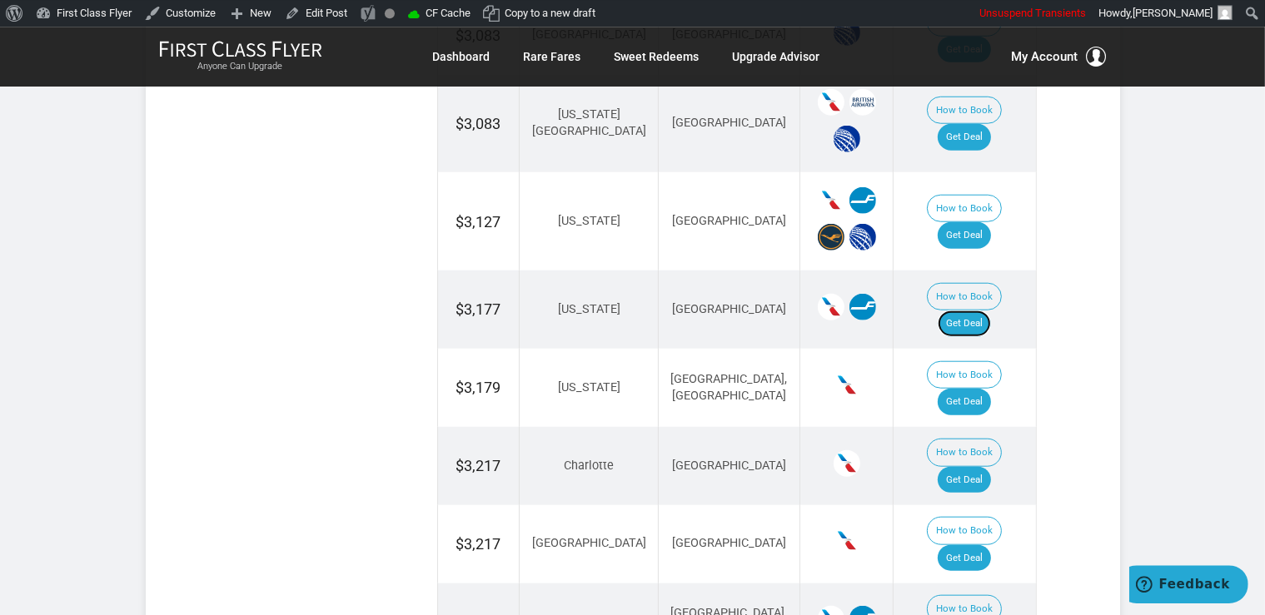
scroll to position [1582, 0]
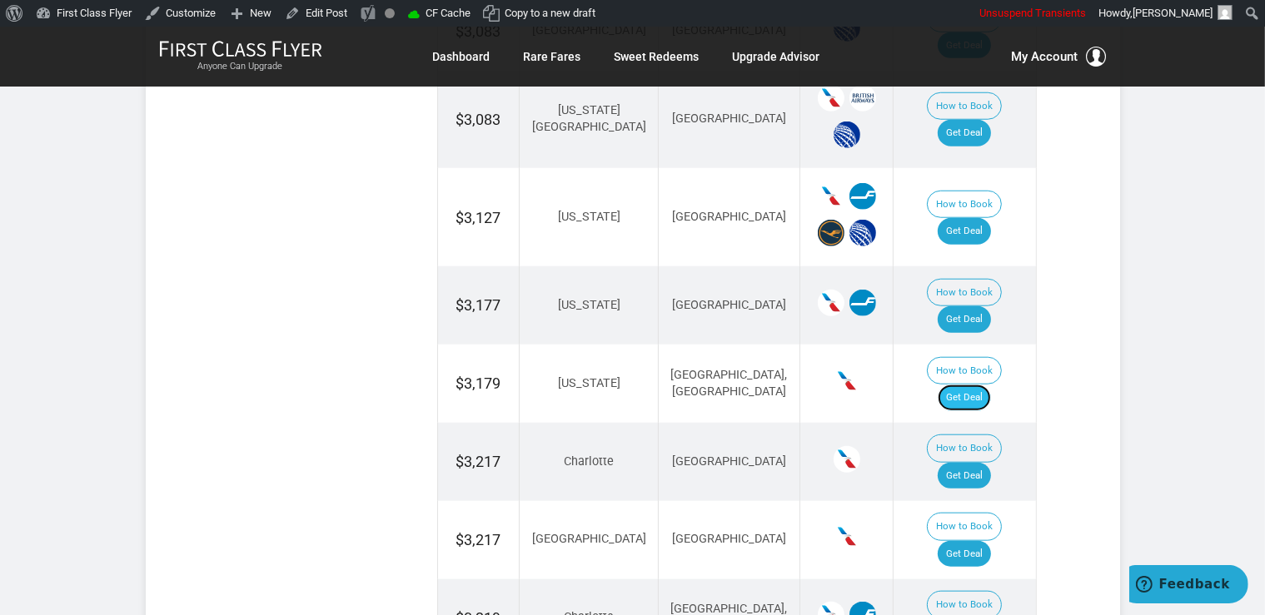
click at [987, 385] on link "Get Deal" at bounding box center [963, 398] width 53 height 27
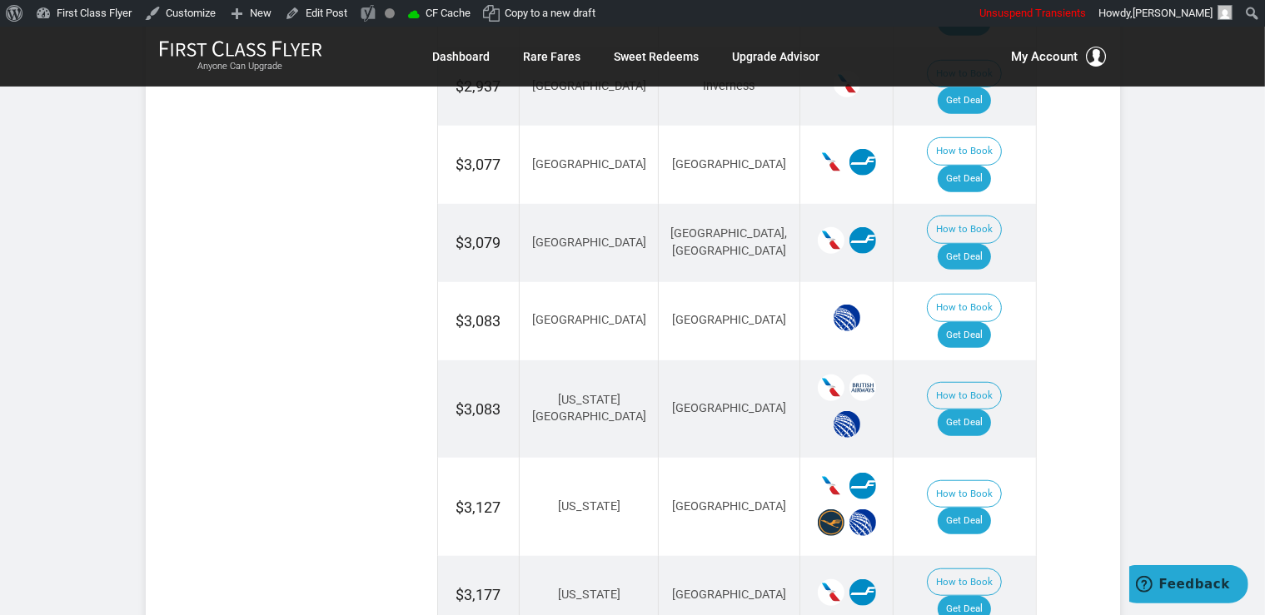
scroll to position [1230, 0]
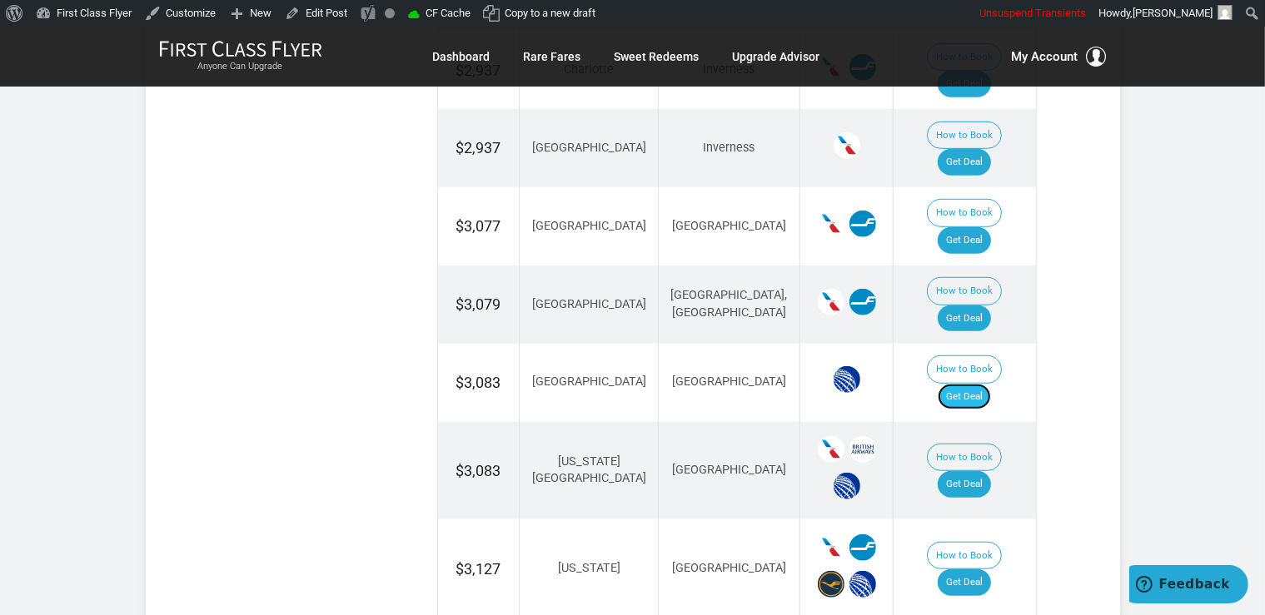
click at [957, 384] on link "Get Deal" at bounding box center [963, 397] width 53 height 27
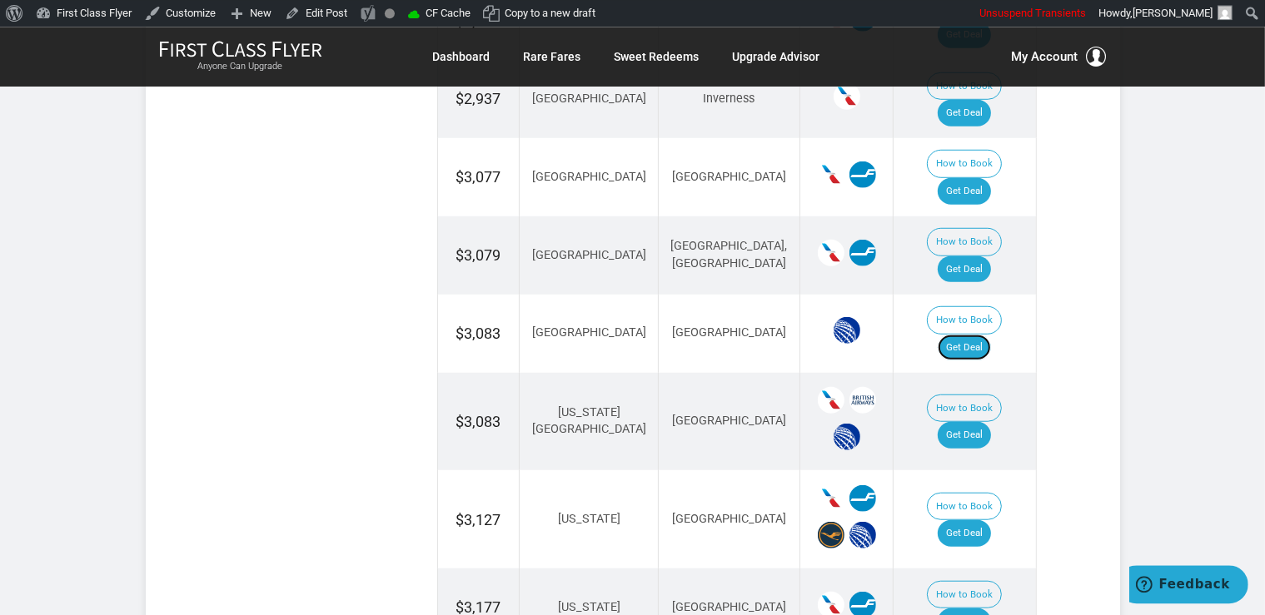
scroll to position [1319, 0]
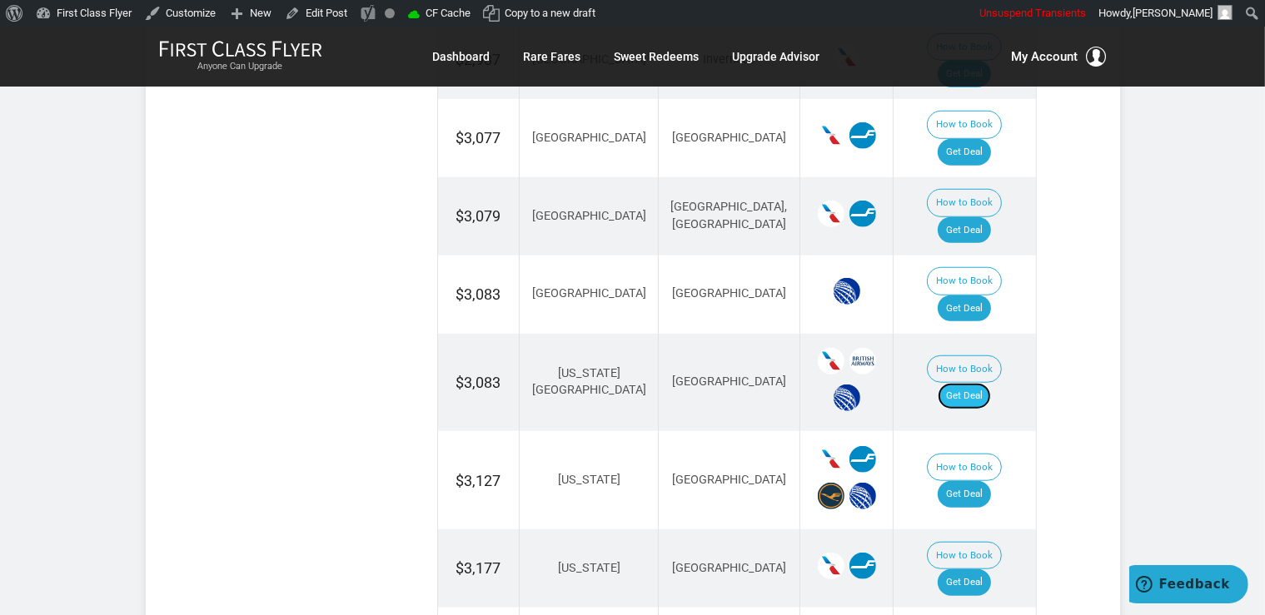
click at [990, 383] on link "Get Deal" at bounding box center [963, 396] width 53 height 27
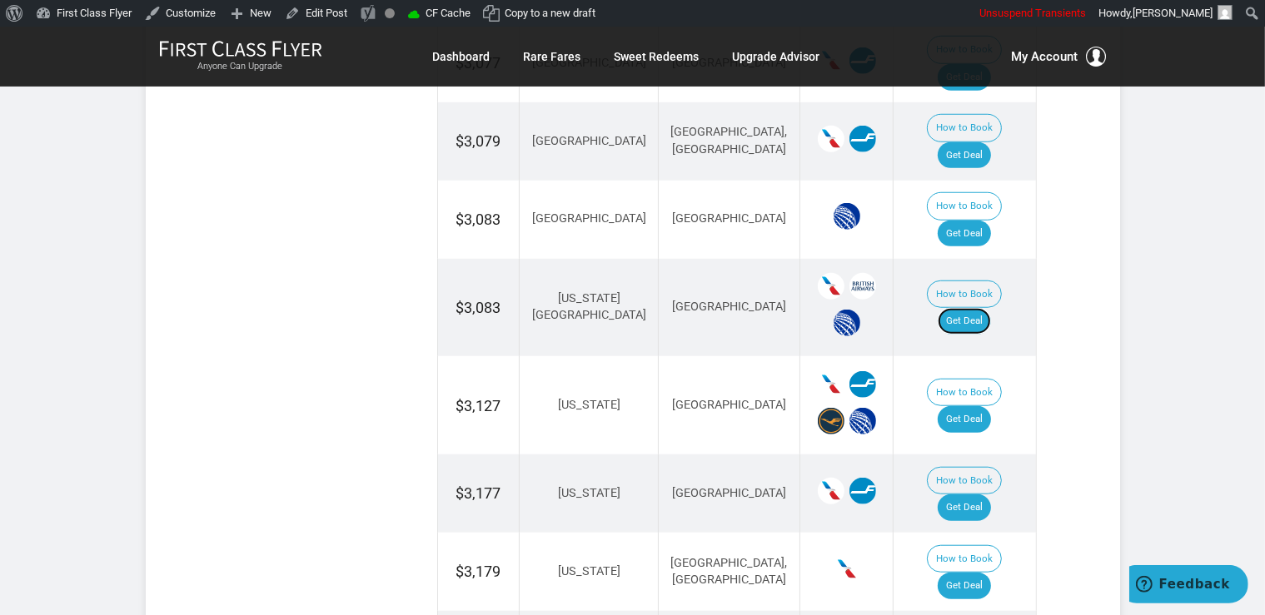
scroll to position [1494, 0]
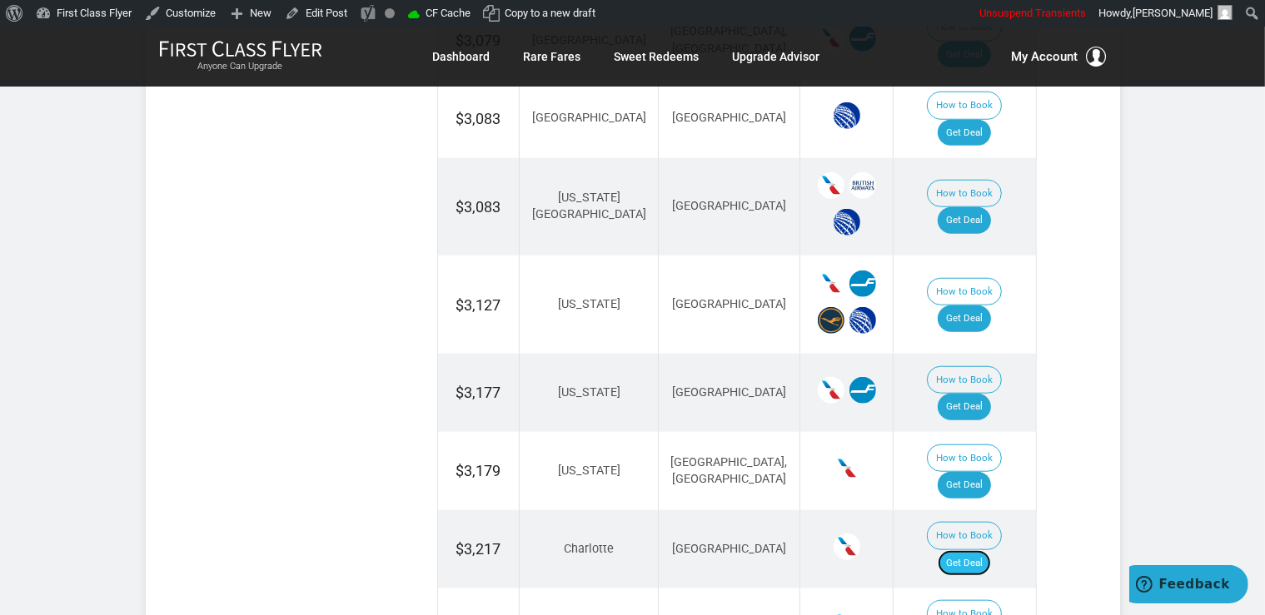
click at [982, 550] on link "Get Deal" at bounding box center [963, 563] width 53 height 27
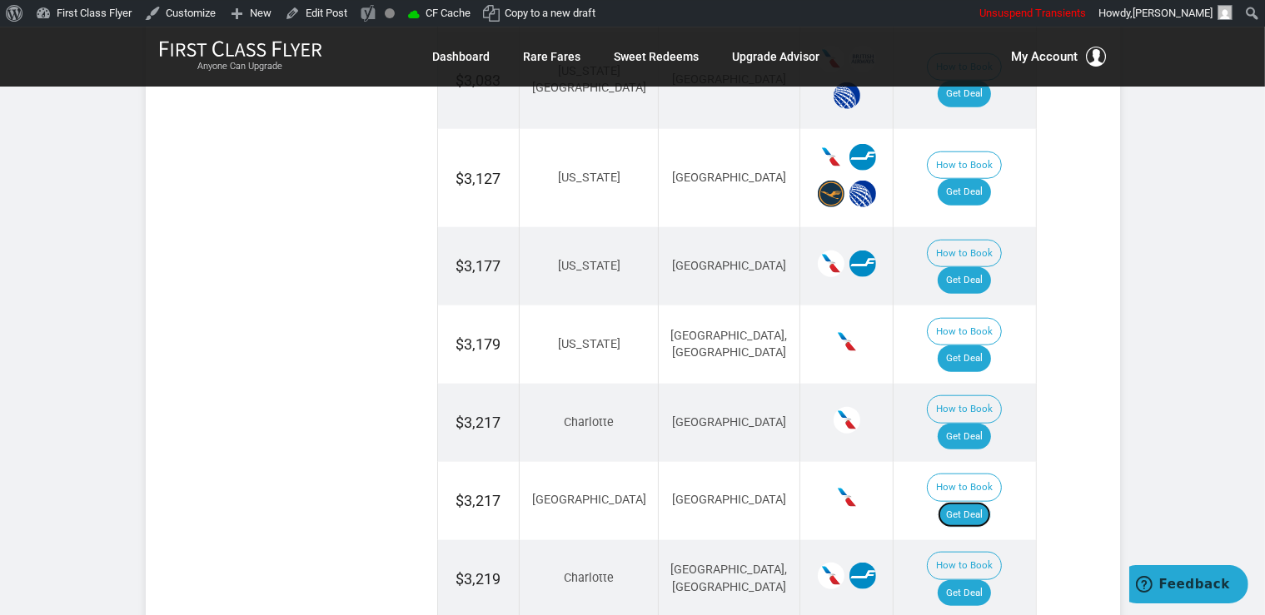
scroll to position [1670, 0]
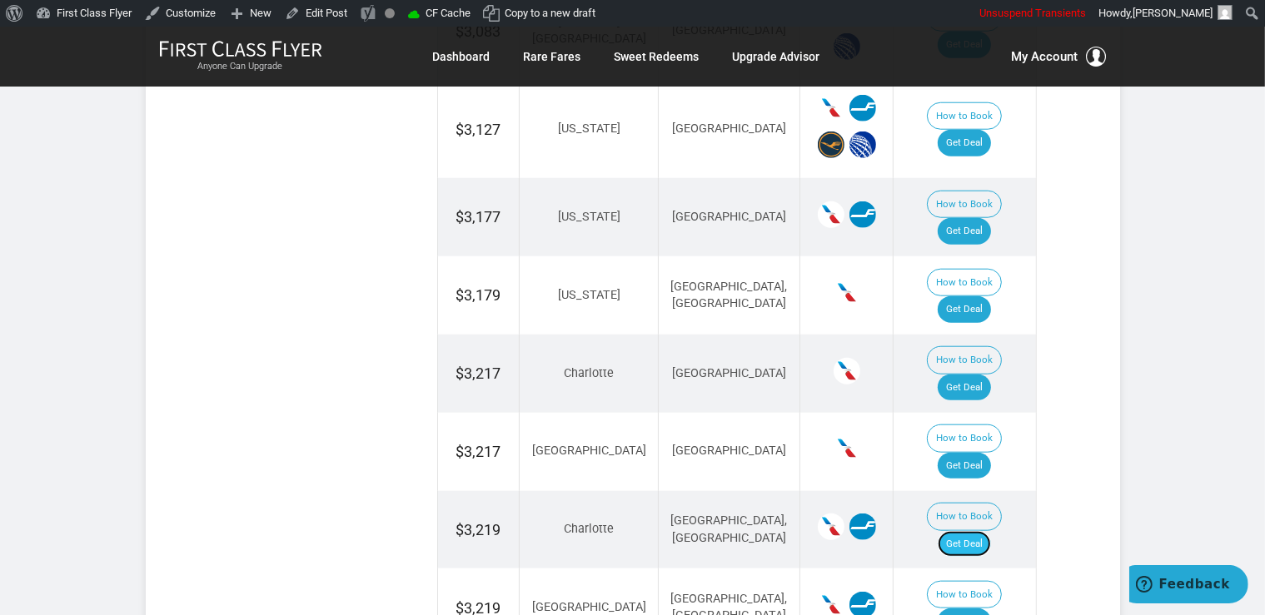
click at [973, 531] on link "Get Deal" at bounding box center [963, 544] width 53 height 27
drag, startPoint x: 974, startPoint y: 390, endPoint x: 926, endPoint y: 226, distance: 170.2
click at [974, 609] on link "Get Deal" at bounding box center [963, 622] width 53 height 27
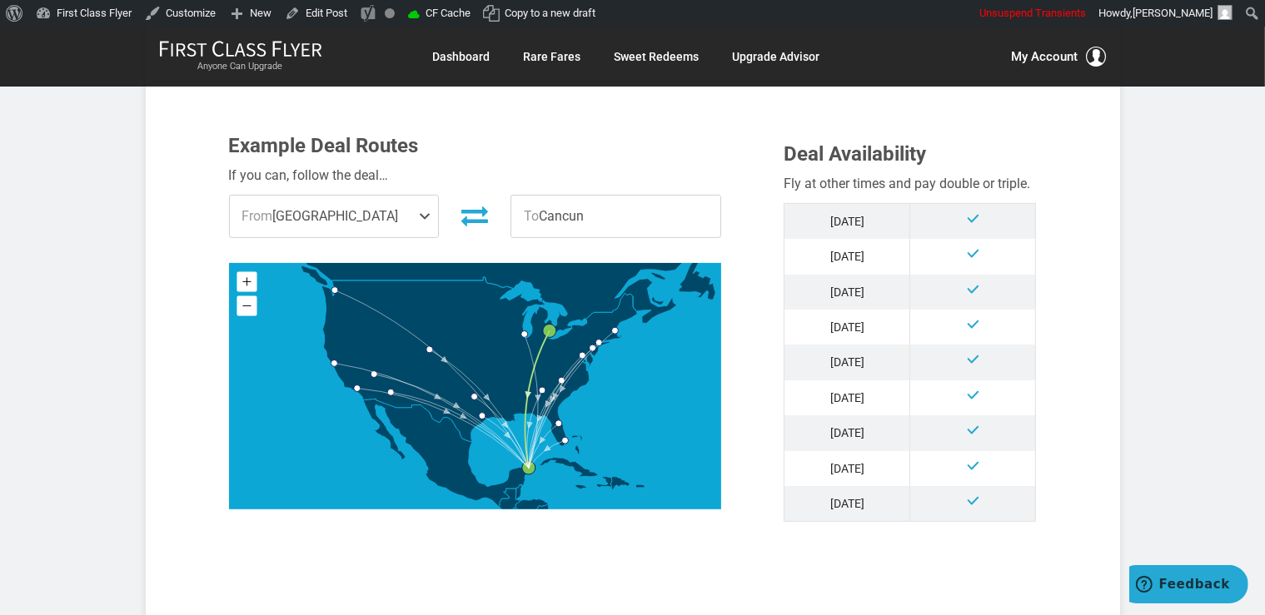
scroll to position [791, 0]
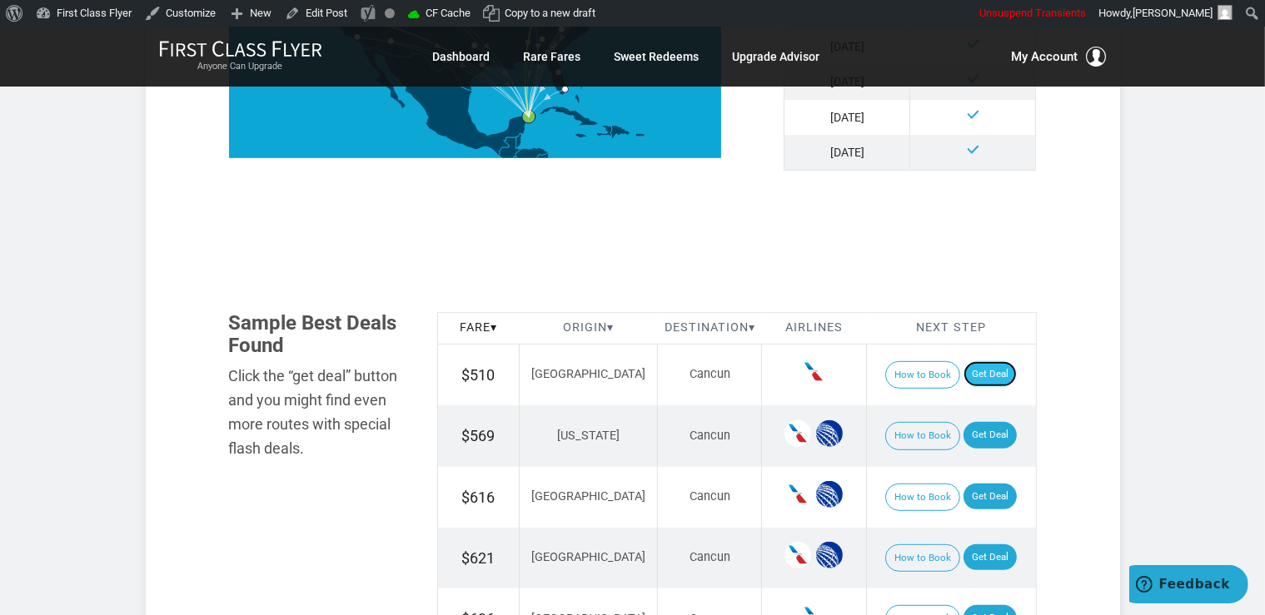
click at [991, 374] on link "Get Deal" at bounding box center [989, 374] width 53 height 27
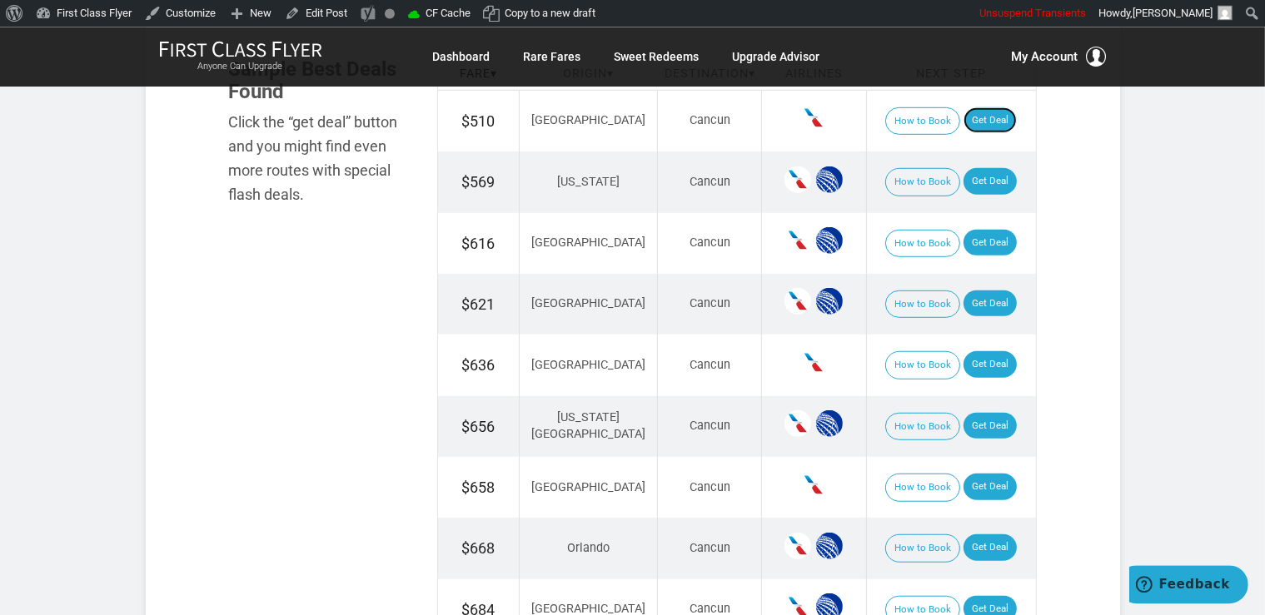
scroll to position [1055, 0]
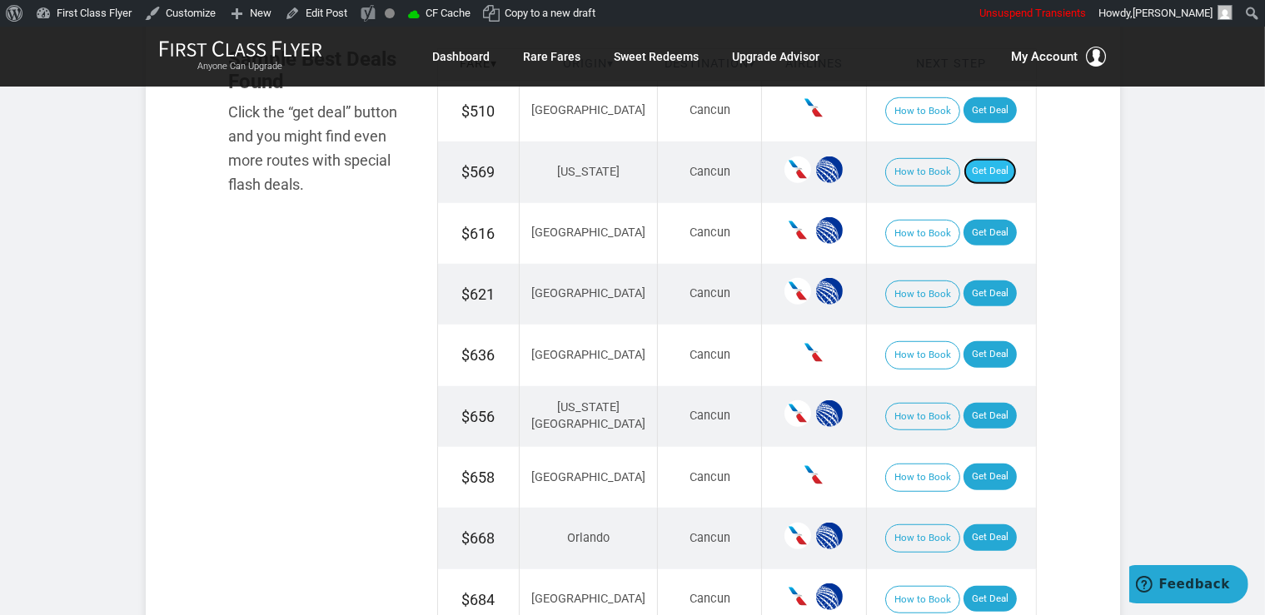
click at [963, 179] on link "Get Deal" at bounding box center [989, 171] width 53 height 27
click at [974, 227] on link "Get Deal" at bounding box center [989, 233] width 53 height 27
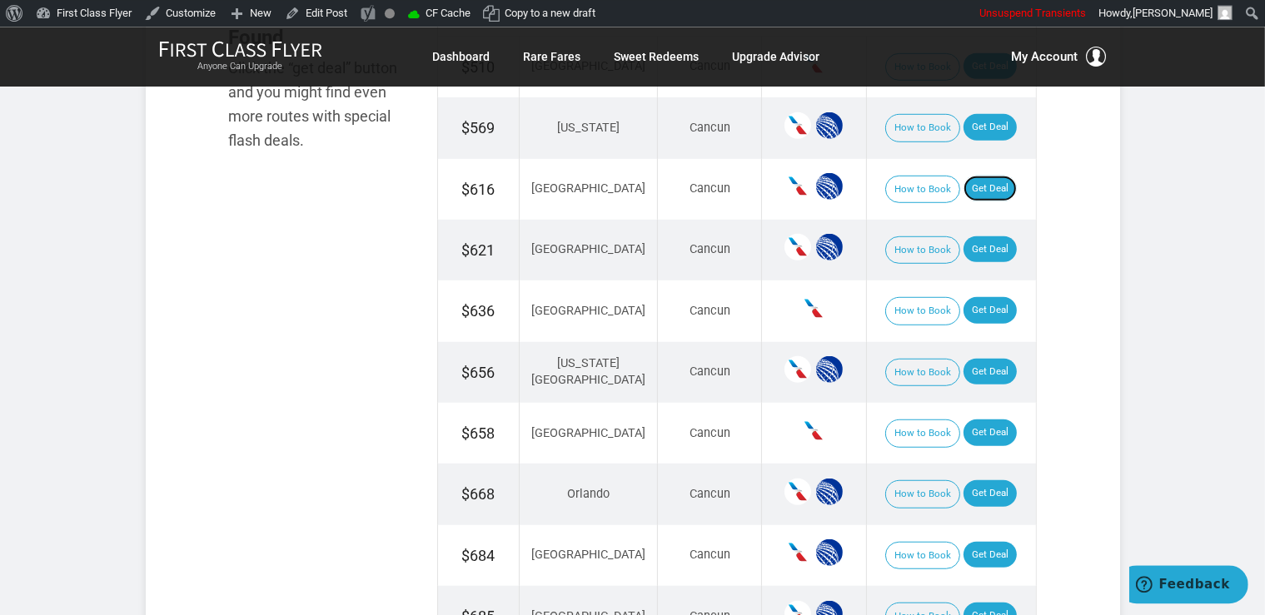
scroll to position [1142, 0]
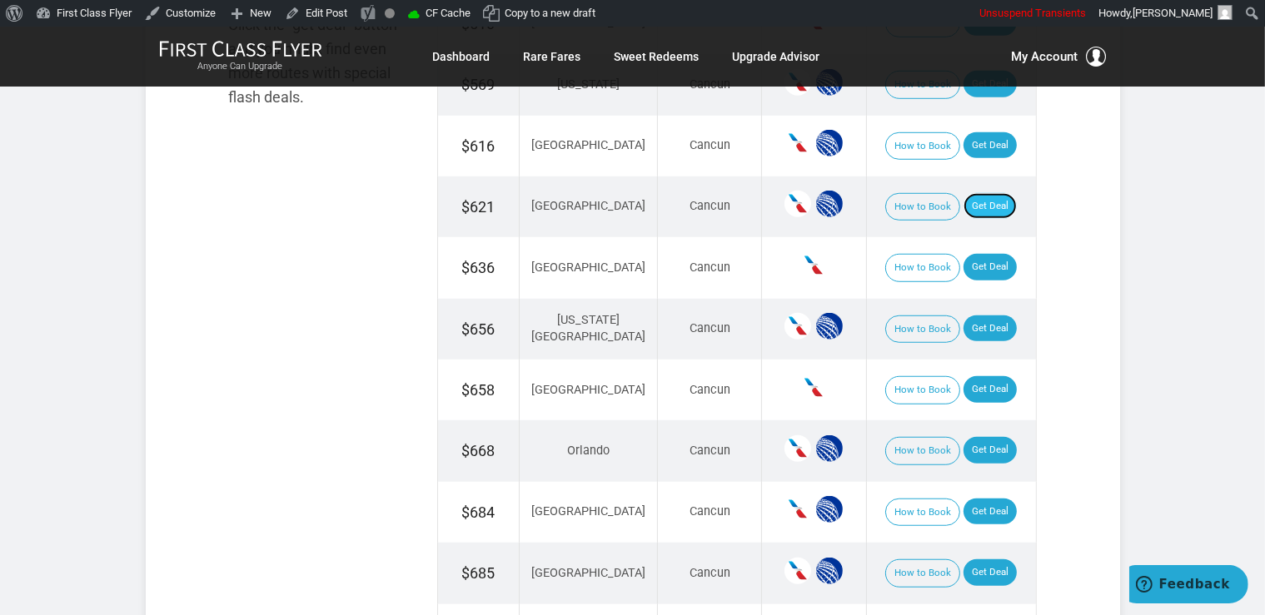
click at [963, 201] on link "Get Deal" at bounding box center [989, 206] width 53 height 27
click at [993, 325] on link "Get Deal" at bounding box center [989, 329] width 53 height 27
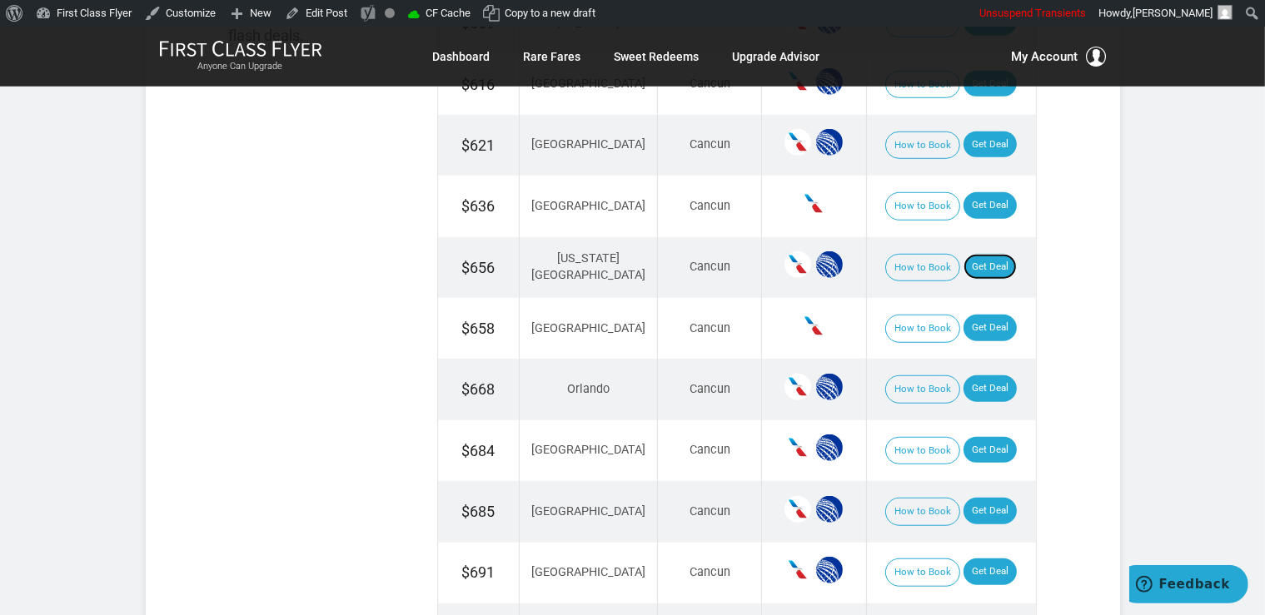
scroll to position [1230, 0]
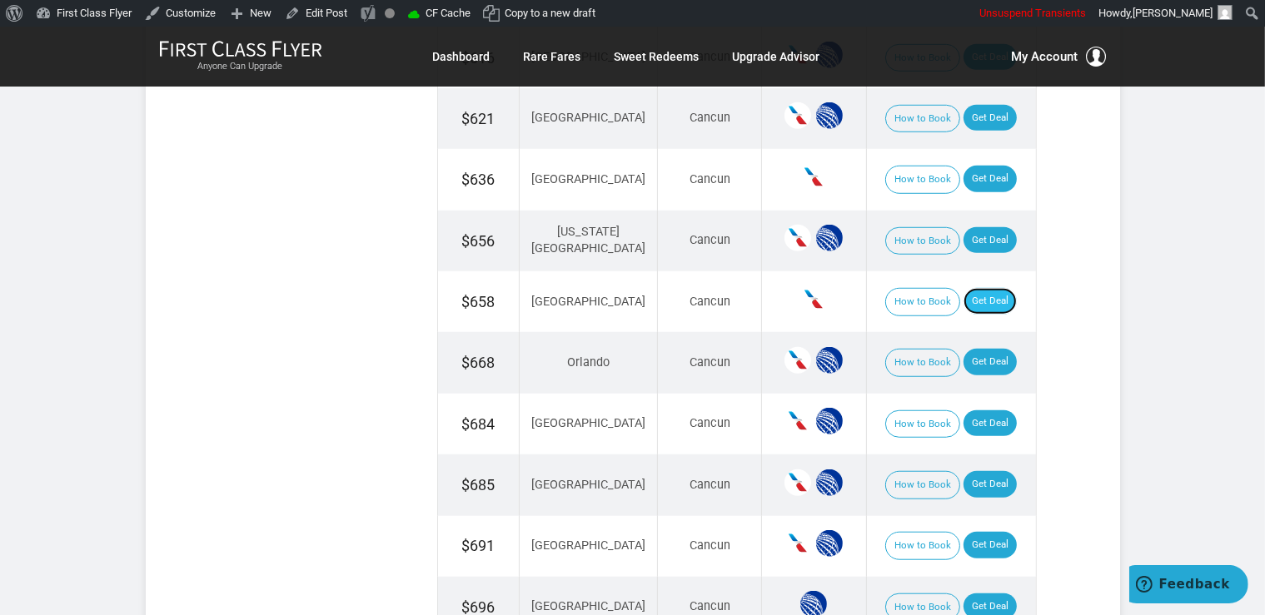
drag, startPoint x: 969, startPoint y: 292, endPoint x: 987, endPoint y: 286, distance: 18.7
click at [968, 291] on link "Get Deal" at bounding box center [989, 301] width 53 height 27
